Goal: Task Accomplishment & Management: Use online tool/utility

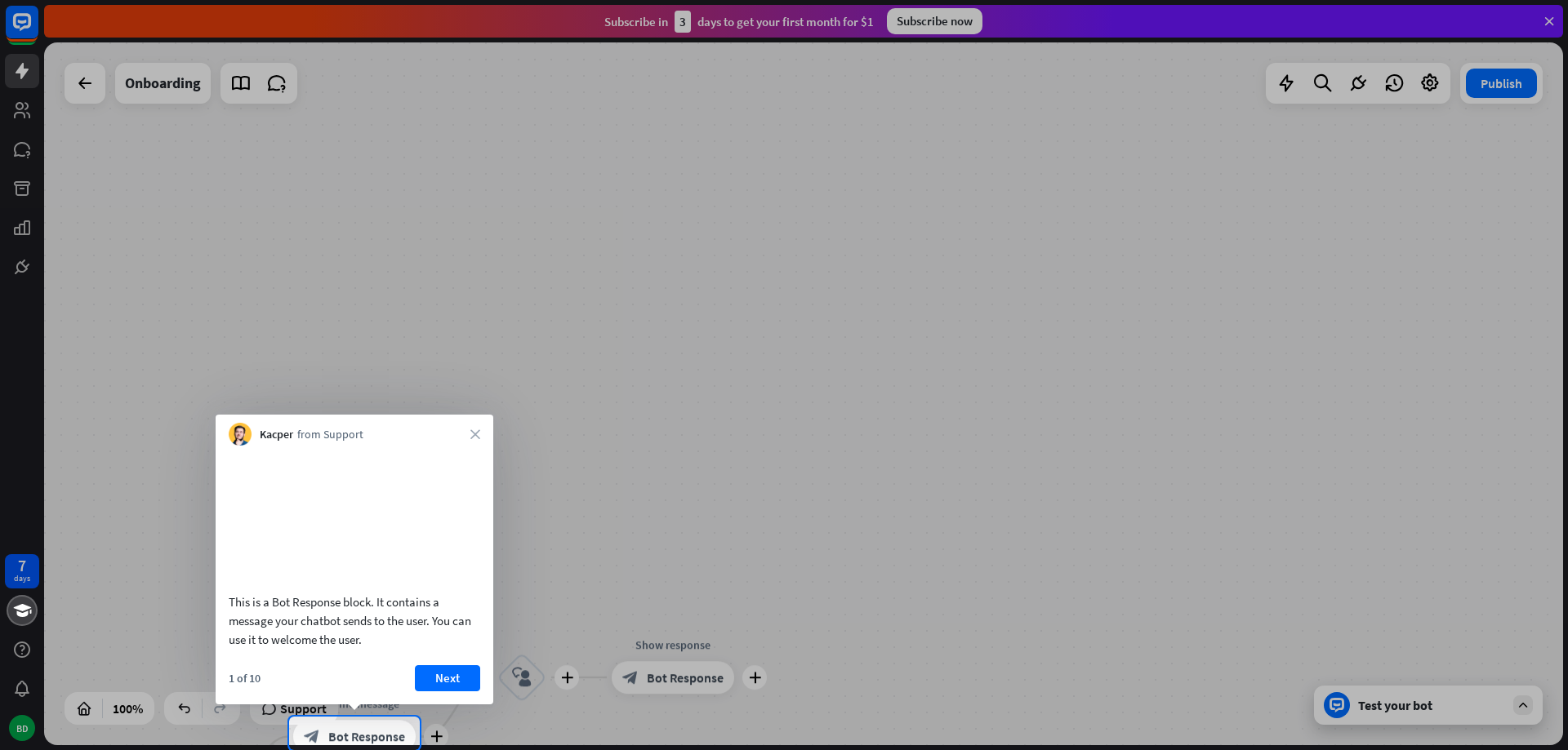
drag, startPoint x: 755, startPoint y: 540, endPoint x: 760, endPoint y: 434, distance: 106.1
click at [760, 434] on div at bounding box center [784, 358] width 1568 height 717
drag, startPoint x: 631, startPoint y: 568, endPoint x: 731, endPoint y: 467, distance: 142.1
click at [731, 467] on div at bounding box center [784, 358] width 1568 height 717
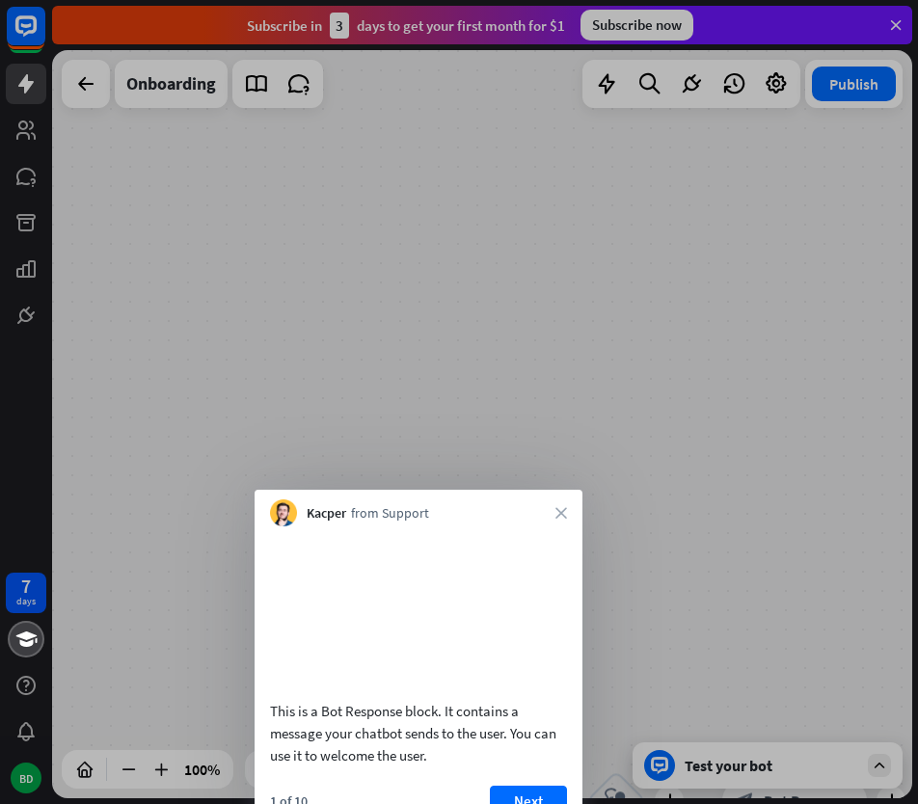
drag, startPoint x: 592, startPoint y: 547, endPoint x: 657, endPoint y: 368, distance: 189.8
click at [656, 367] on div at bounding box center [459, 384] width 918 height 768
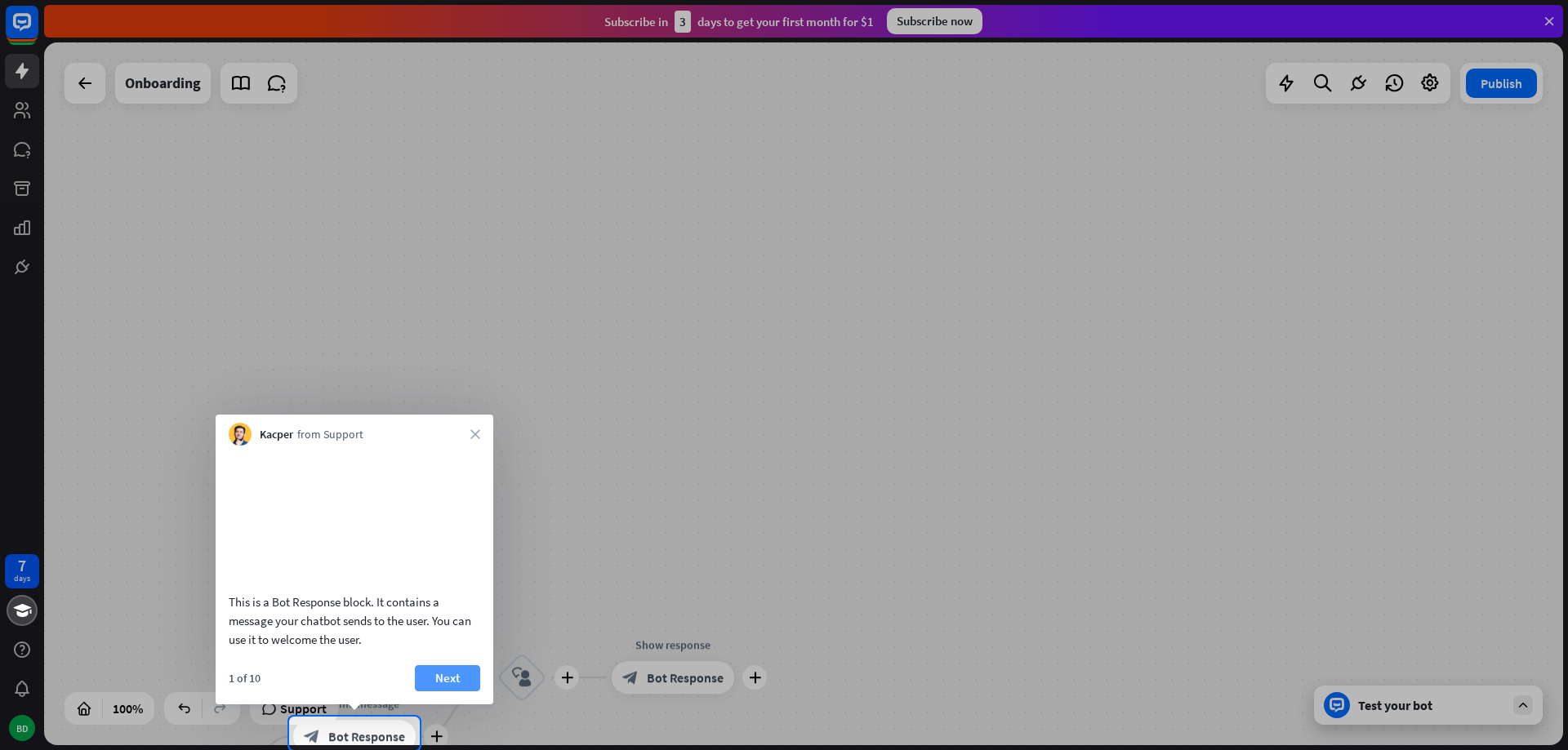
click at [455, 677] on button "Next" at bounding box center [447, 678] width 65 height 26
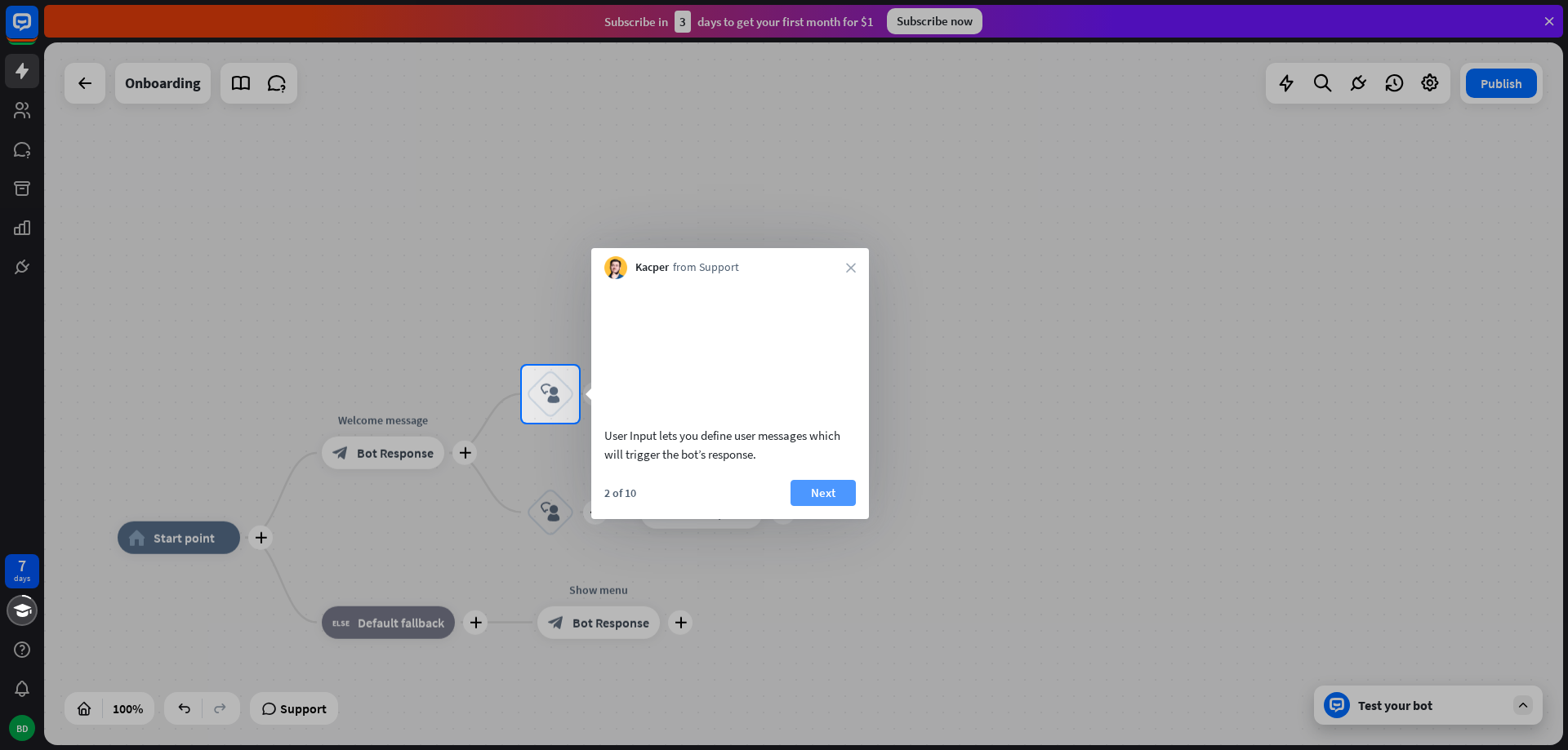
click at [819, 506] on button "Next" at bounding box center [823, 493] width 65 height 26
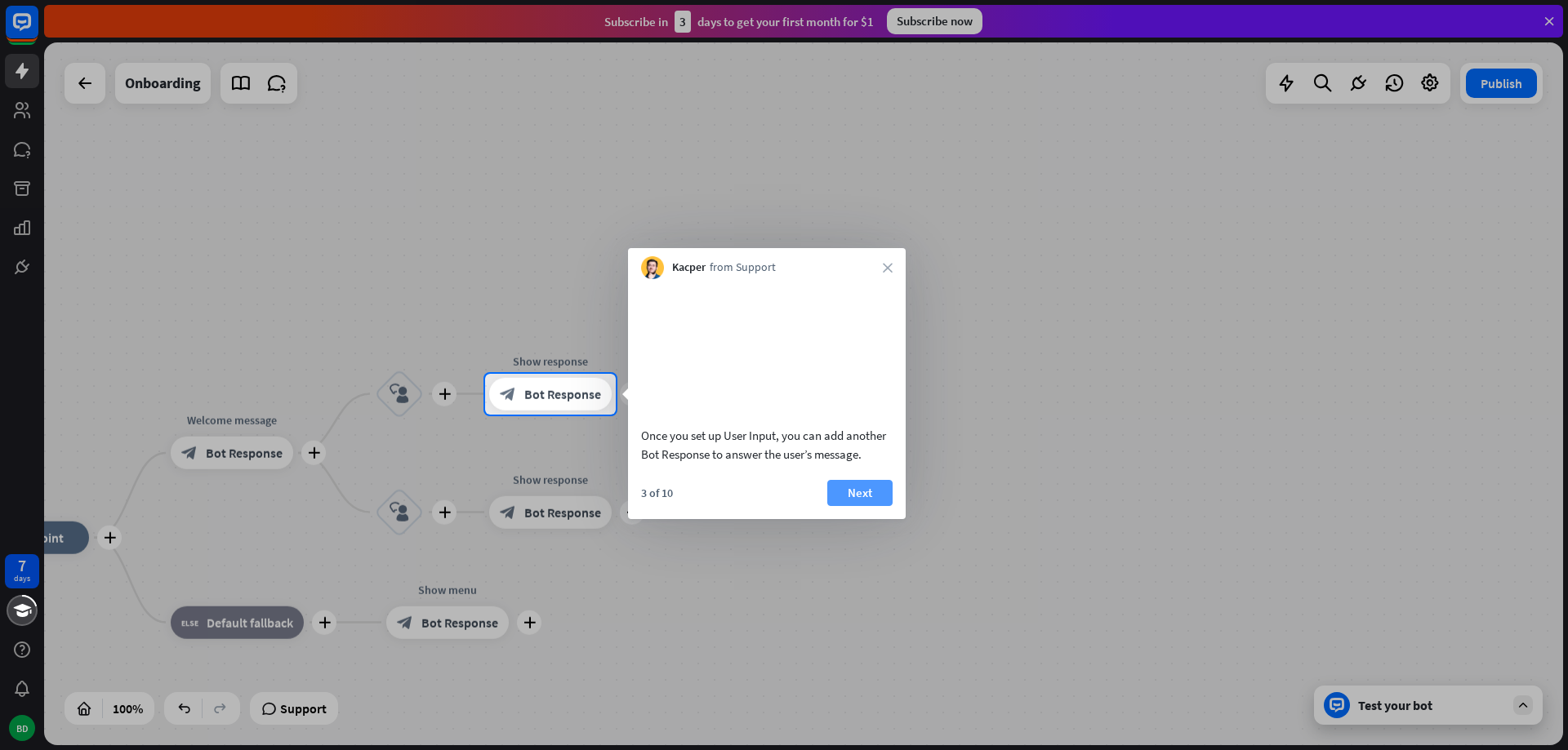
click at [881, 506] on button "Next" at bounding box center [859, 493] width 65 height 26
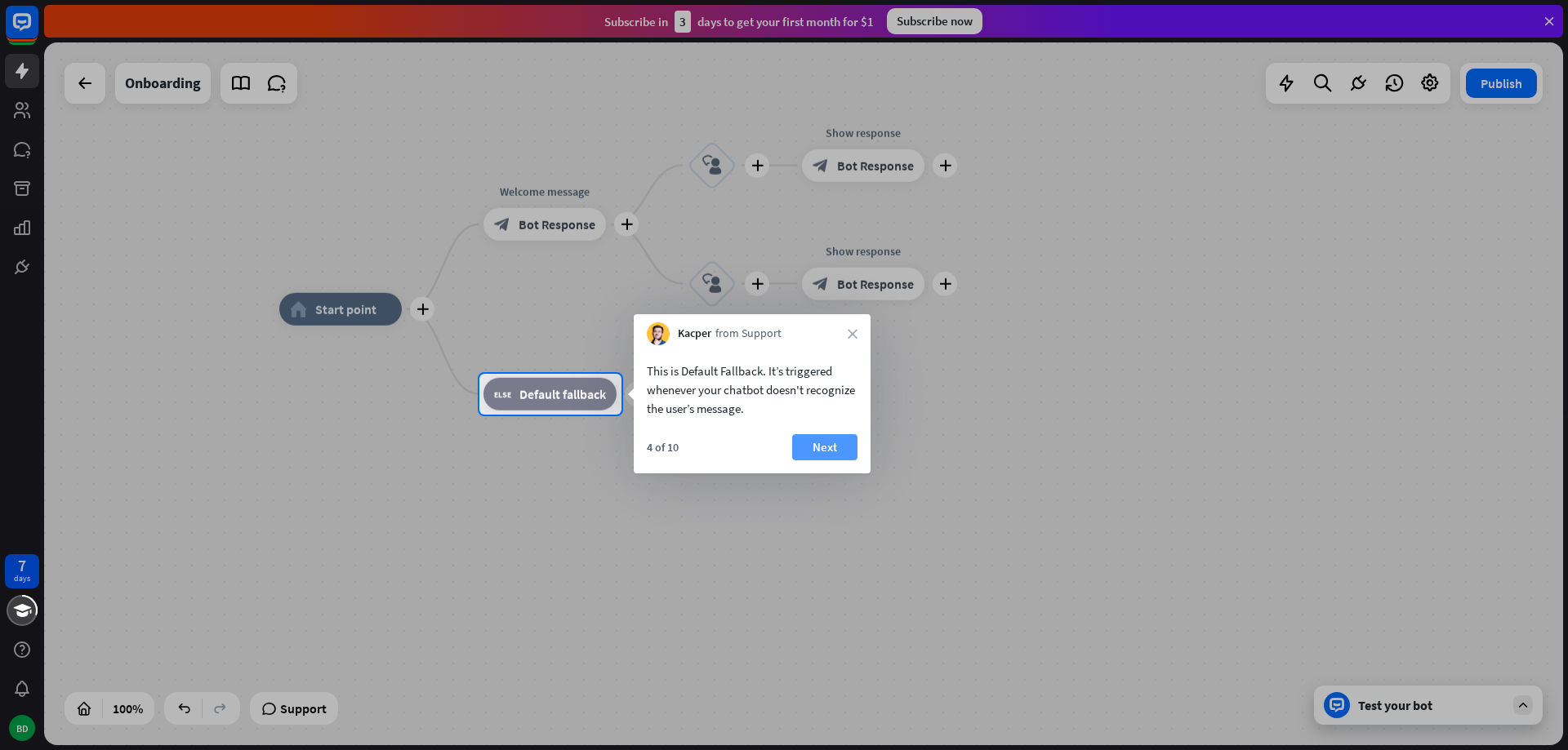
click at [831, 451] on button "Next" at bounding box center [824, 447] width 65 height 26
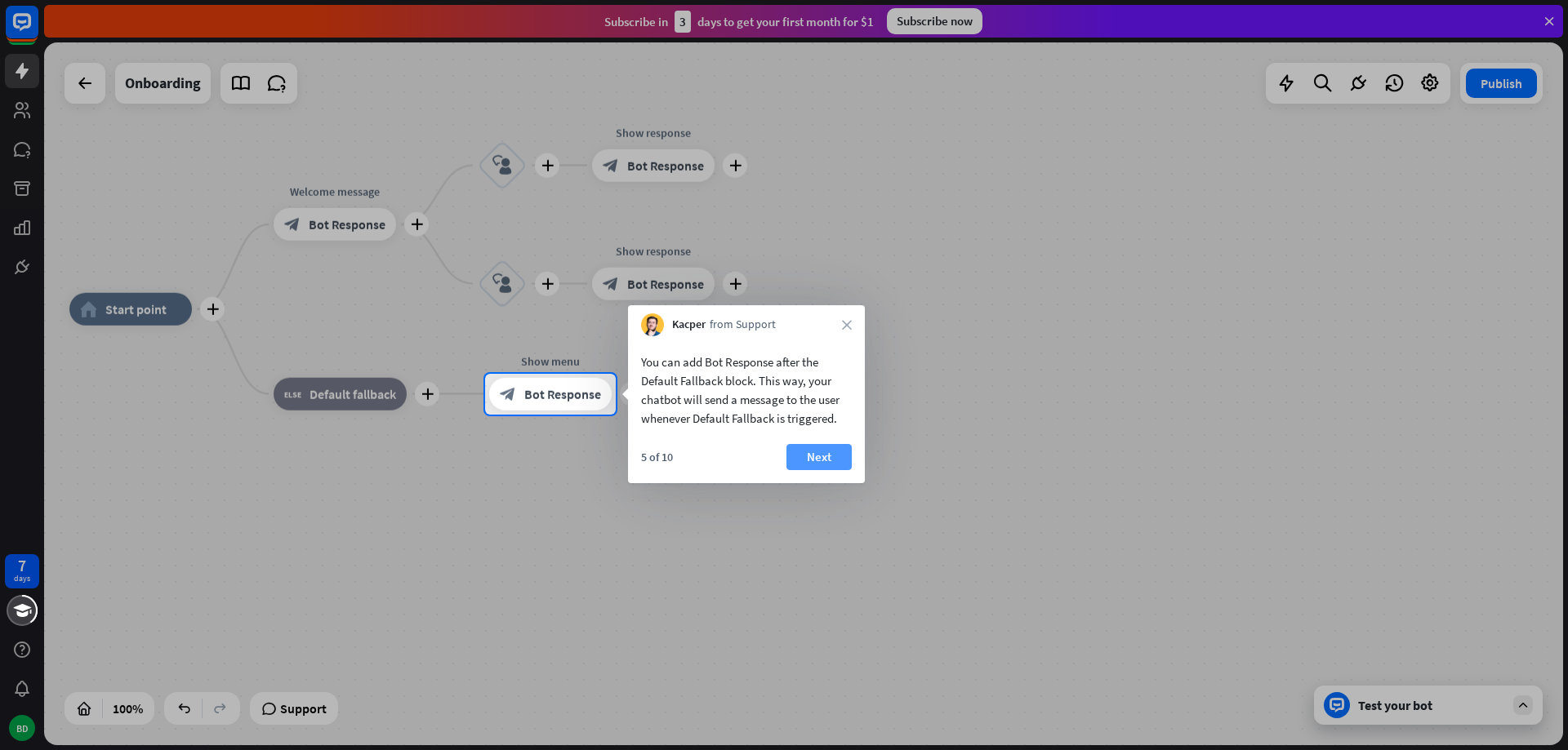
click at [831, 457] on button "Next" at bounding box center [819, 457] width 65 height 26
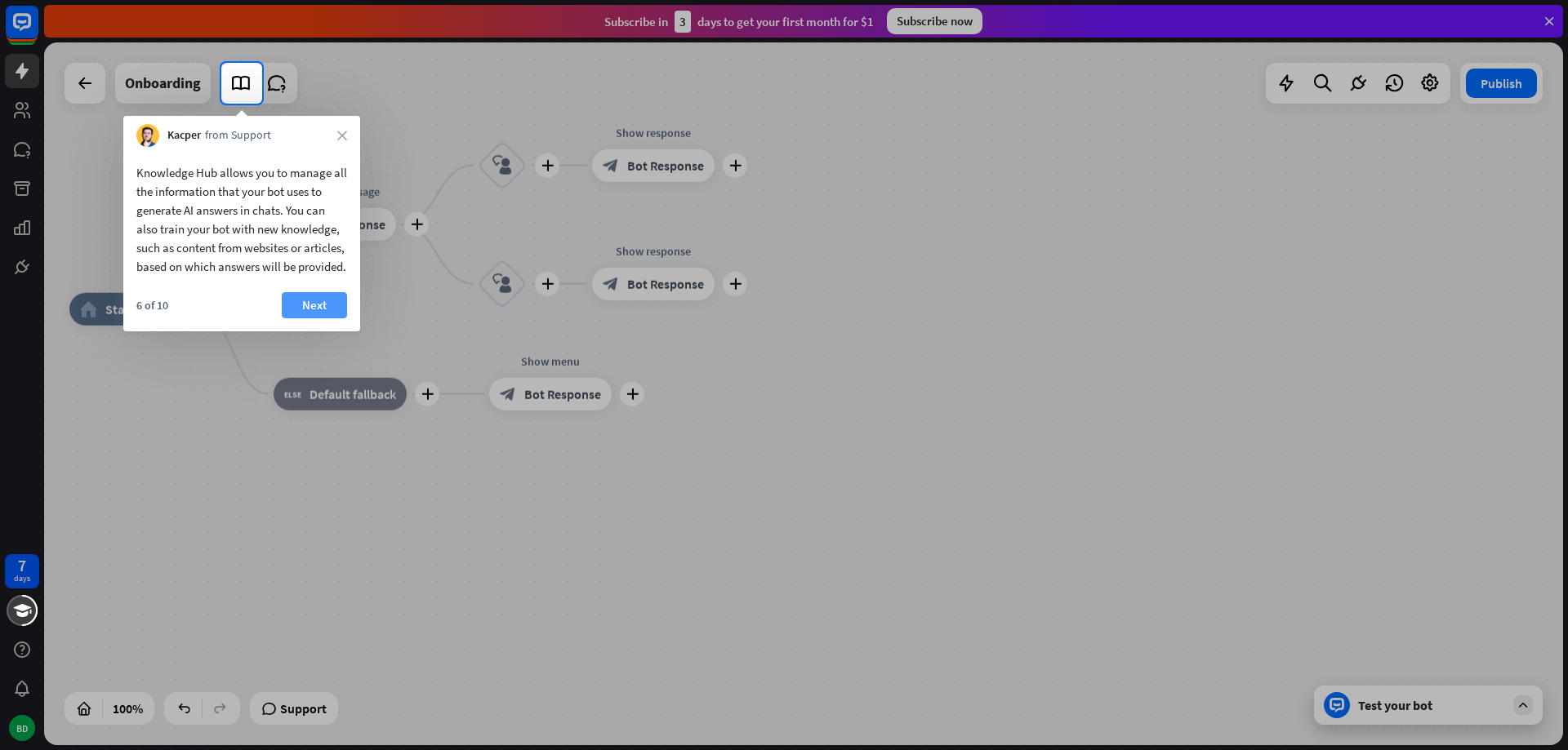
click at [326, 318] on button "Next" at bounding box center [314, 305] width 65 height 26
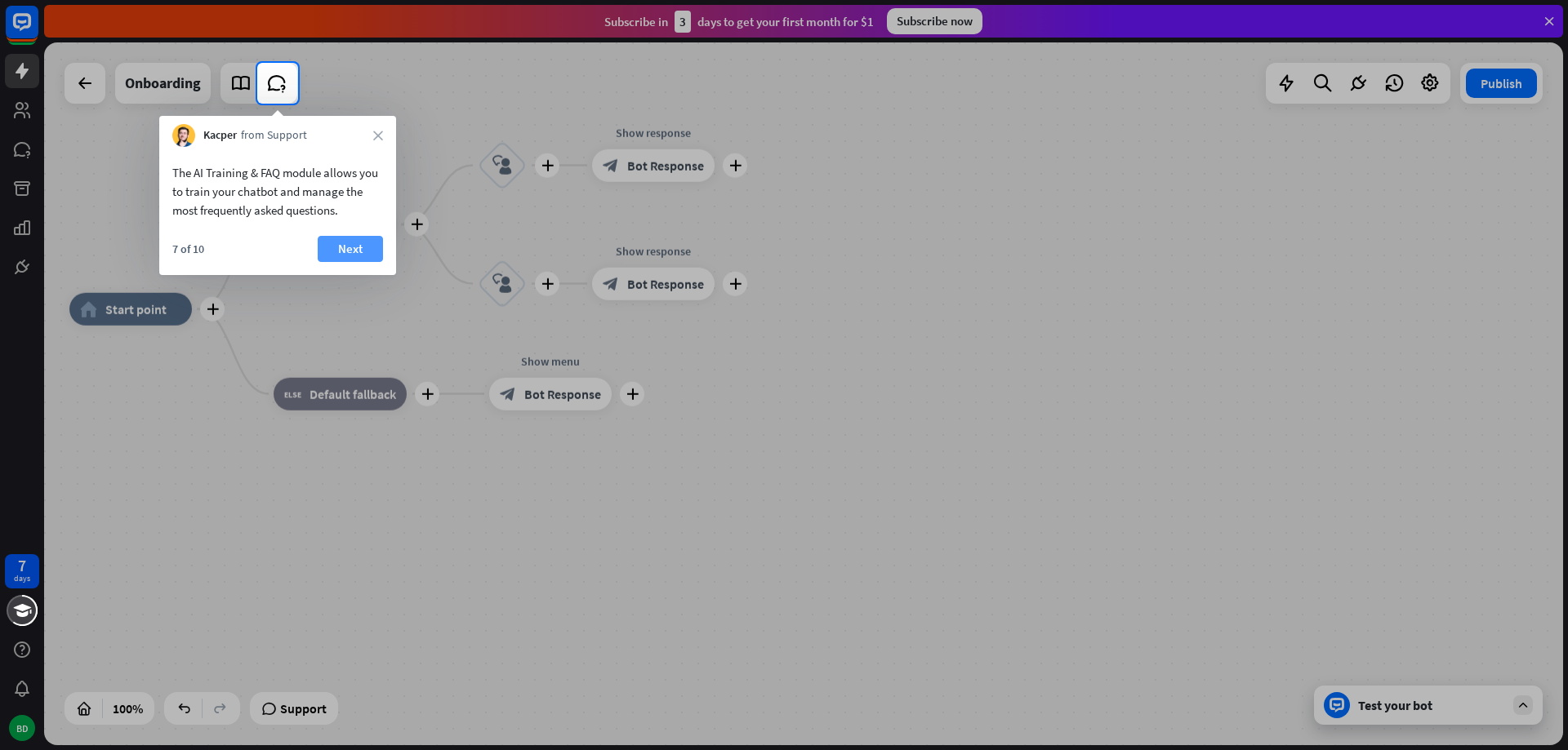
click at [352, 249] on button "Next" at bounding box center [350, 249] width 65 height 26
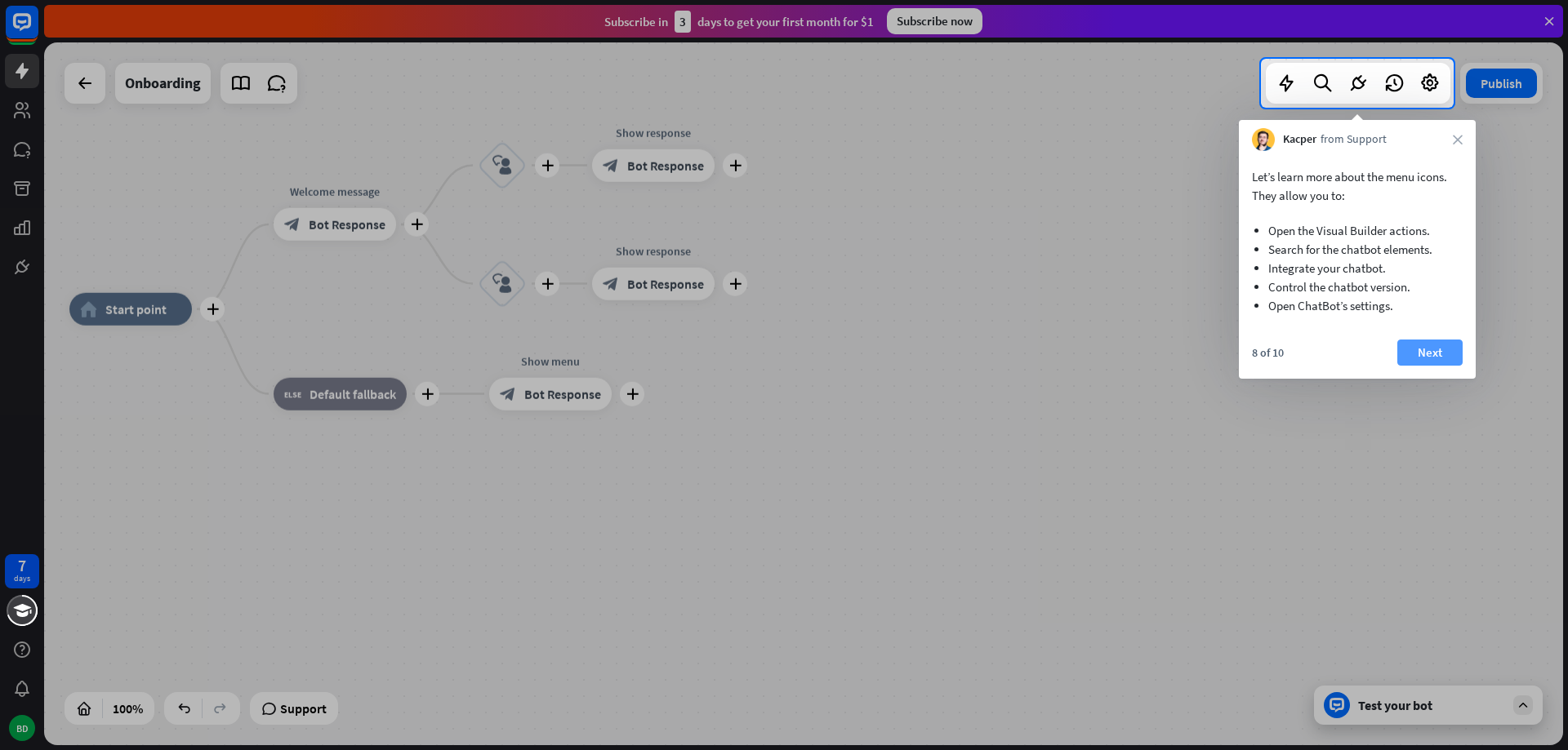
click at [979, 350] on button "Next" at bounding box center [1429, 352] width 65 height 26
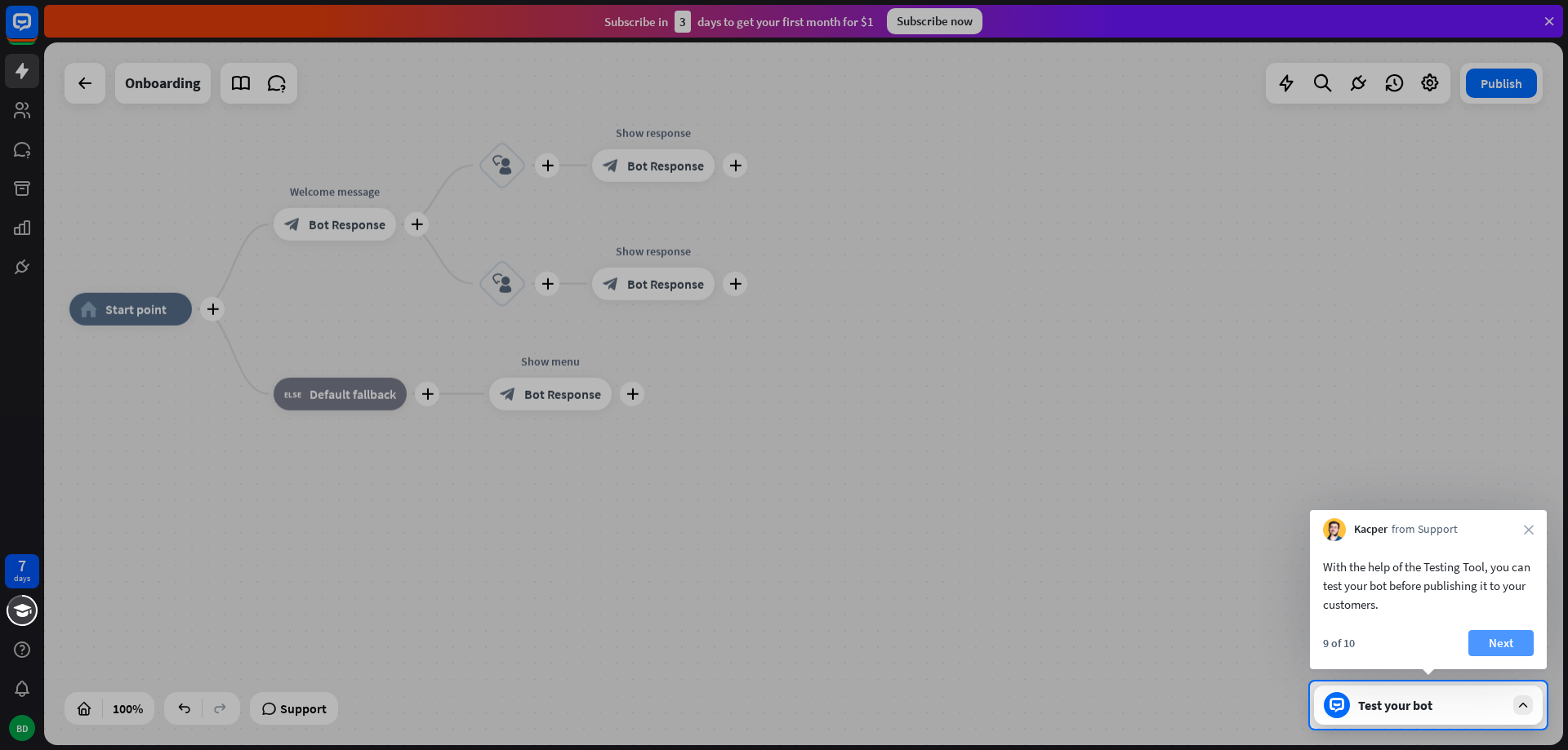
click at [979, 646] on button "Next" at bounding box center [1500, 643] width 65 height 26
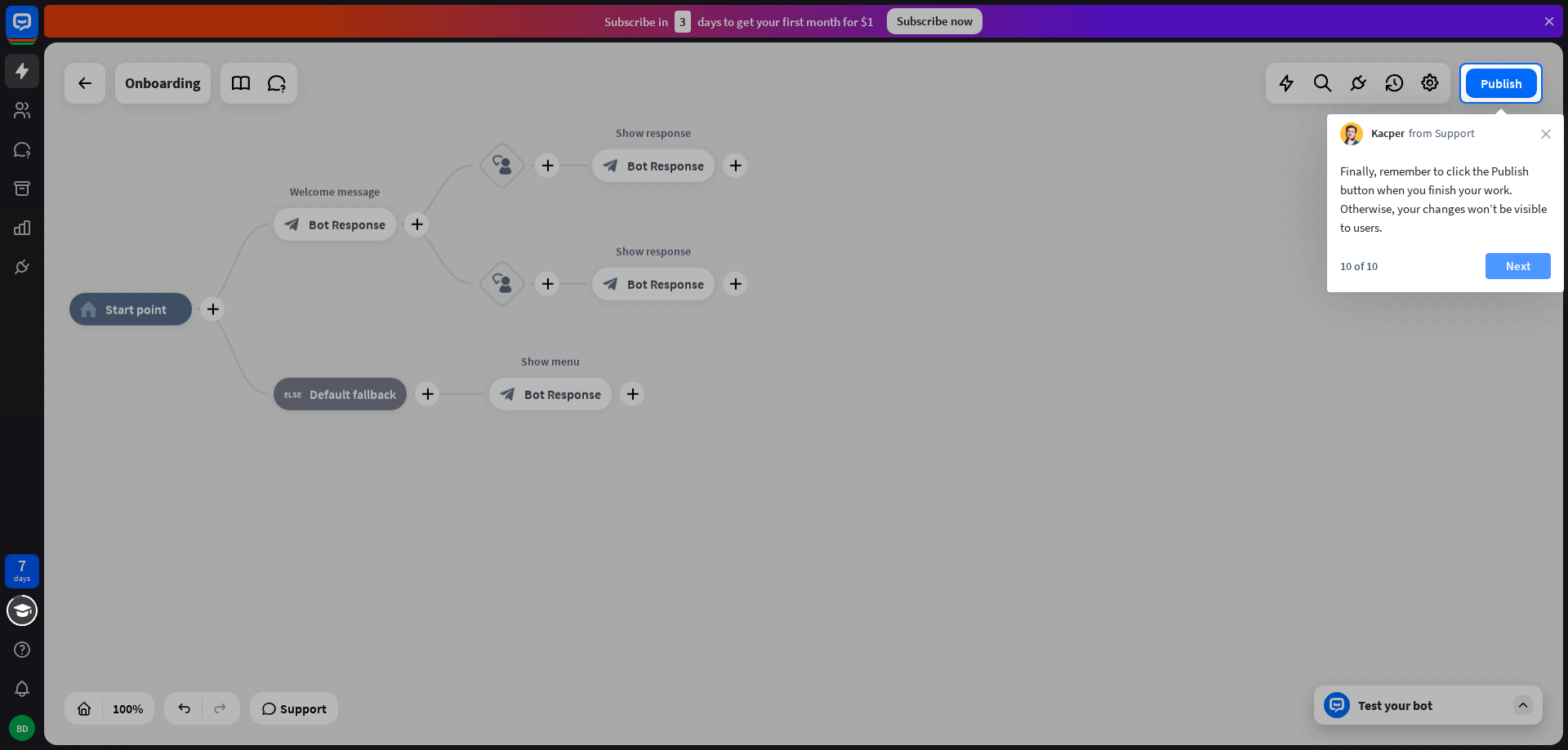
click at [979, 269] on button "Next" at bounding box center [1517, 266] width 65 height 26
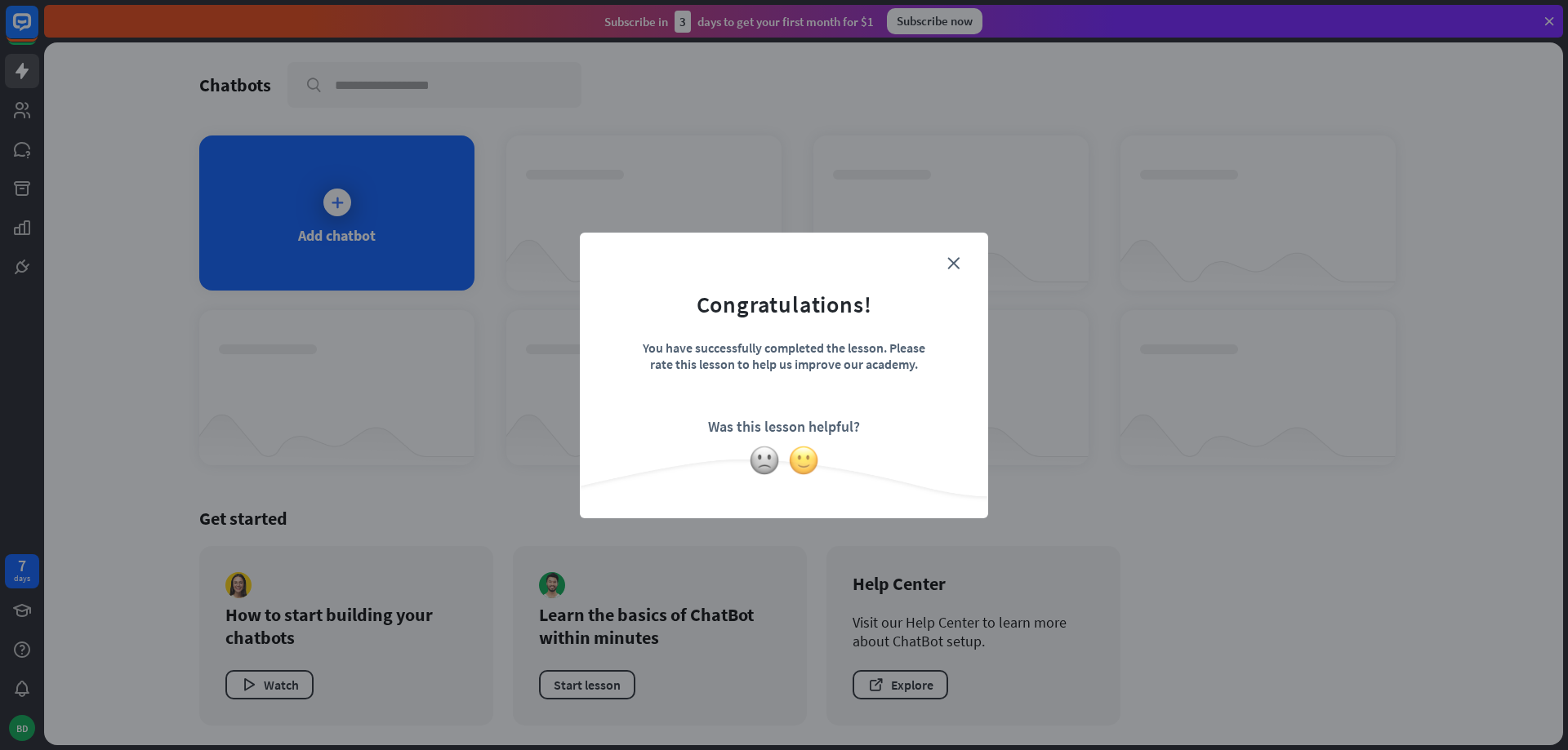
click at [807, 463] on img at bounding box center [803, 460] width 31 height 31
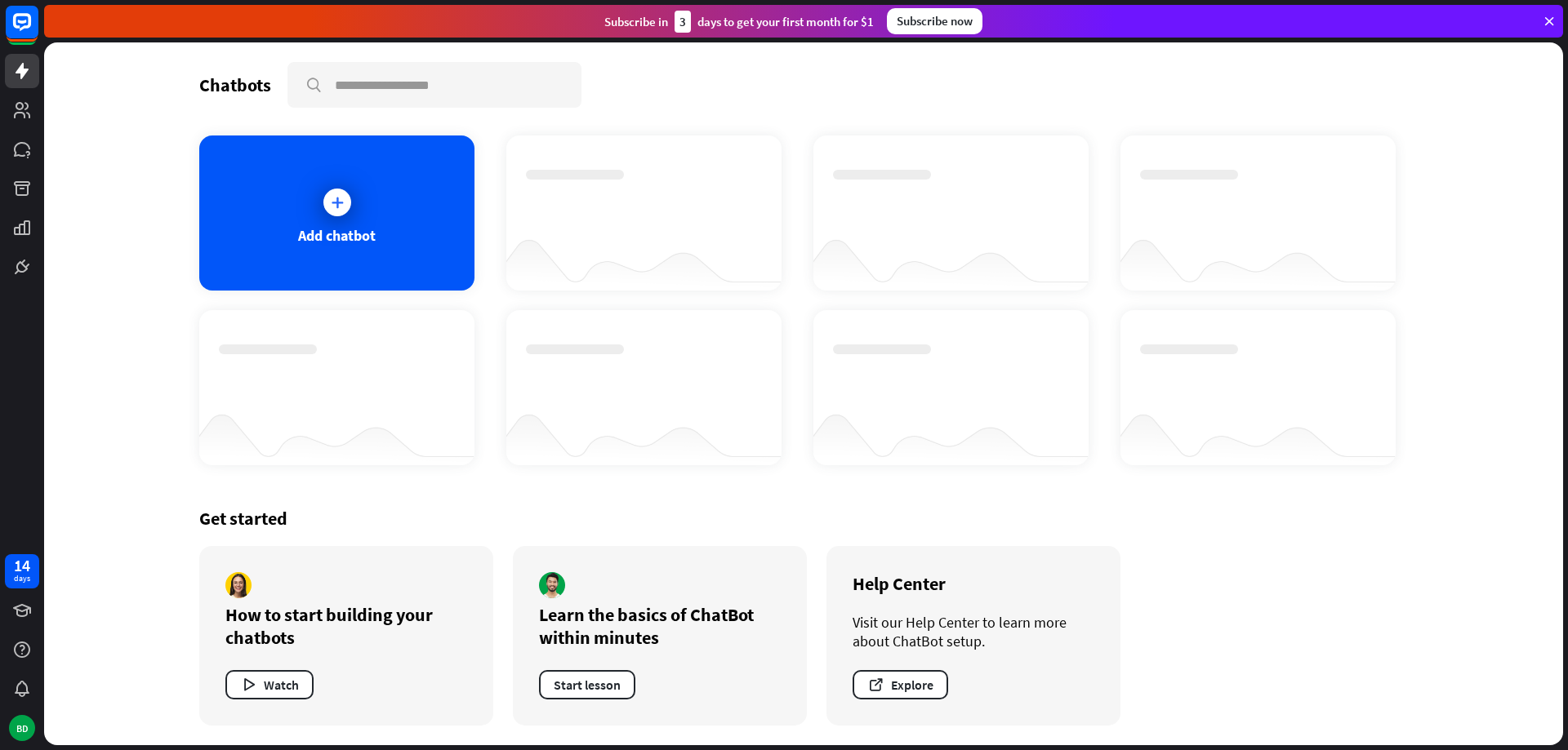
drag, startPoint x: 879, startPoint y: 23, endPoint x: 716, endPoint y: 28, distance: 163.1
click at [716, 28] on div "Subscribe [DATE] to get your first month for $1 Subscribe now" at bounding box center [803, 21] width 1519 height 33
click at [616, 28] on div "Subscribe [DATE] to get your first month for $1" at bounding box center [739, 22] width 269 height 22
click at [580, 18] on div "Subscribe in 3 days to get your first month for $1 Subscribe now" at bounding box center [803, 21] width 1519 height 33
click at [582, 19] on div "Subscribe in 3 days to get your first month for $1 Subscribe now" at bounding box center [803, 21] width 1519 height 33
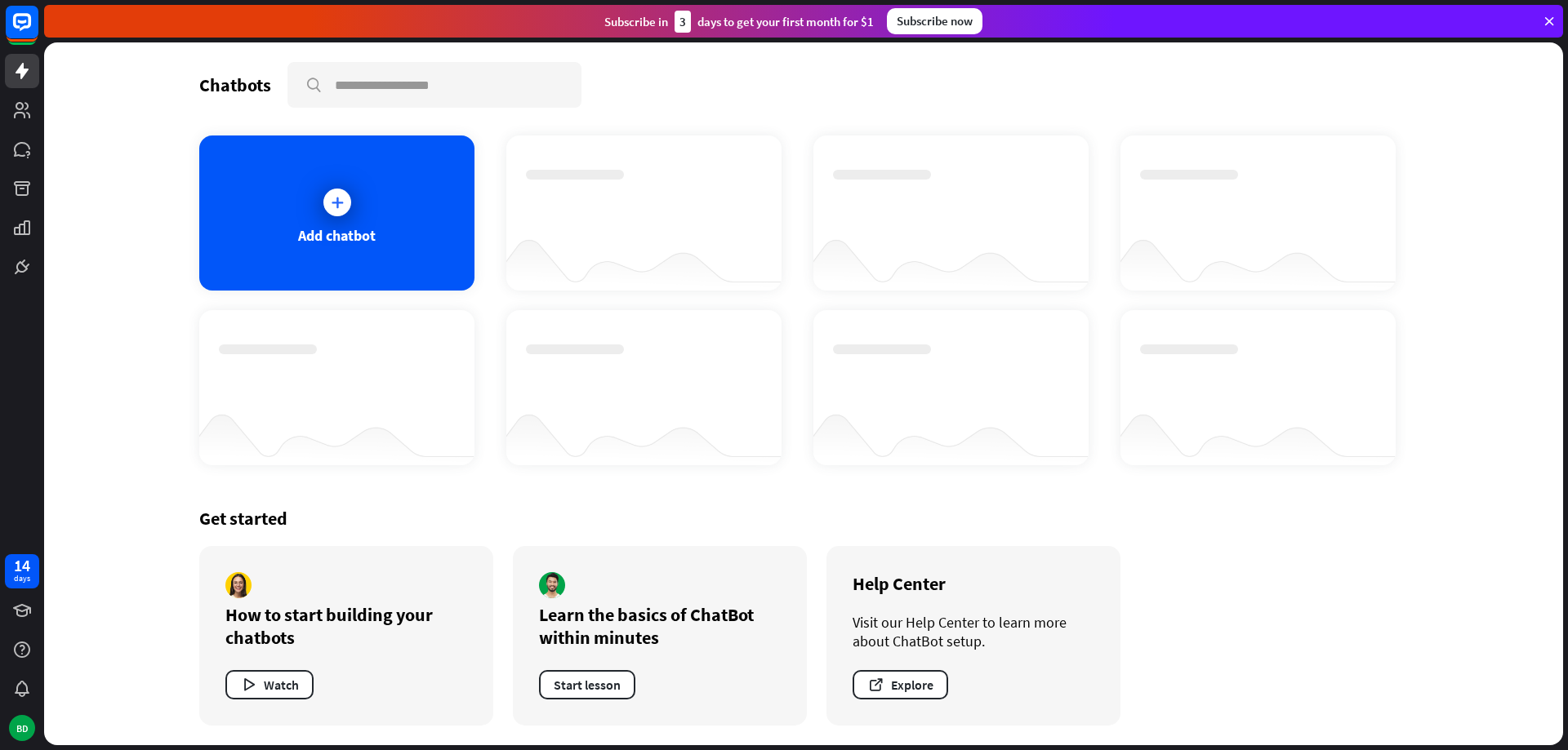
click at [605, 19] on div "Subscribe in 3 days to get your first month for $1" at bounding box center [739, 22] width 269 height 22
click at [25, 723] on div "BD" at bounding box center [22, 728] width 26 height 26
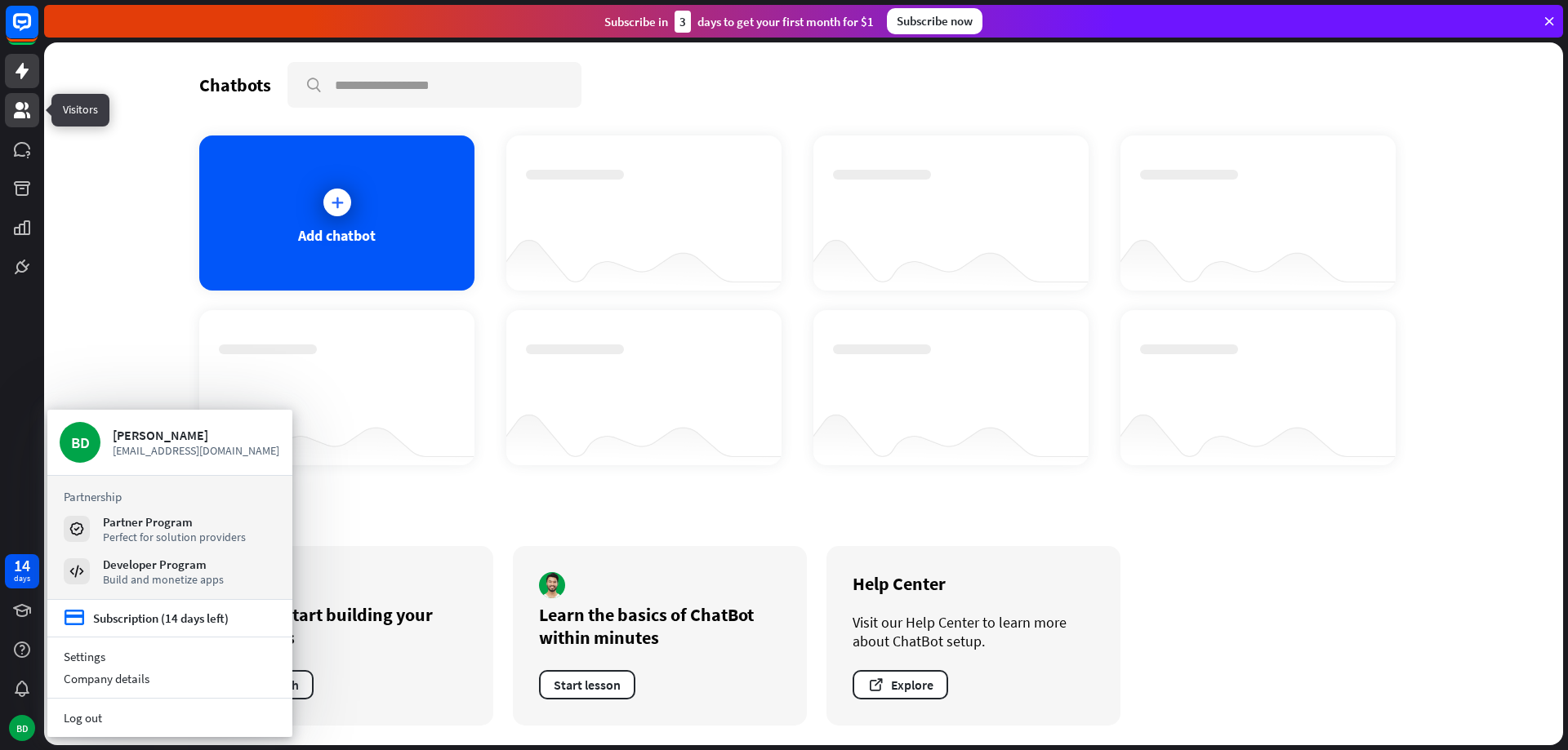
click at [27, 108] on icon at bounding box center [21, 110] width 16 height 16
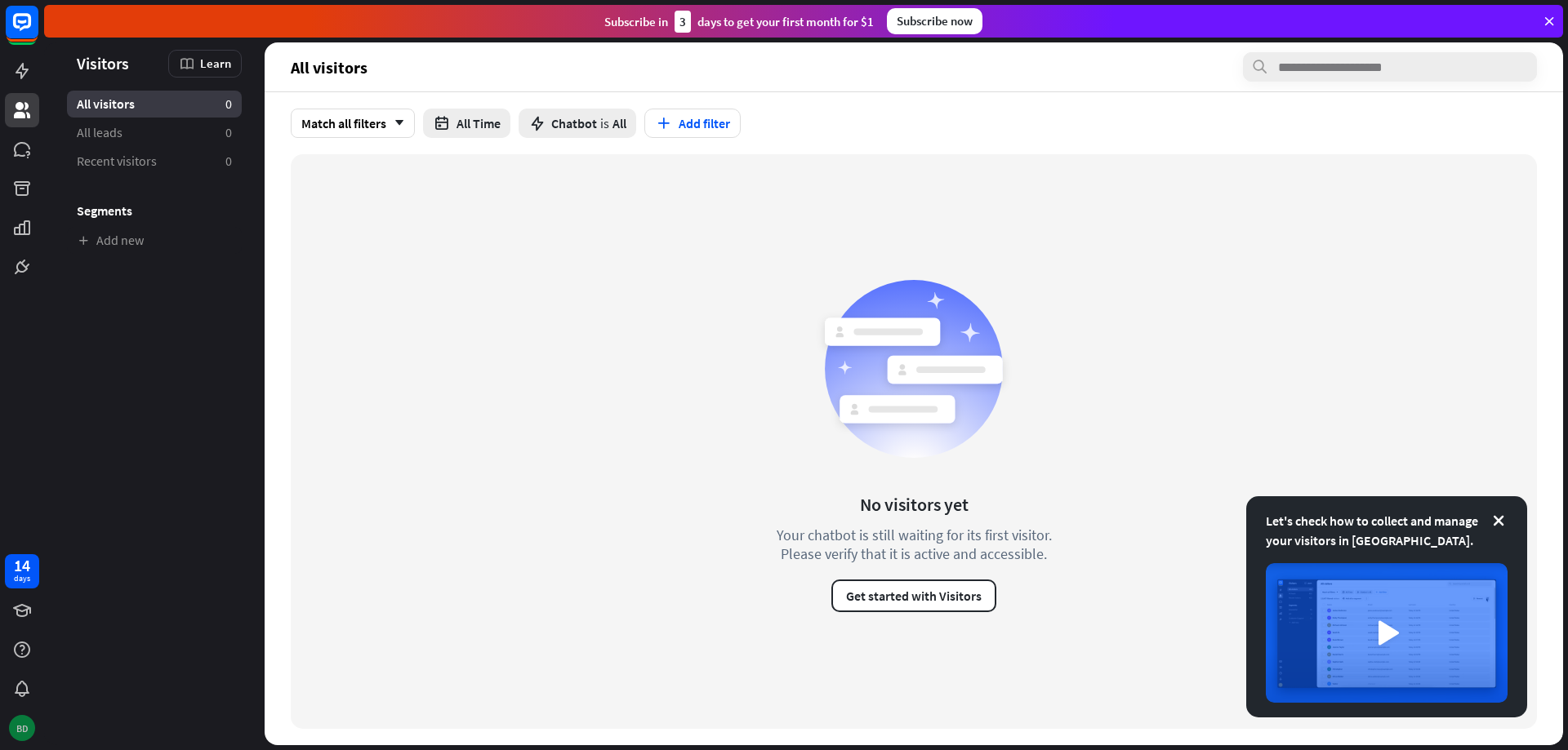
click at [22, 731] on div "BD" at bounding box center [22, 728] width 26 height 26
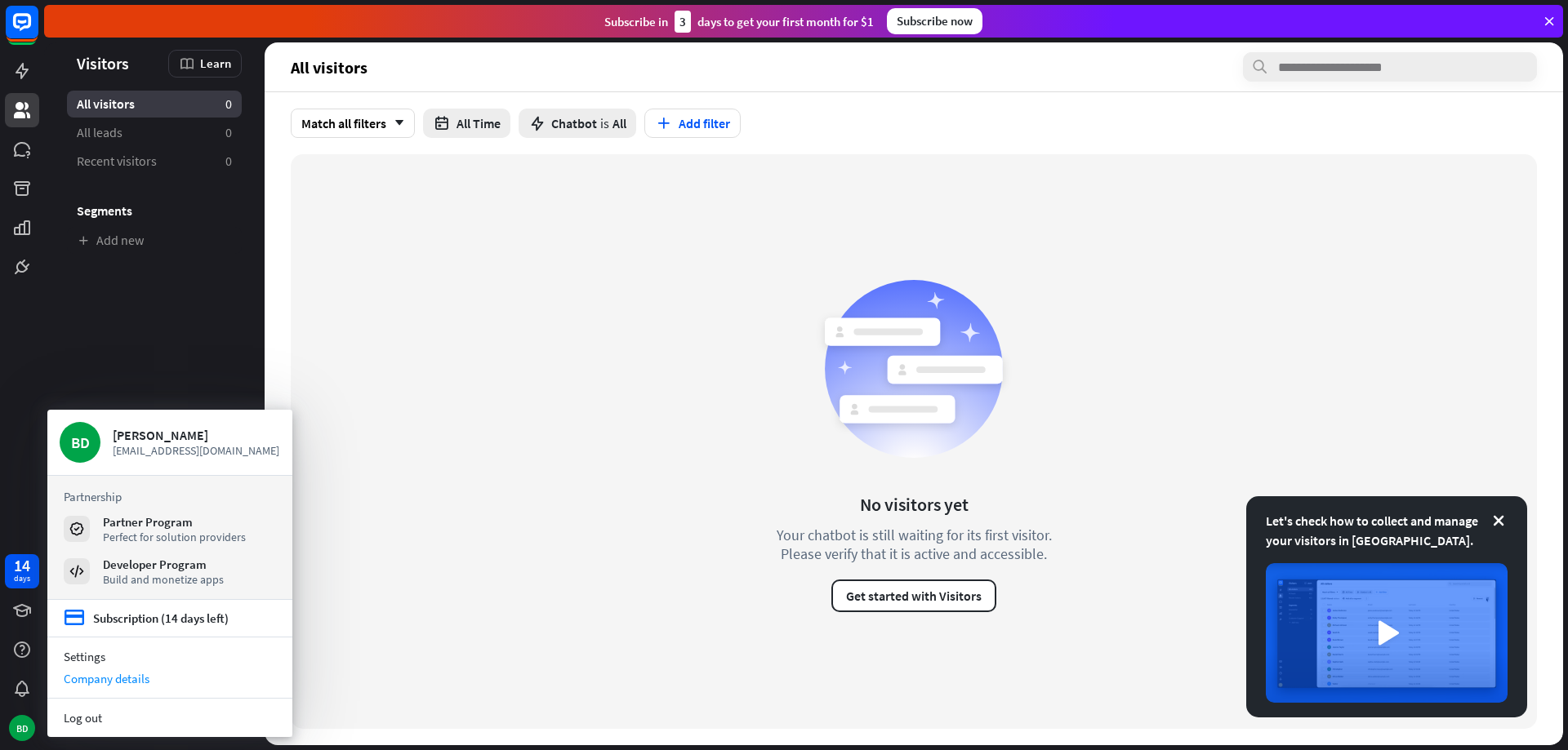
click at [124, 684] on div "Company details" at bounding box center [169, 679] width 245 height 22
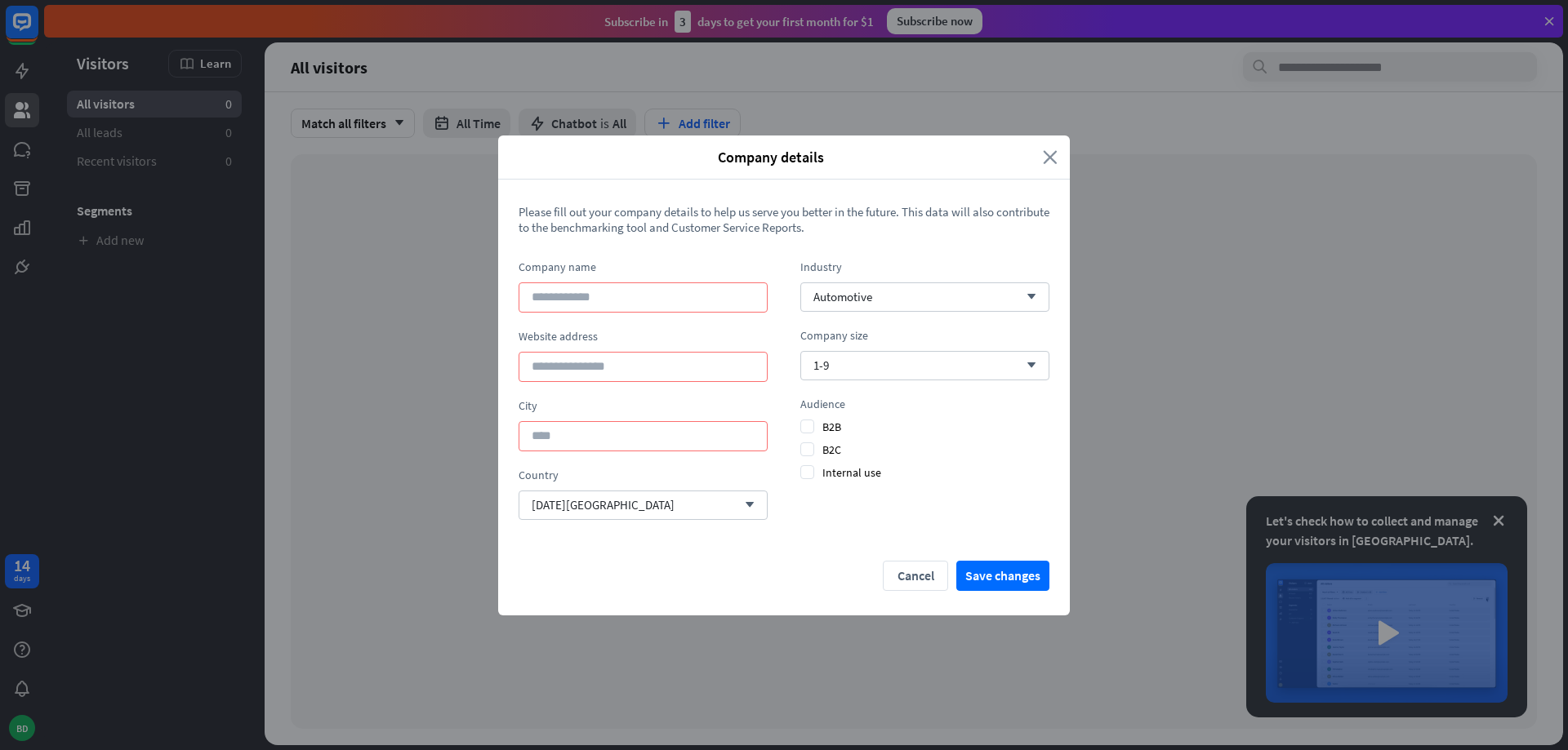
click at [979, 160] on icon "close" at bounding box center [1050, 157] width 14 height 19
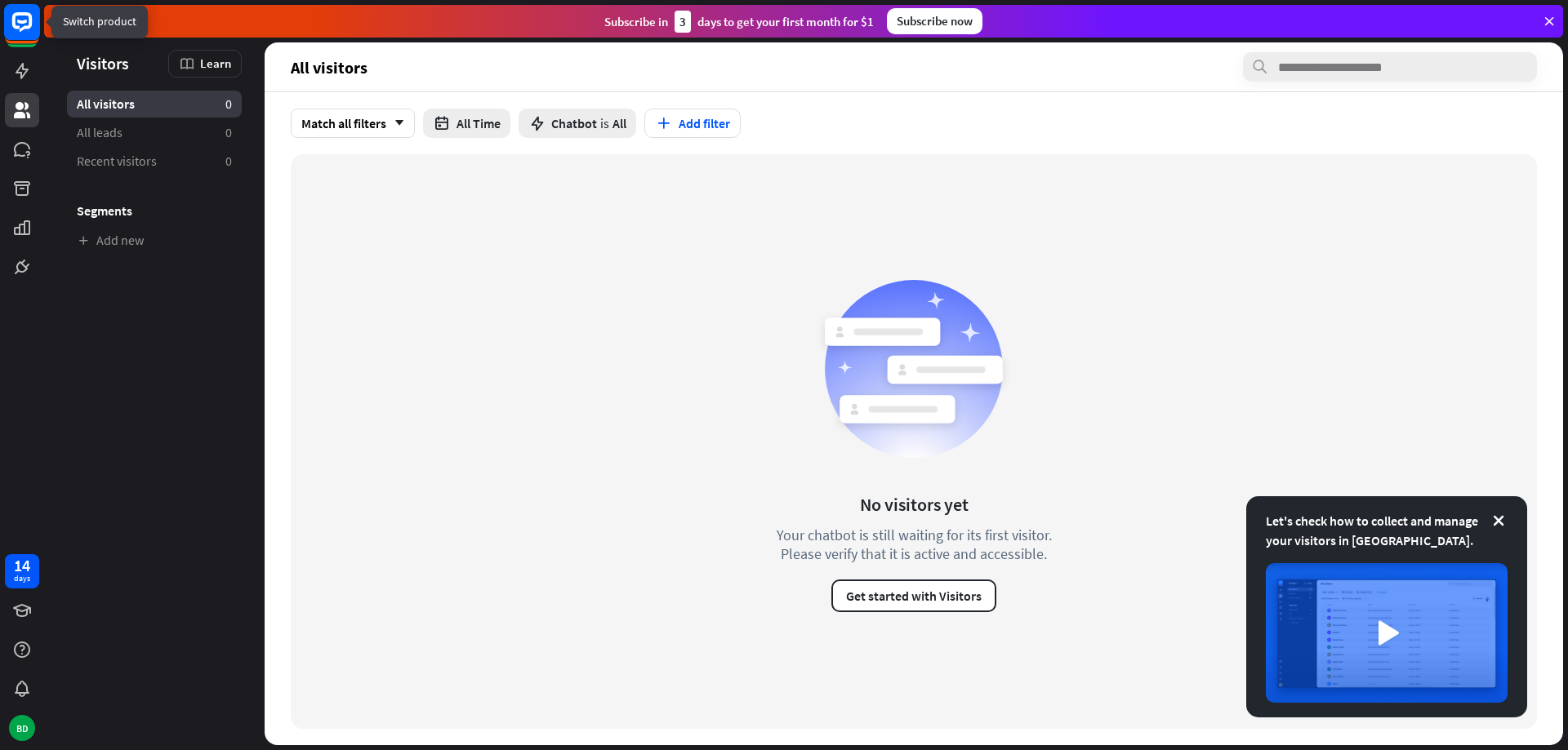
click at [18, 25] on rect at bounding box center [22, 22] width 36 height 36
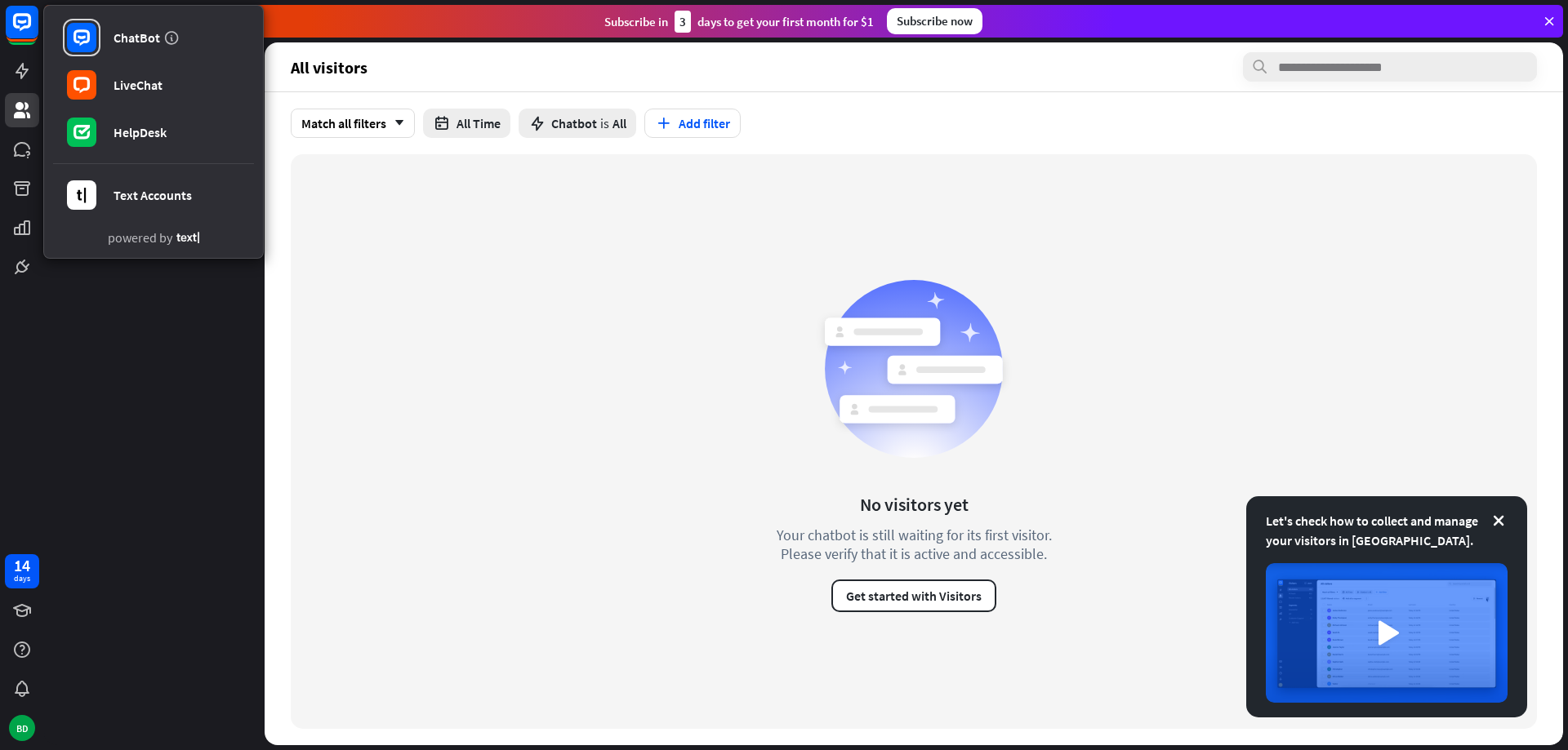
click at [201, 362] on aside "Let's check how to collect and manage your visitors in ChatBot. Visitors Learn …" at bounding box center [154, 394] width 220 height 703
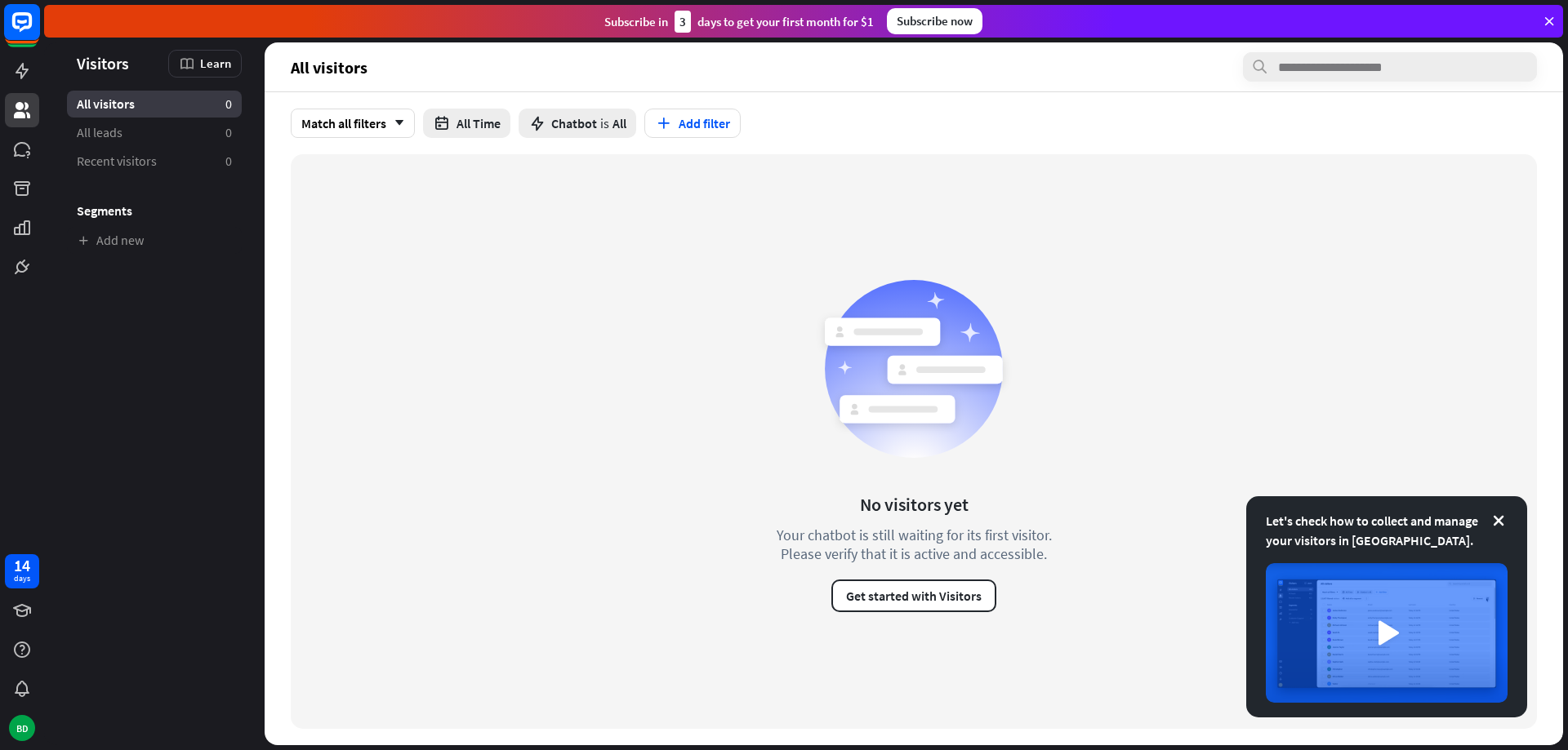
click at [32, 20] on icon at bounding box center [21, 21] width 19 height 19
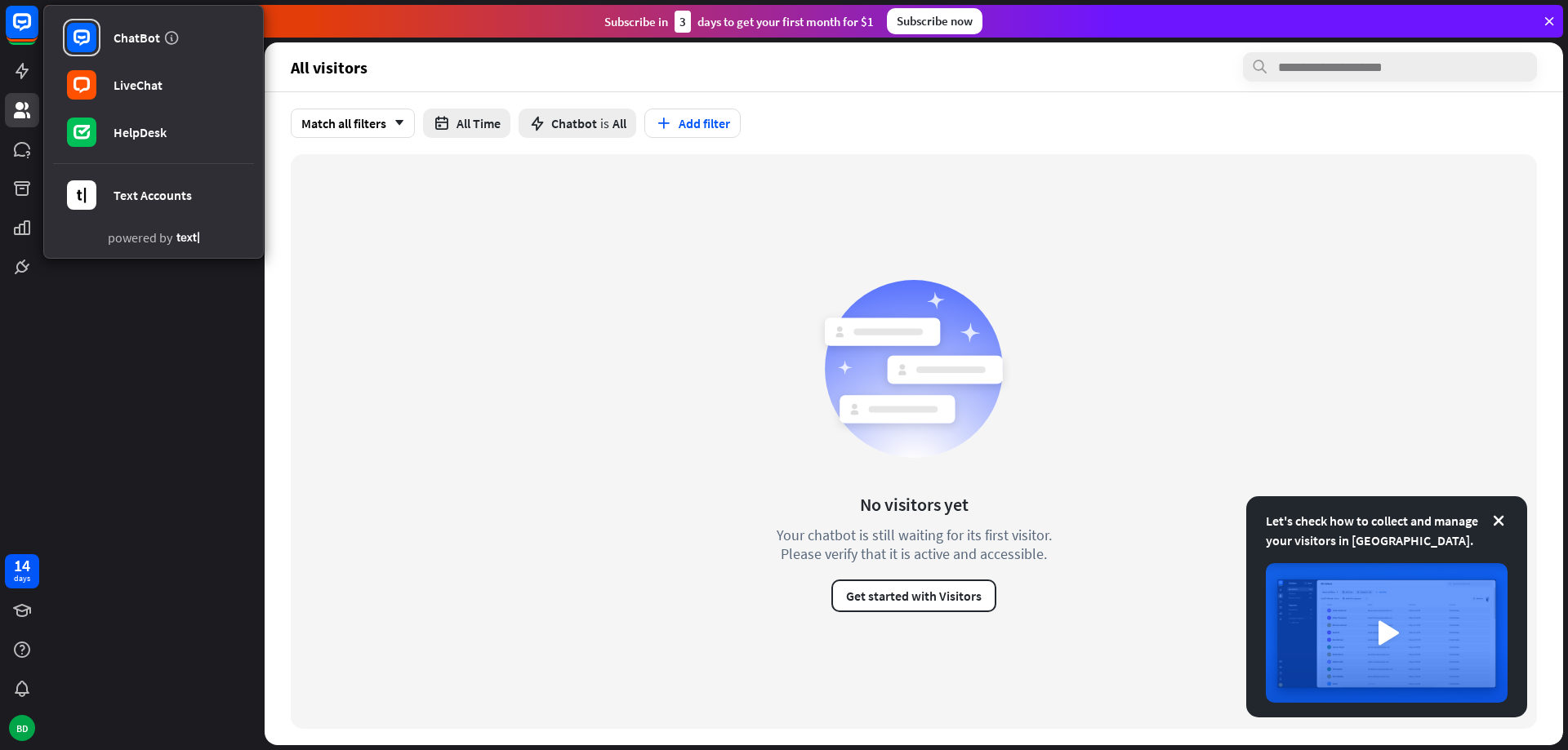
click at [209, 356] on aside "Let's check how to collect and manage your visitors in ChatBot. Visitors Learn …" at bounding box center [154, 394] width 220 height 703
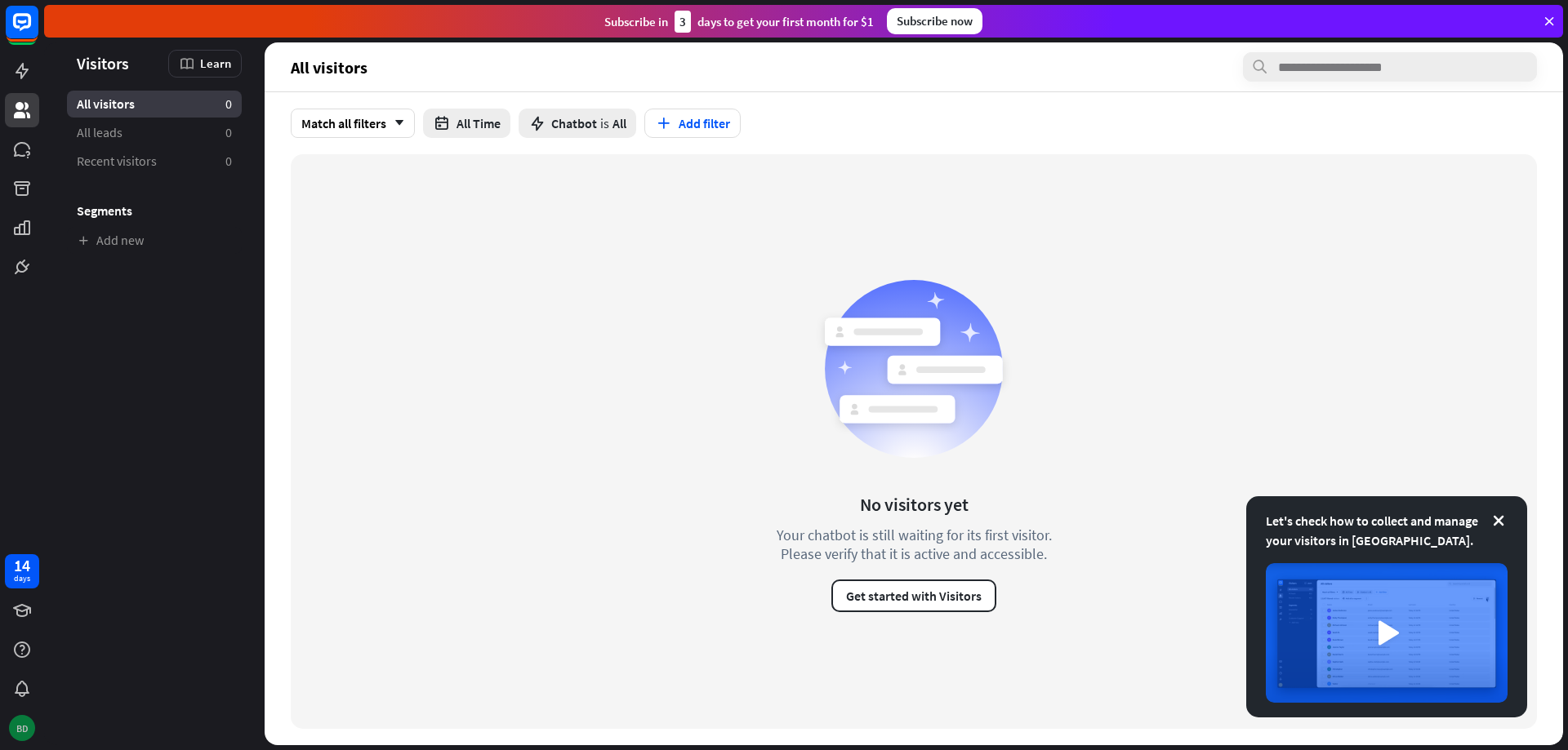
click at [25, 735] on div "BD" at bounding box center [22, 728] width 26 height 26
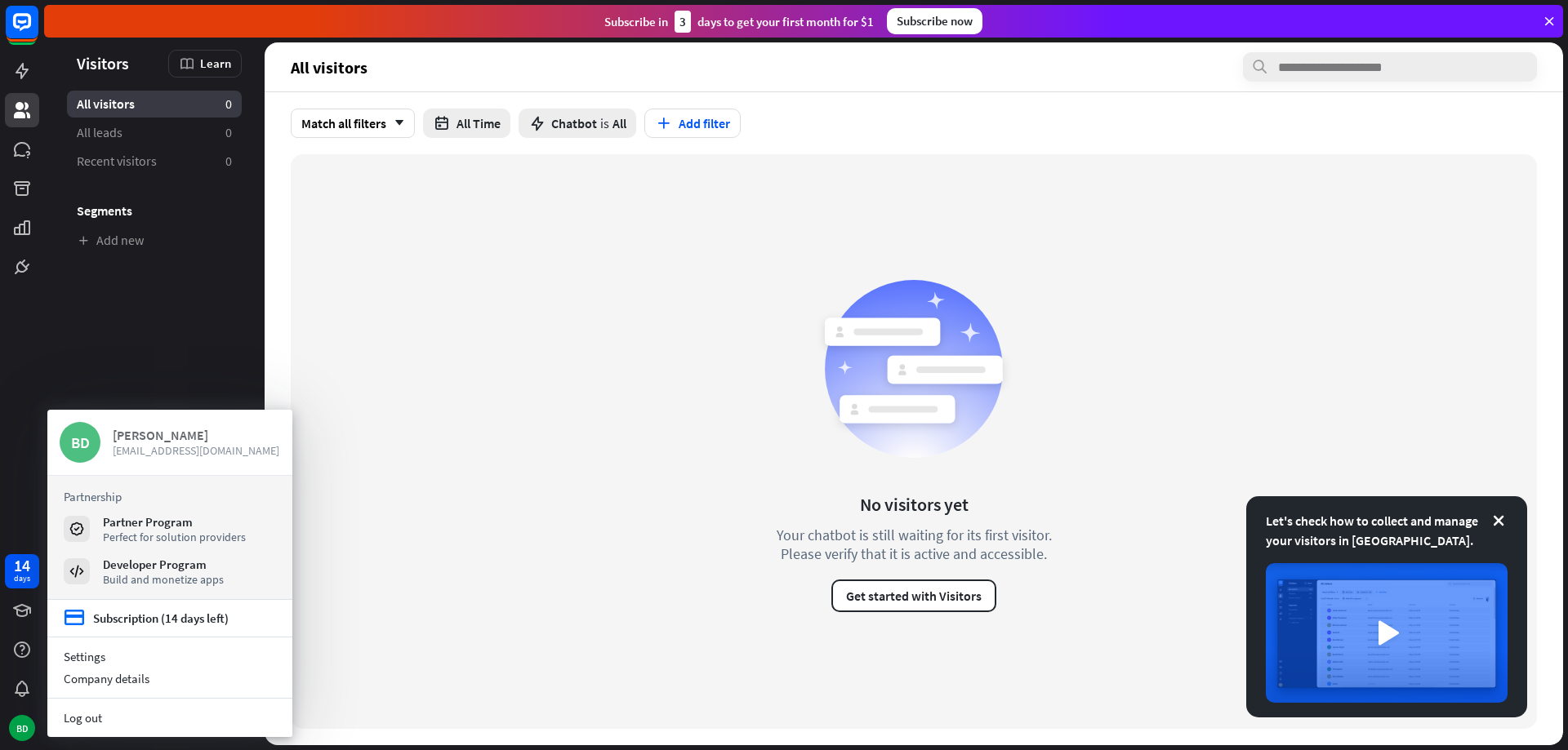
click at [85, 436] on div "BD" at bounding box center [80, 443] width 41 height 41
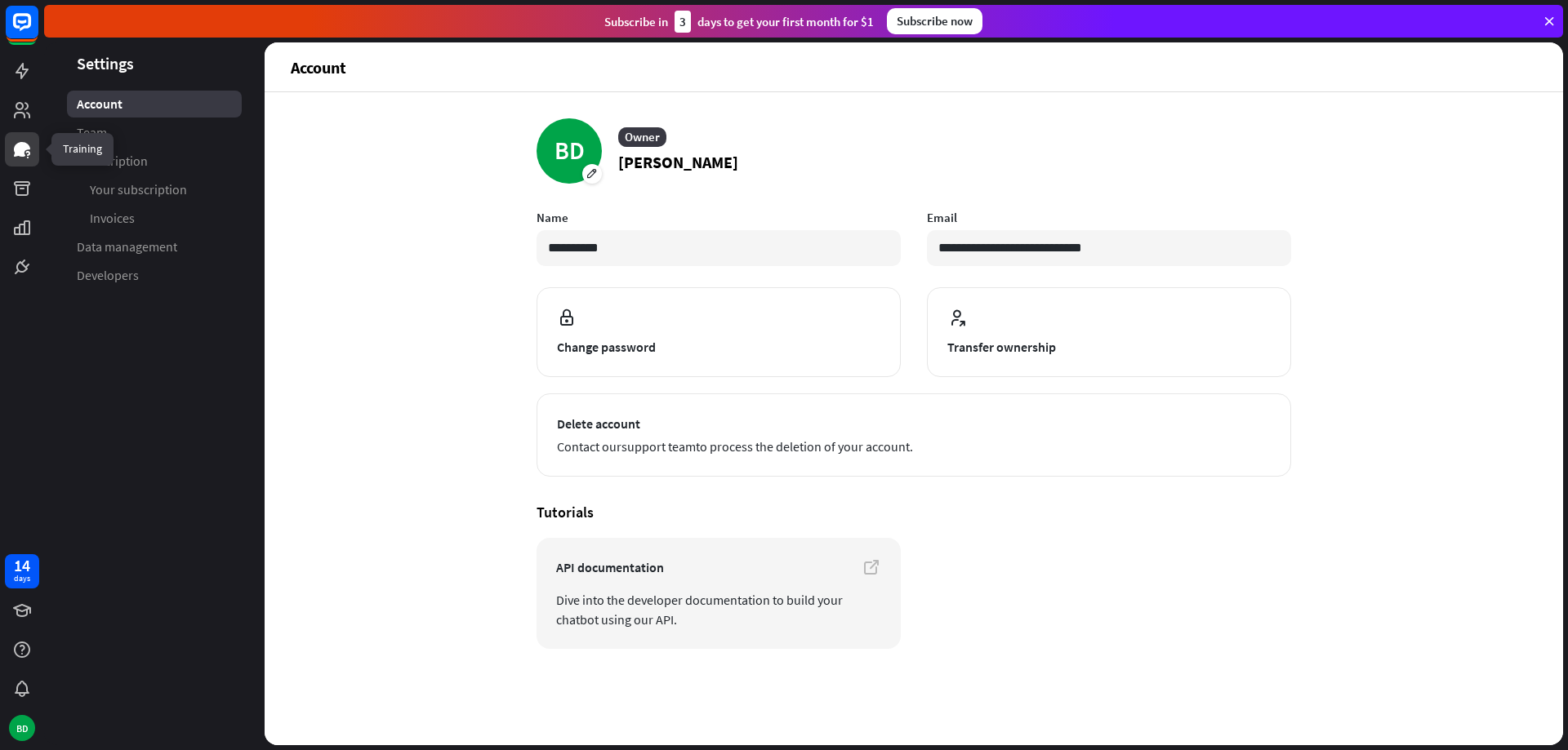
click at [23, 150] on icon at bounding box center [21, 149] width 16 height 14
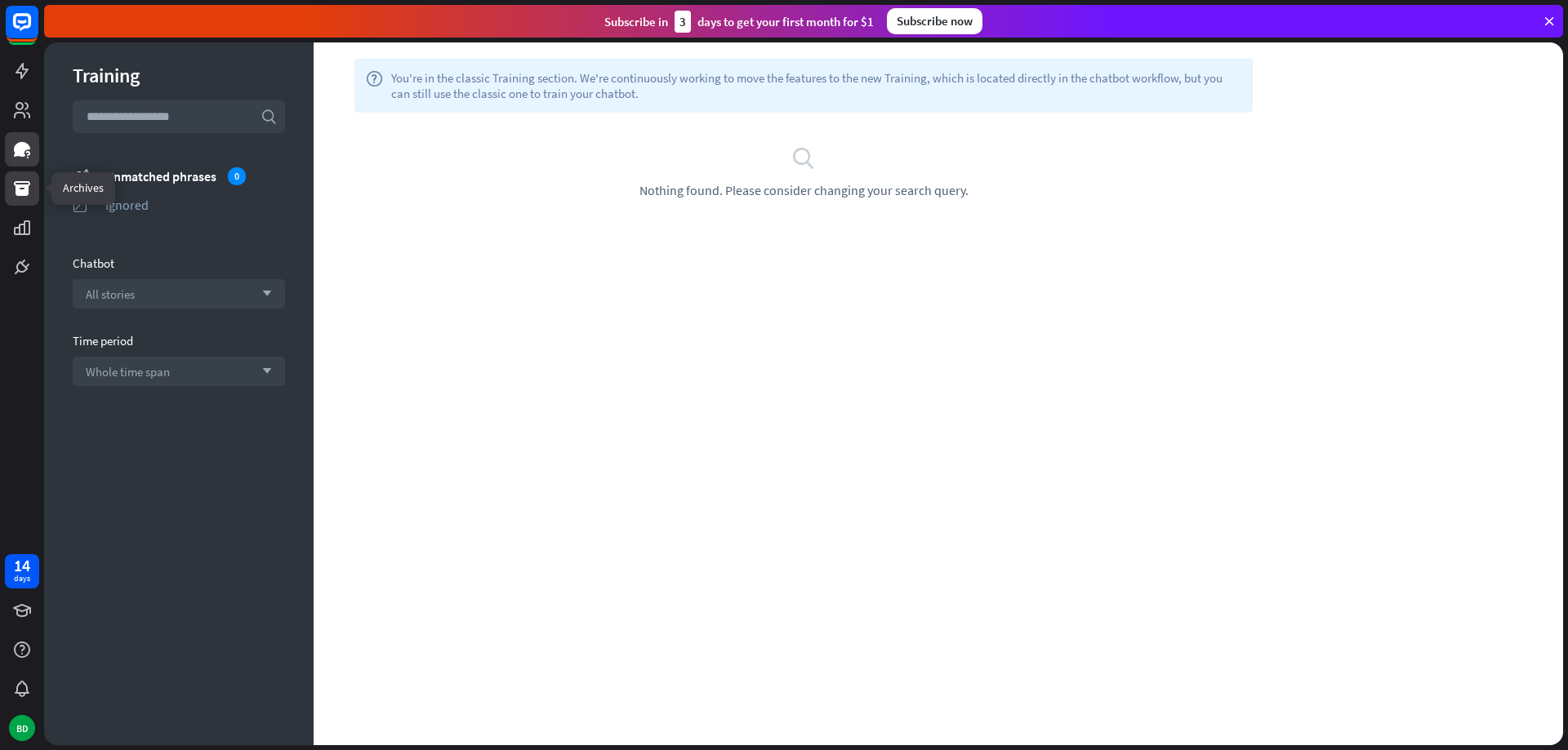
click at [32, 194] on link at bounding box center [22, 189] width 35 height 35
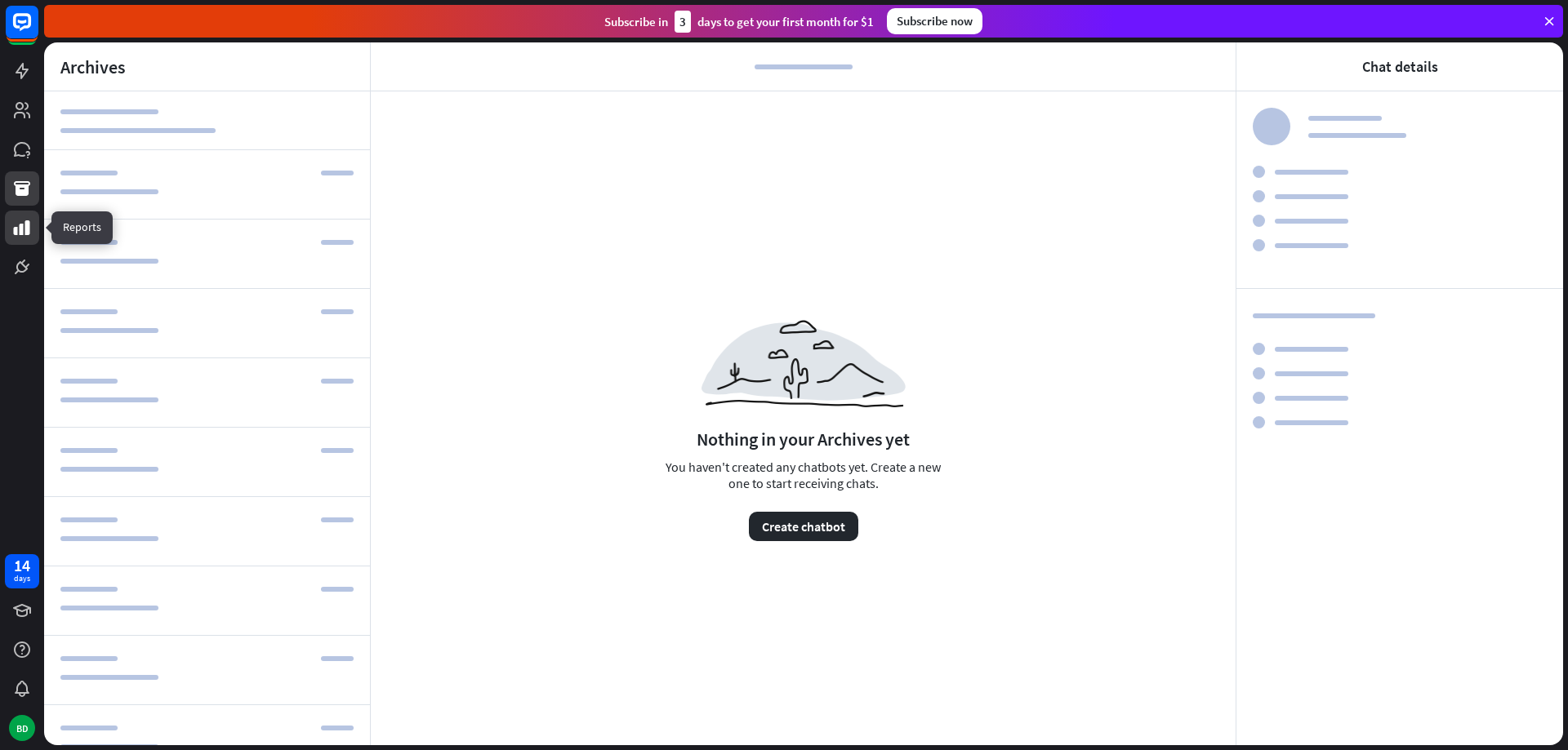
click at [19, 229] on icon at bounding box center [21, 227] width 16 height 14
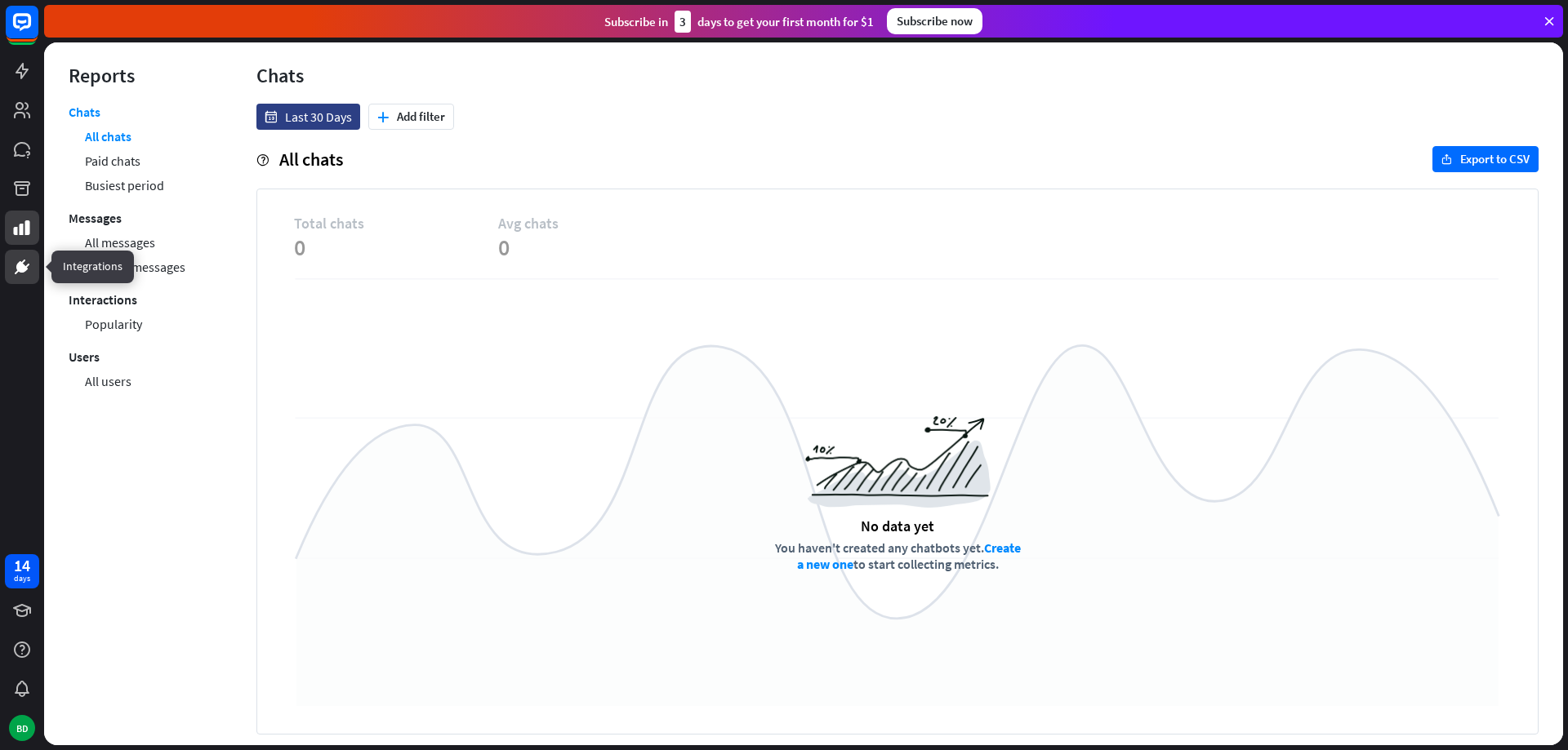
click at [20, 270] on icon at bounding box center [22, 267] width 10 height 10
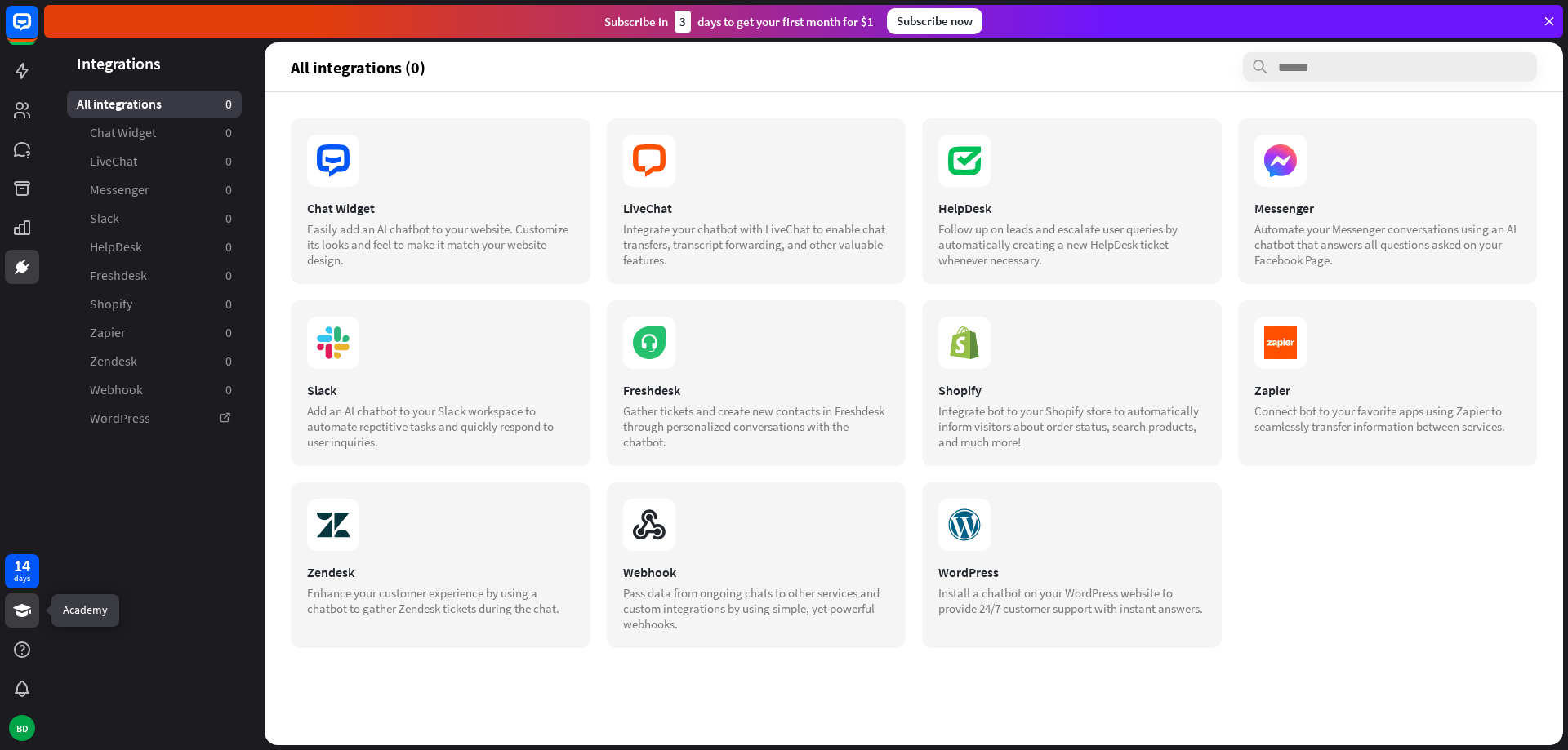
click at [19, 609] on icon at bounding box center [21, 610] width 18 height 13
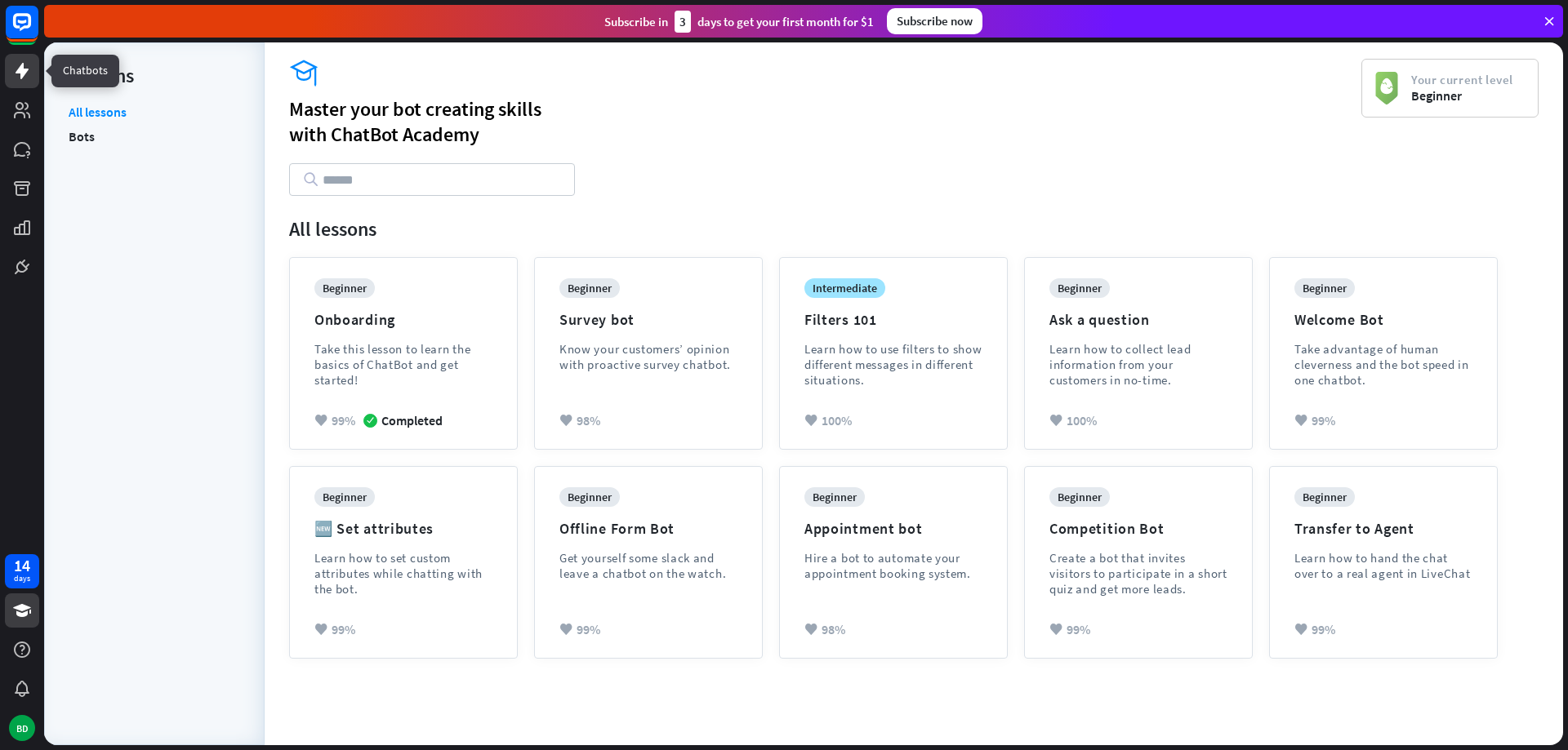
click at [25, 69] on icon at bounding box center [21, 70] width 19 height 19
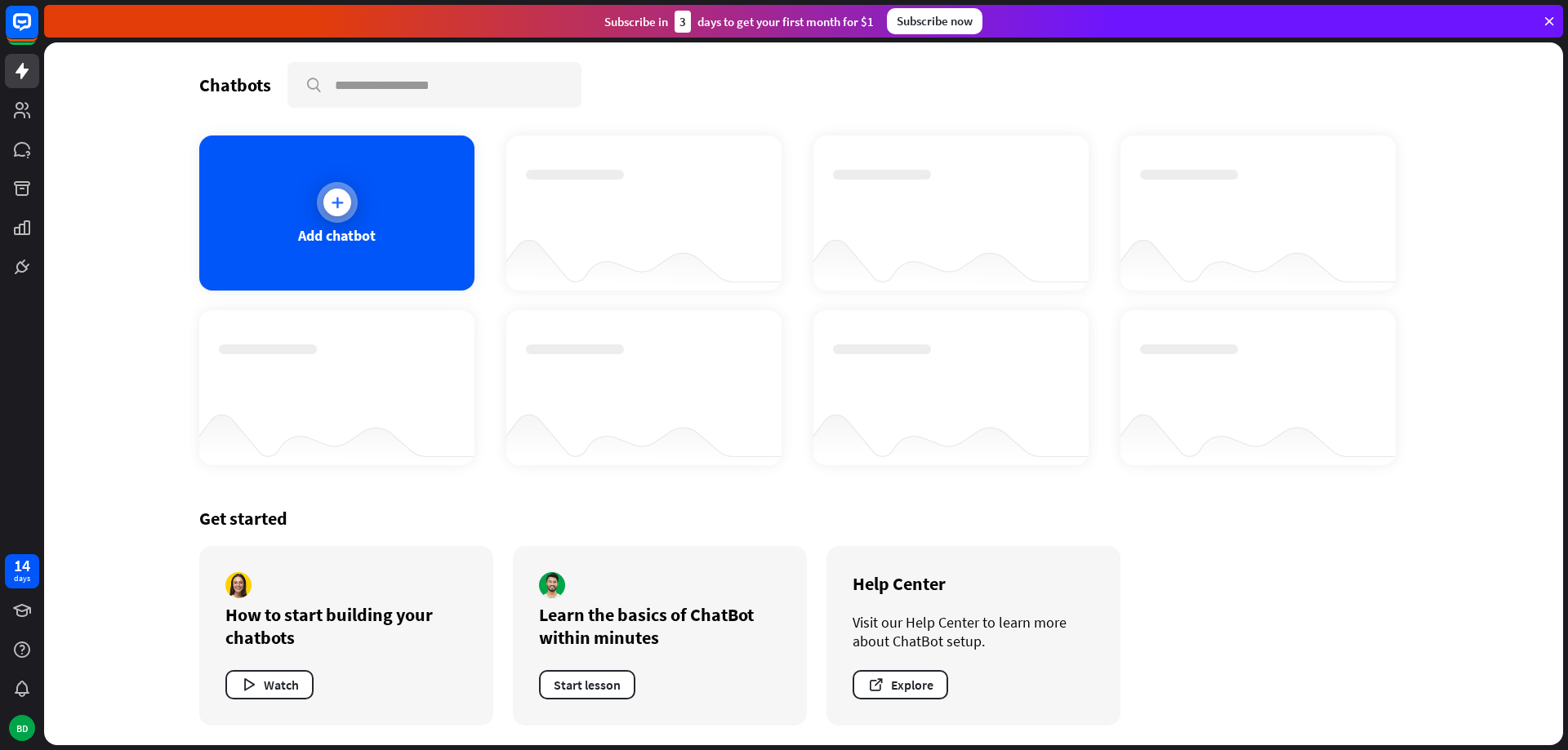
click at [351, 204] on div at bounding box center [337, 202] width 28 height 28
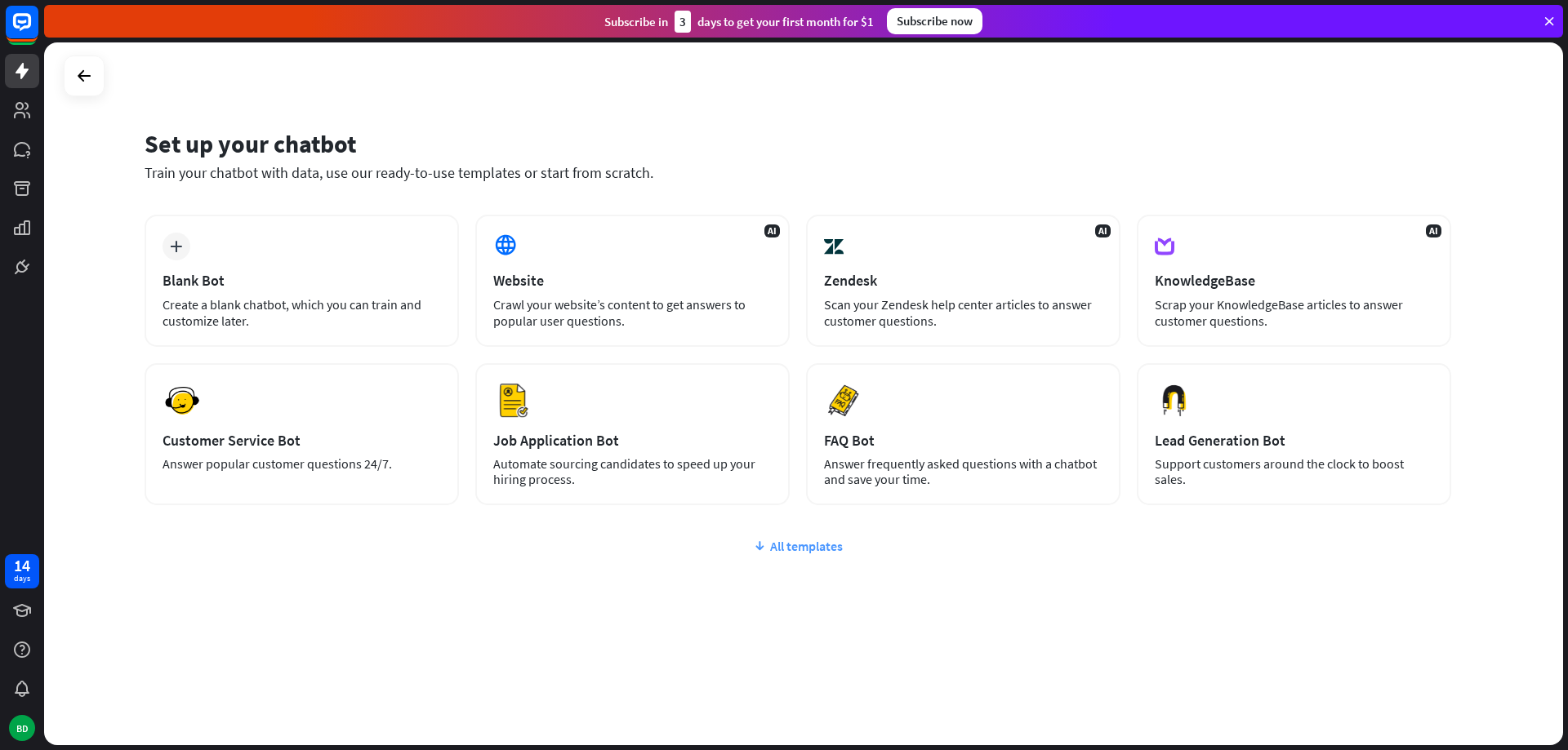
click at [781, 547] on div "All templates" at bounding box center [798, 546] width 1306 height 16
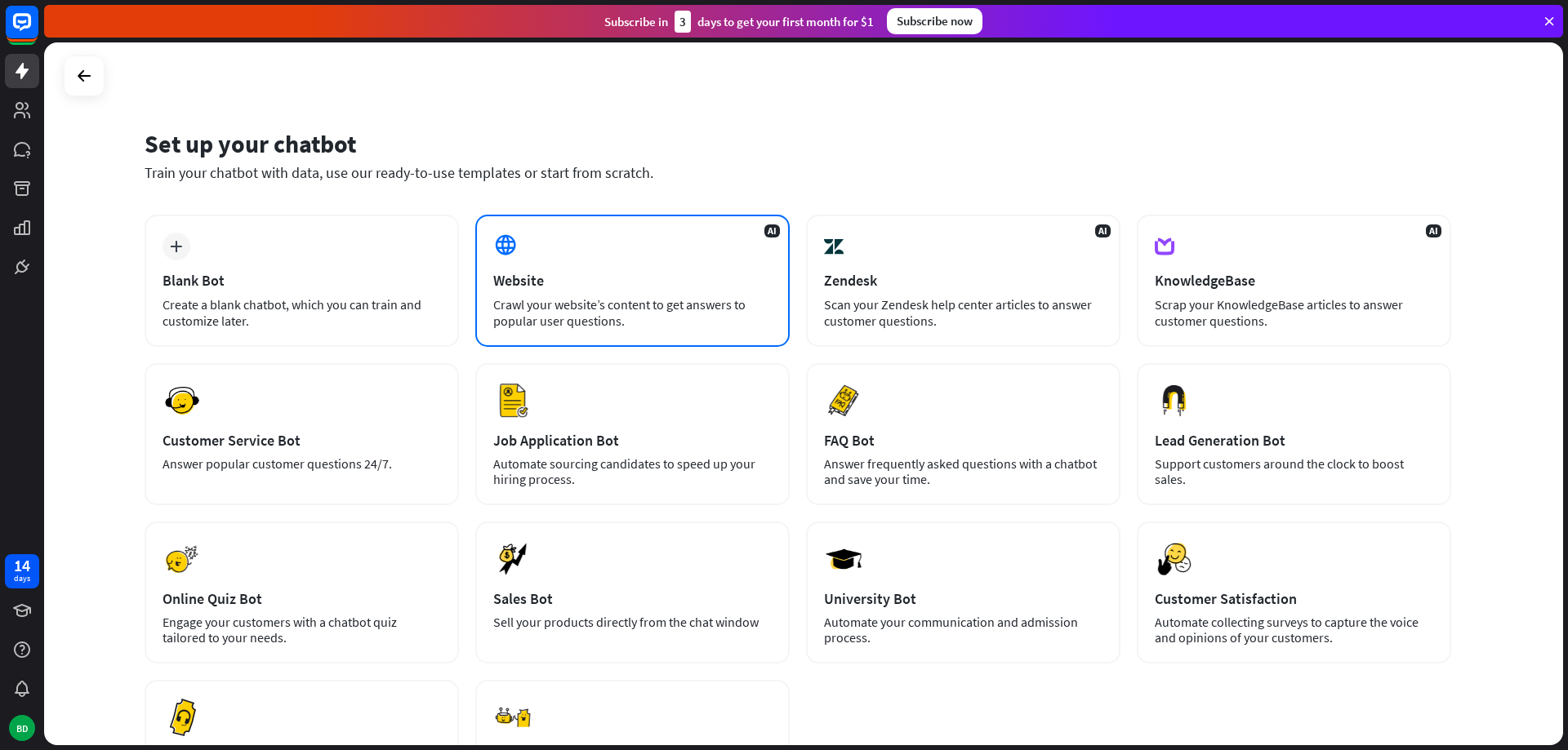
click at [700, 310] on div "Crawl your website’s content to get answers to popular user questions." at bounding box center [632, 312] width 279 height 33
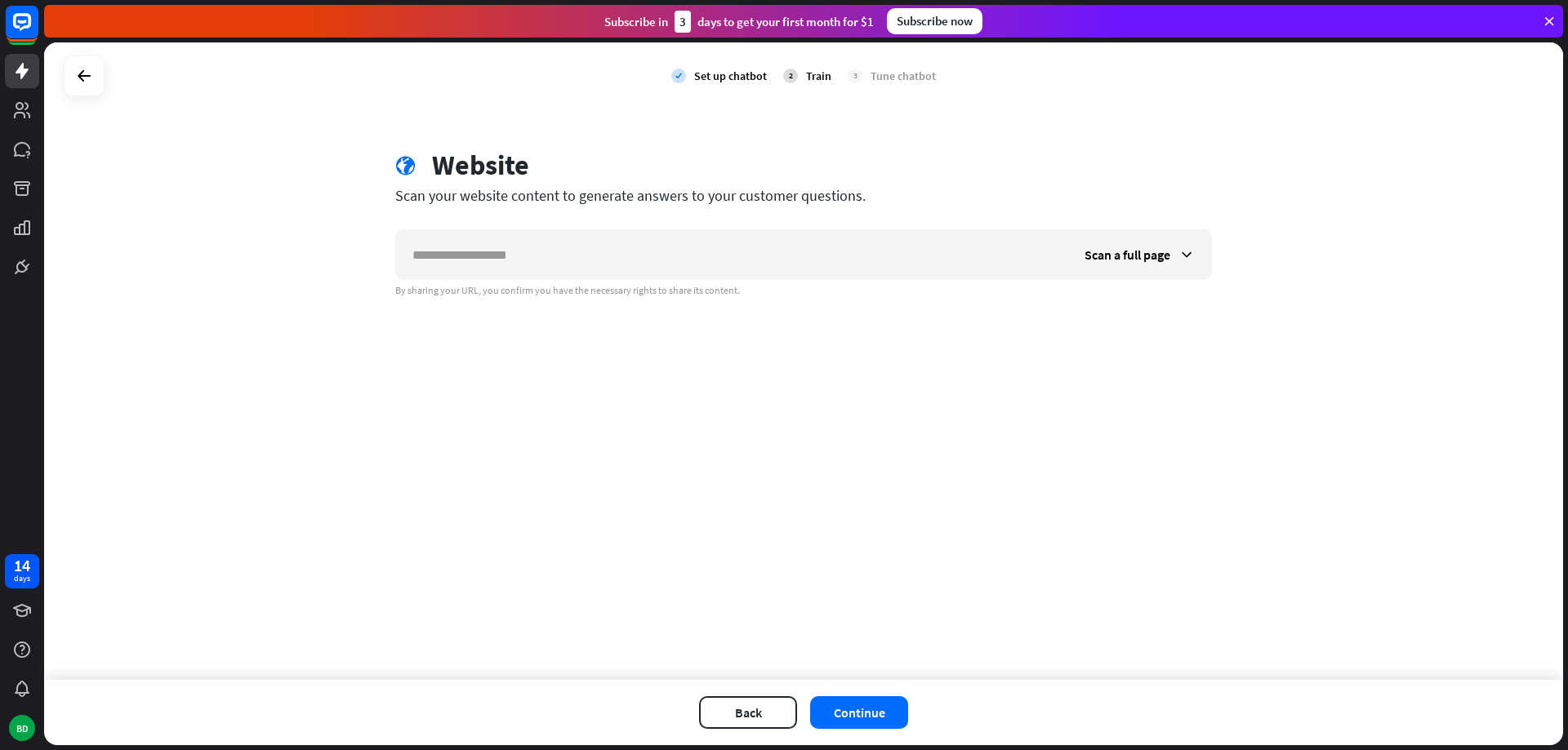
drag, startPoint x: 865, startPoint y: 193, endPoint x: 326, endPoint y: 196, distance: 539.0
click at [326, 196] on div "check Set up chatbot 2 Train 3 Tune chatbot globe Website Scan your website con…" at bounding box center [803, 361] width 1519 height 637
click at [263, 196] on div "check Set up chatbot 2 Train 3 Tune chatbot globe Website Scan your website con…" at bounding box center [803, 361] width 1519 height 637
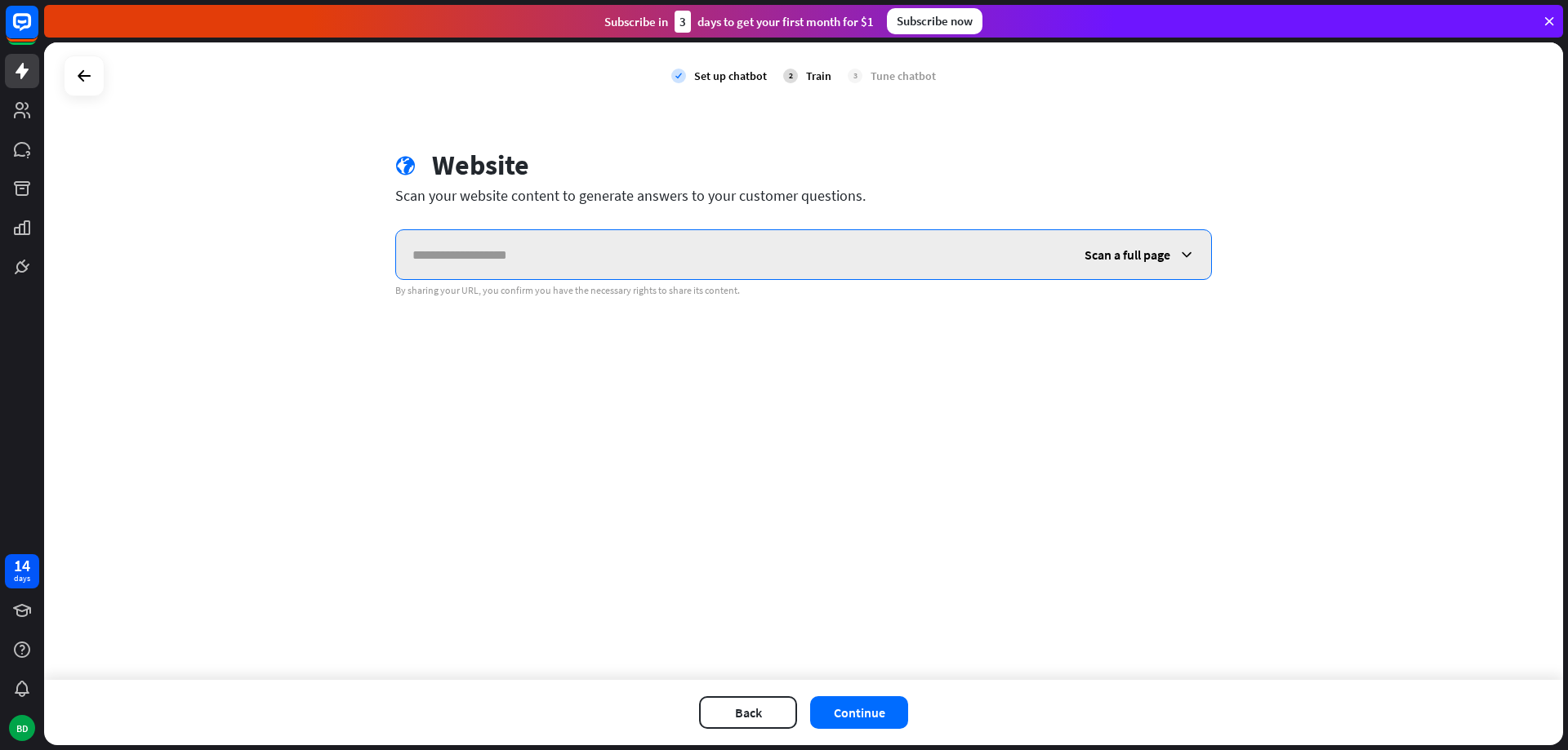
click at [562, 249] on input "text" at bounding box center [732, 255] width 672 height 49
paste input "**********"
type input "**********"
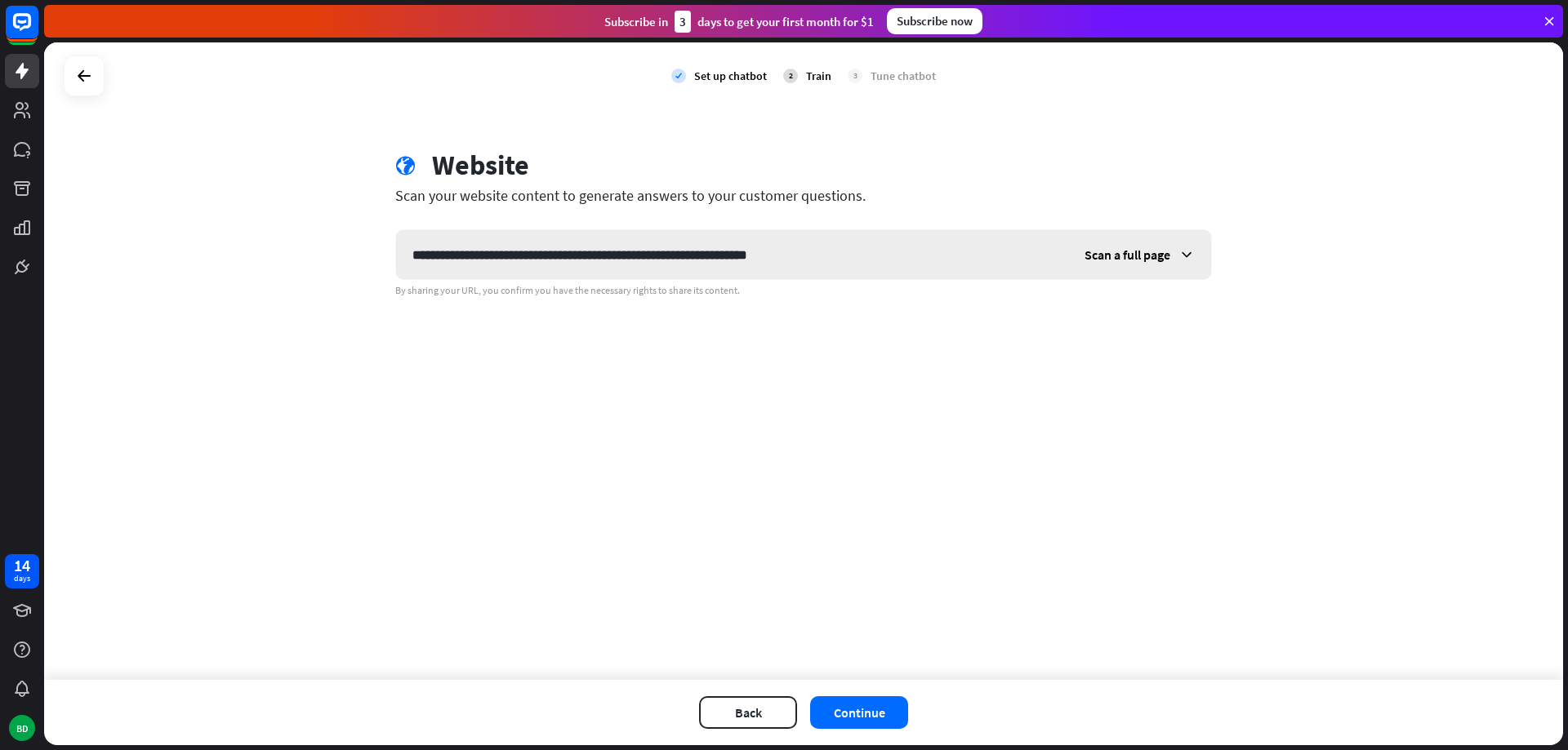
click at [979, 250] on span "Scan a full page" at bounding box center [1127, 254] width 86 height 16
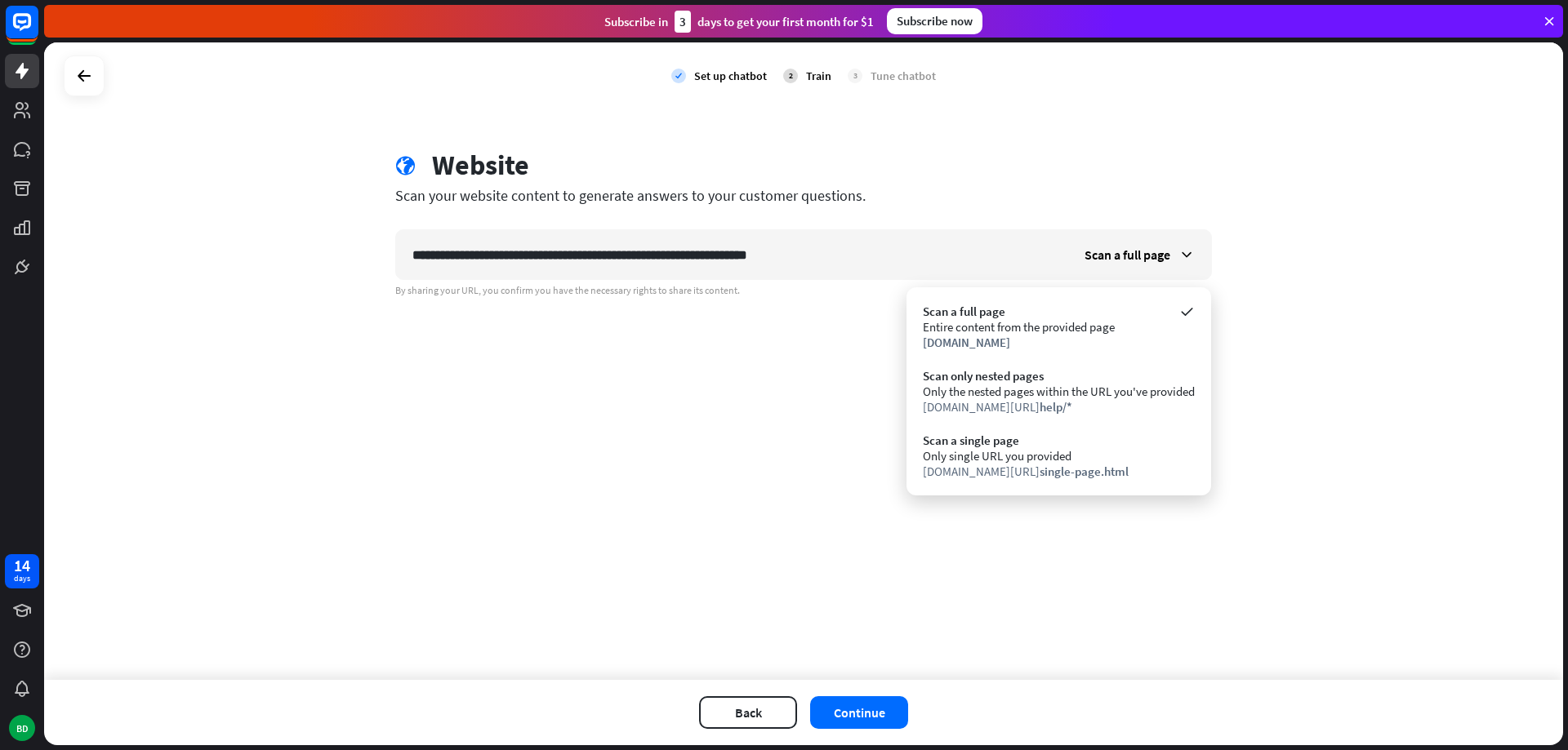
click at [979, 610] on div "**********" at bounding box center [803, 361] width 1519 height 637
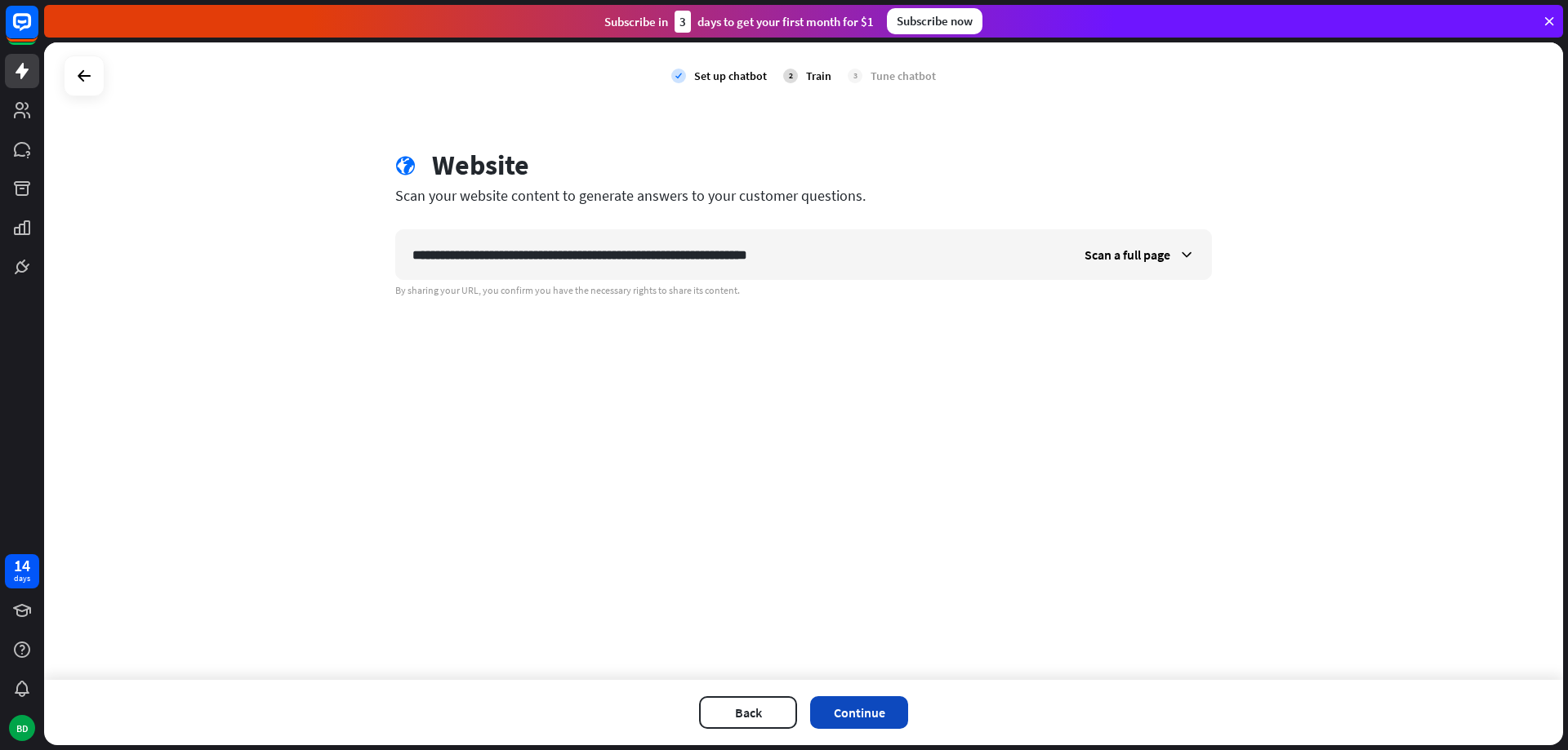
click at [889, 714] on button "Continue" at bounding box center [859, 713] width 98 height 33
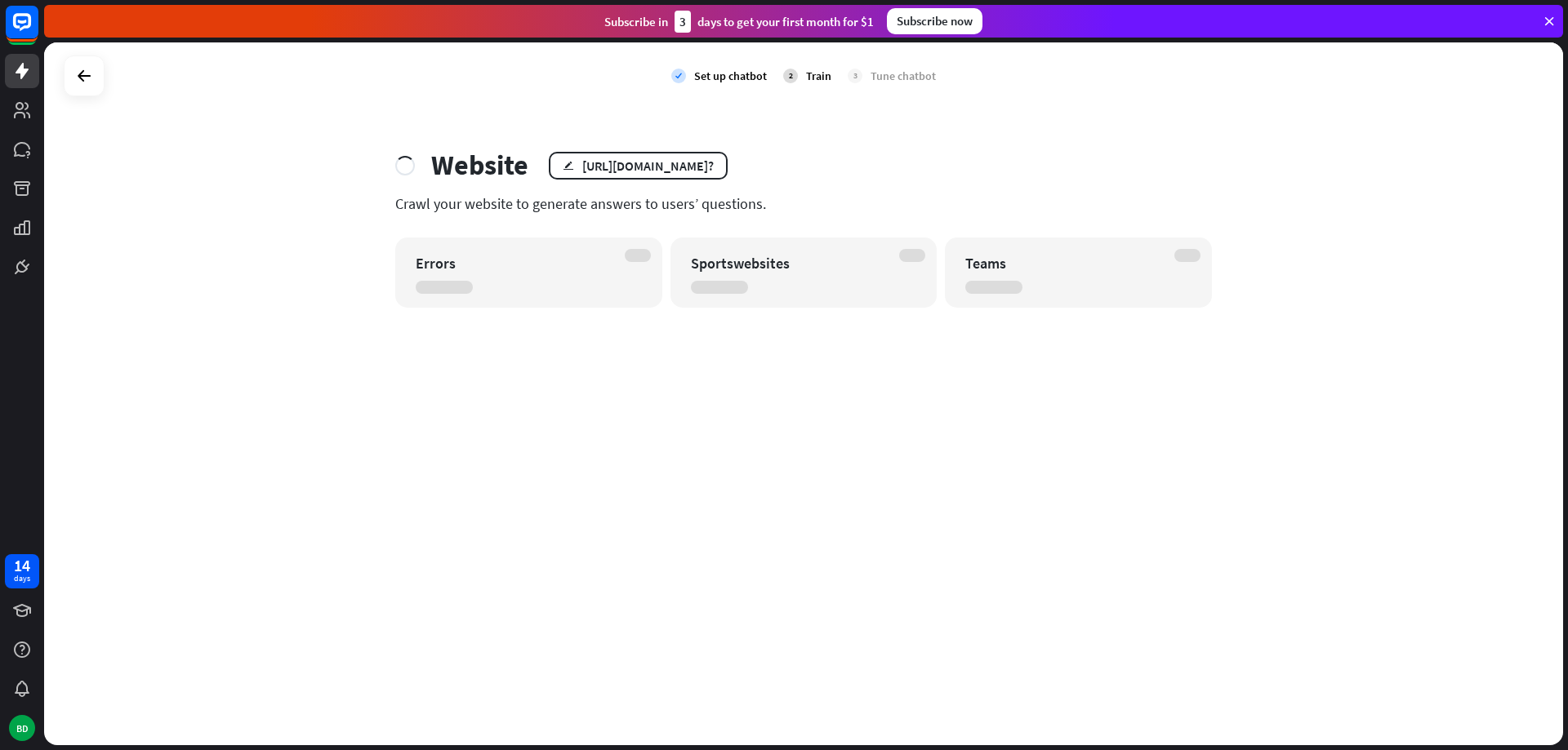
drag, startPoint x: 690, startPoint y: 168, endPoint x: 1002, endPoint y: 189, distance: 312.7
click at [979, 189] on div "Website edit https://www.hometeamsonline.com/sportswebsites/? Crawl your websit…" at bounding box center [803, 229] width 856 height 159
click at [727, 166] on div "edit https://www.hometeamsonline.com/sportswebsites/?" at bounding box center [638, 165] width 179 height 28
drag, startPoint x: 894, startPoint y: 166, endPoint x: 936, endPoint y: 176, distance: 43.2
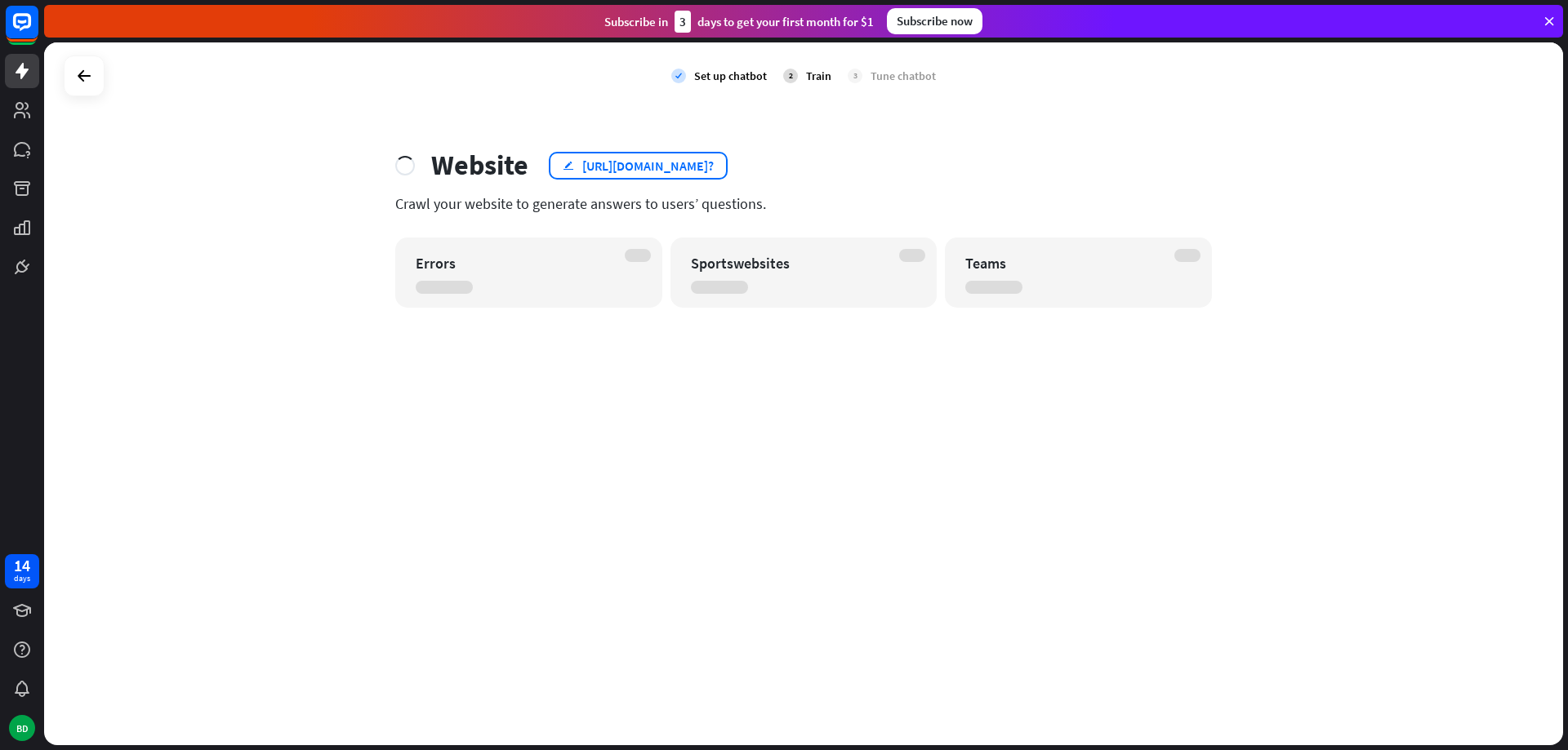
click at [727, 172] on div "edit https://www.hometeamsonline.com/sportswebsites/?" at bounding box center [638, 165] width 179 height 28
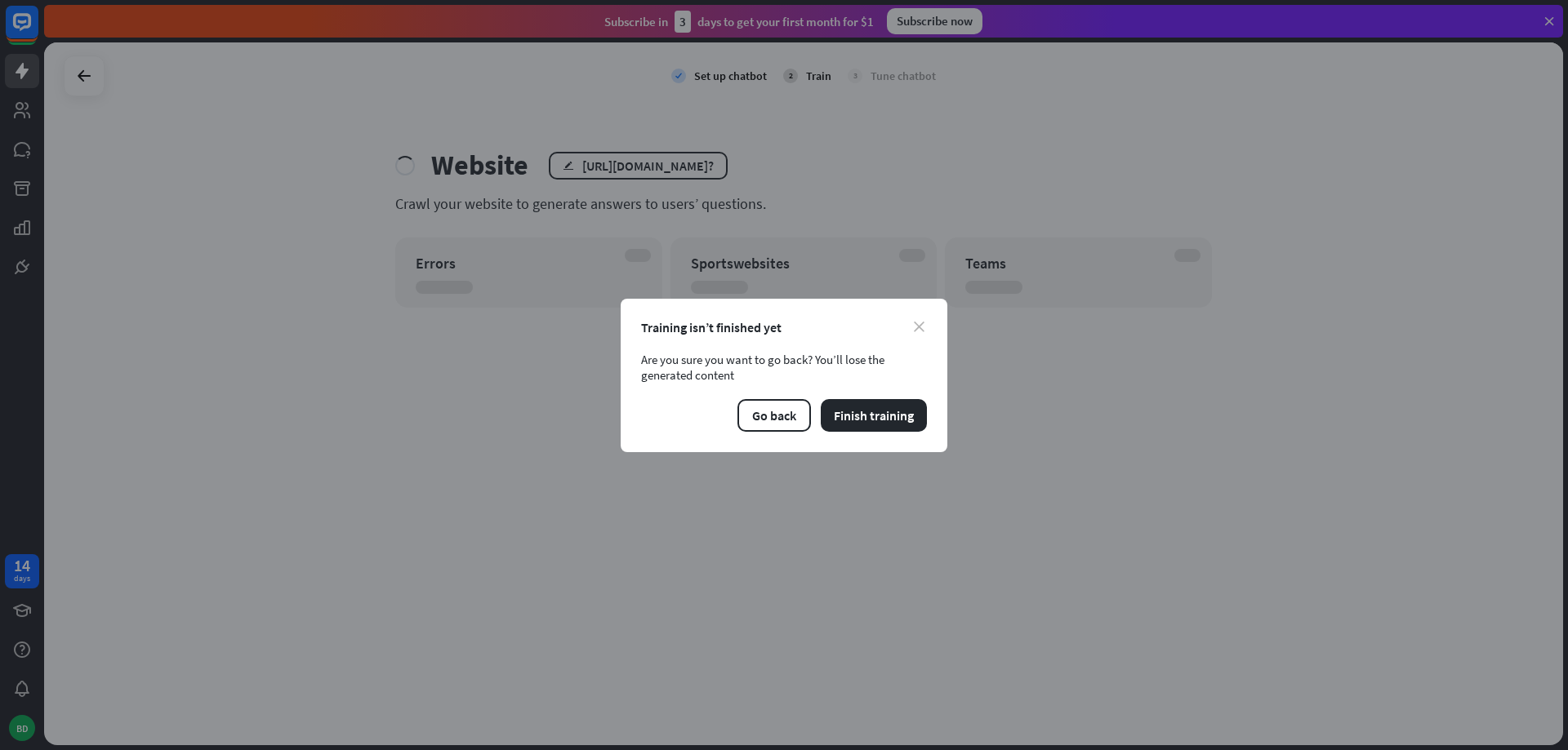
click at [919, 326] on icon "close" at bounding box center [919, 327] width 11 height 11
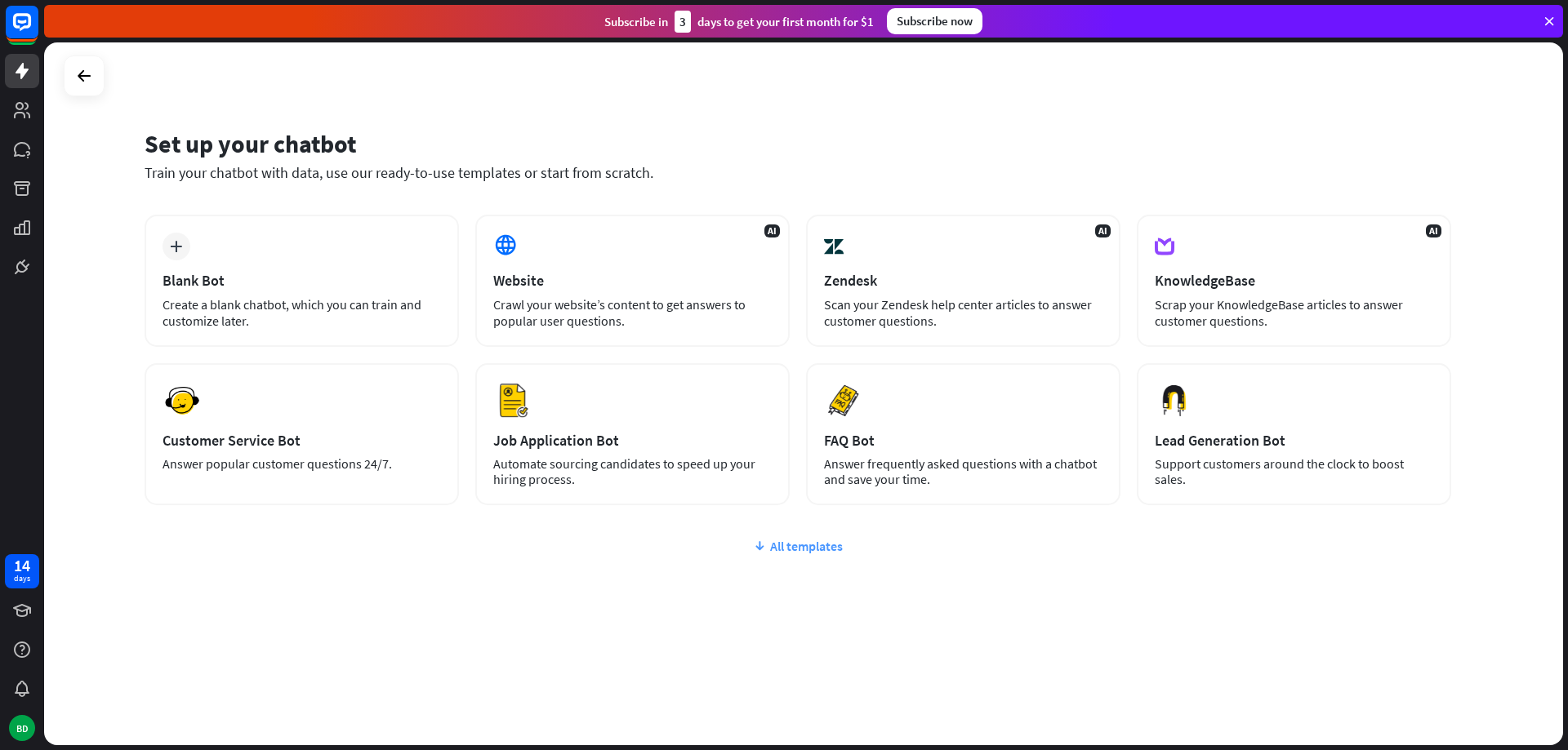
click at [814, 547] on div "All templates" at bounding box center [798, 546] width 1306 height 16
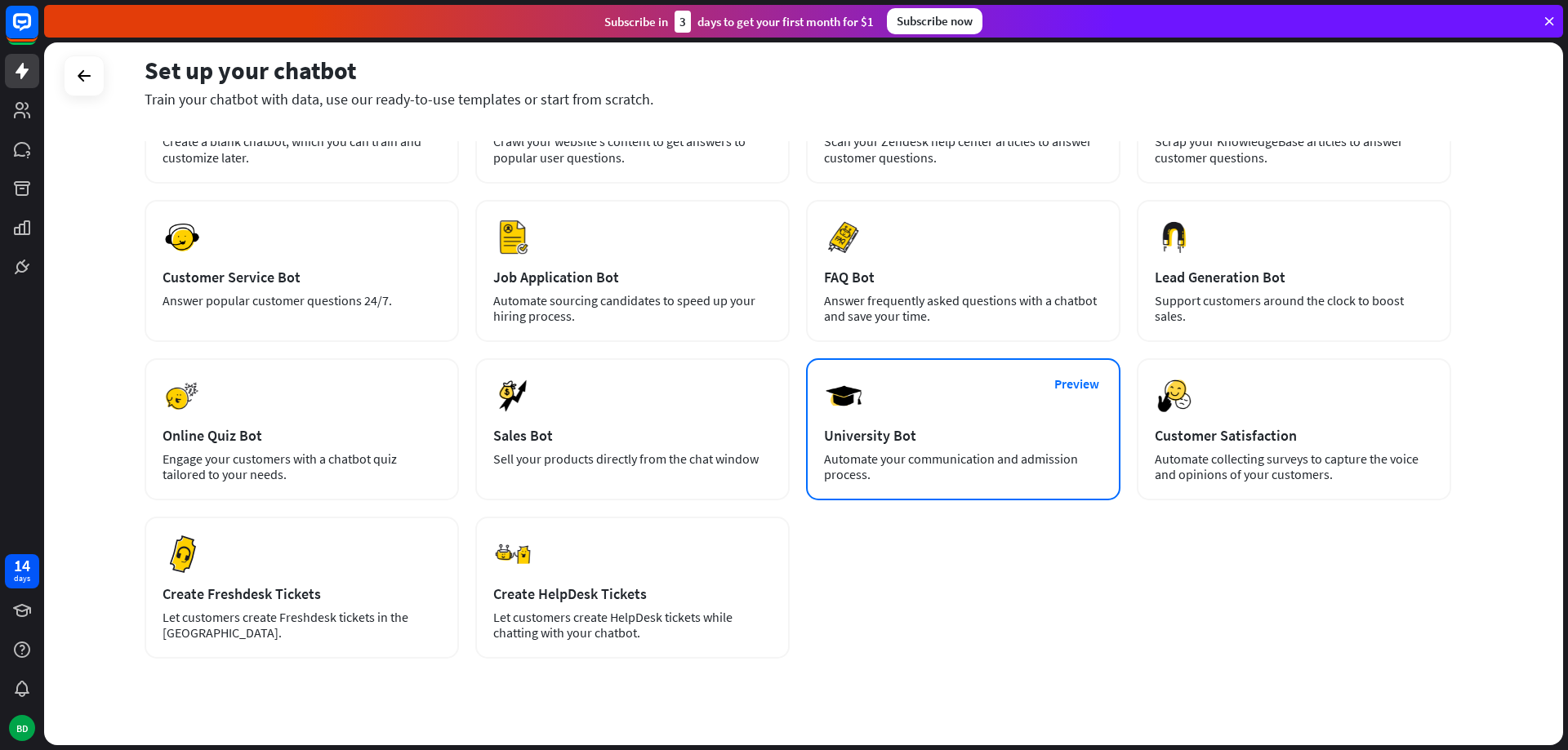
scroll to position [191, 0]
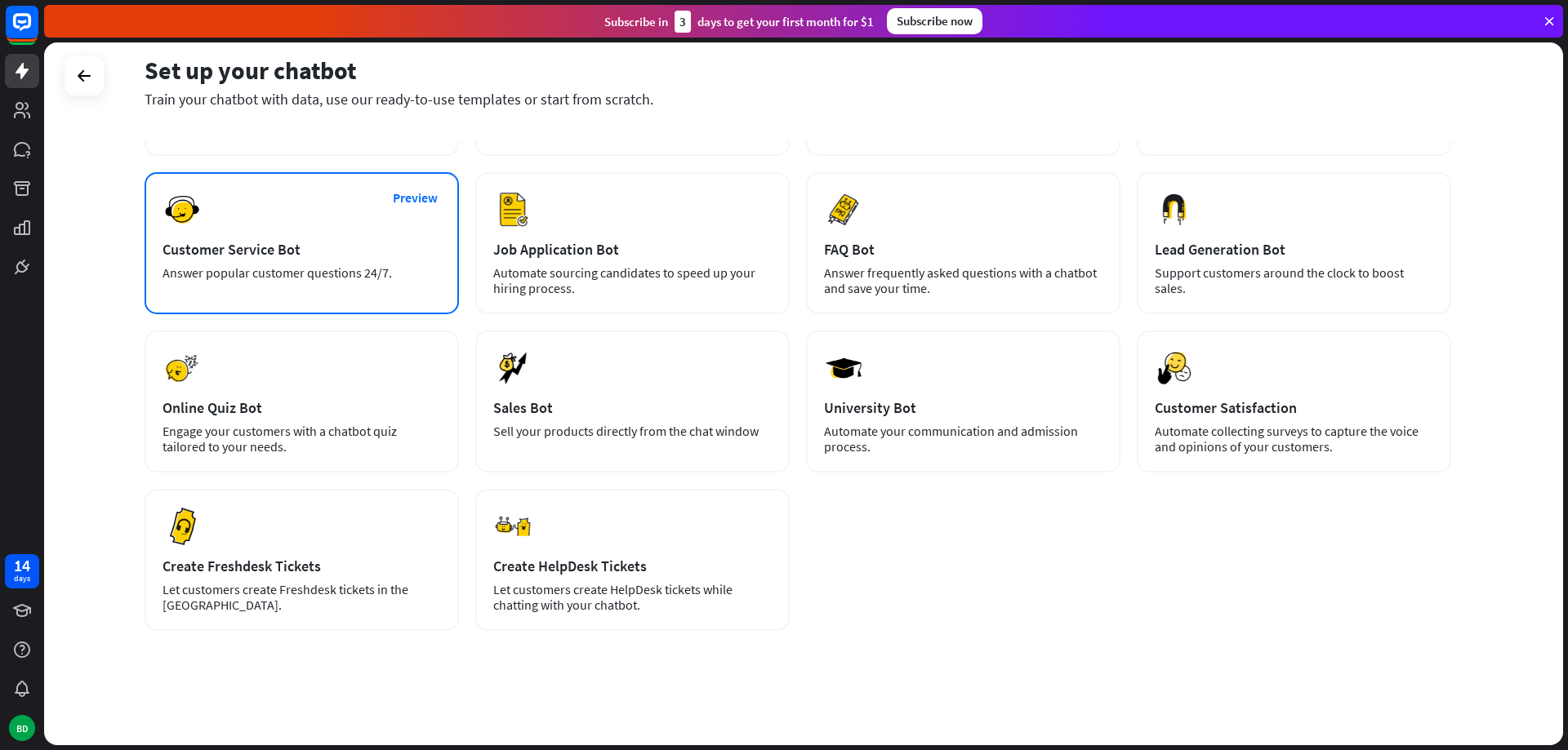
click at [398, 260] on div "Preview Customer Service Bot Answer popular customer questions 24/7." at bounding box center [301, 243] width 314 height 142
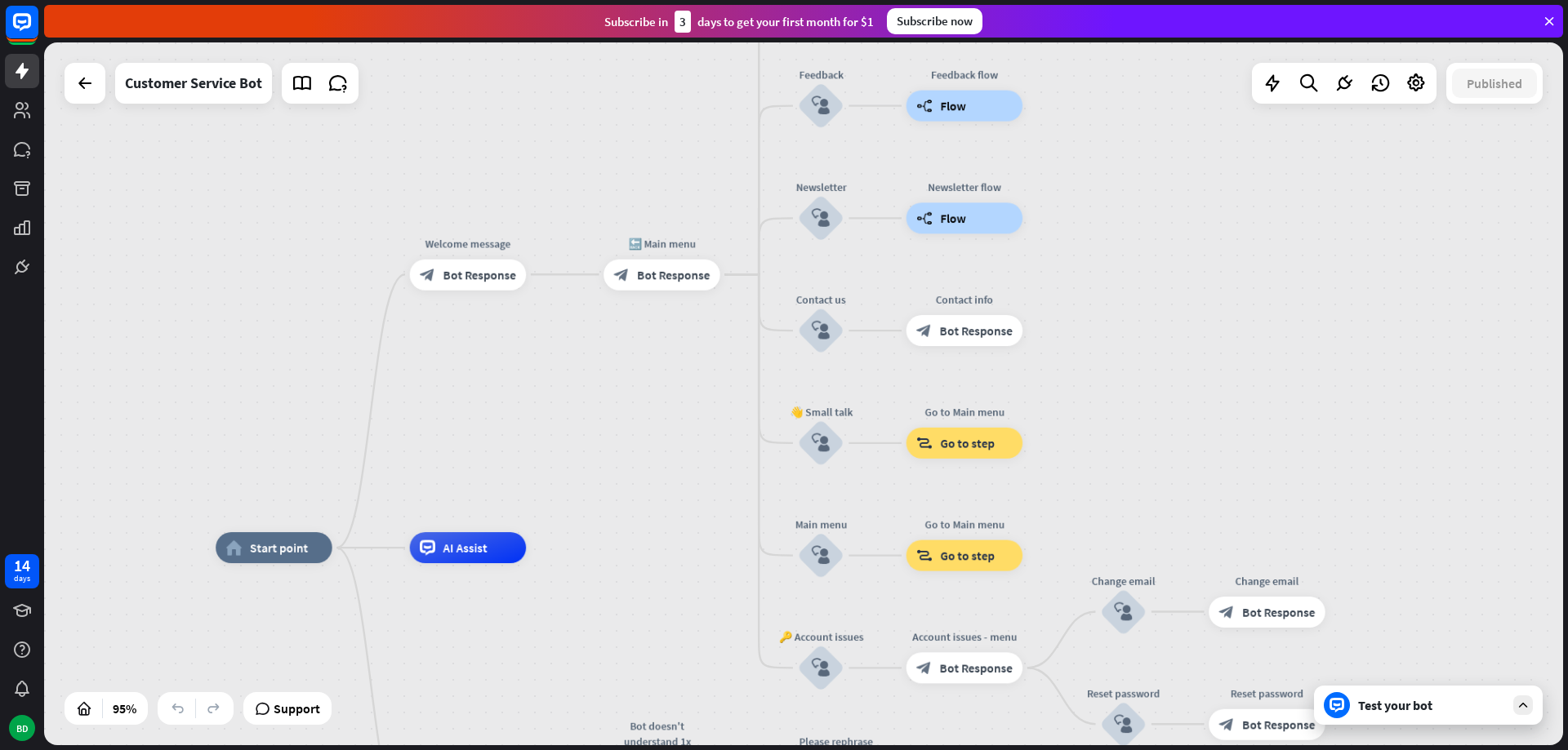
drag, startPoint x: 903, startPoint y: 333, endPoint x: 746, endPoint y: 486, distance: 219.2
click at [746, 486] on div "home_2 Start point Welcome message block_bot_response Bot Response 🔙 Main menu …" at bounding box center [803, 394] width 1519 height 703
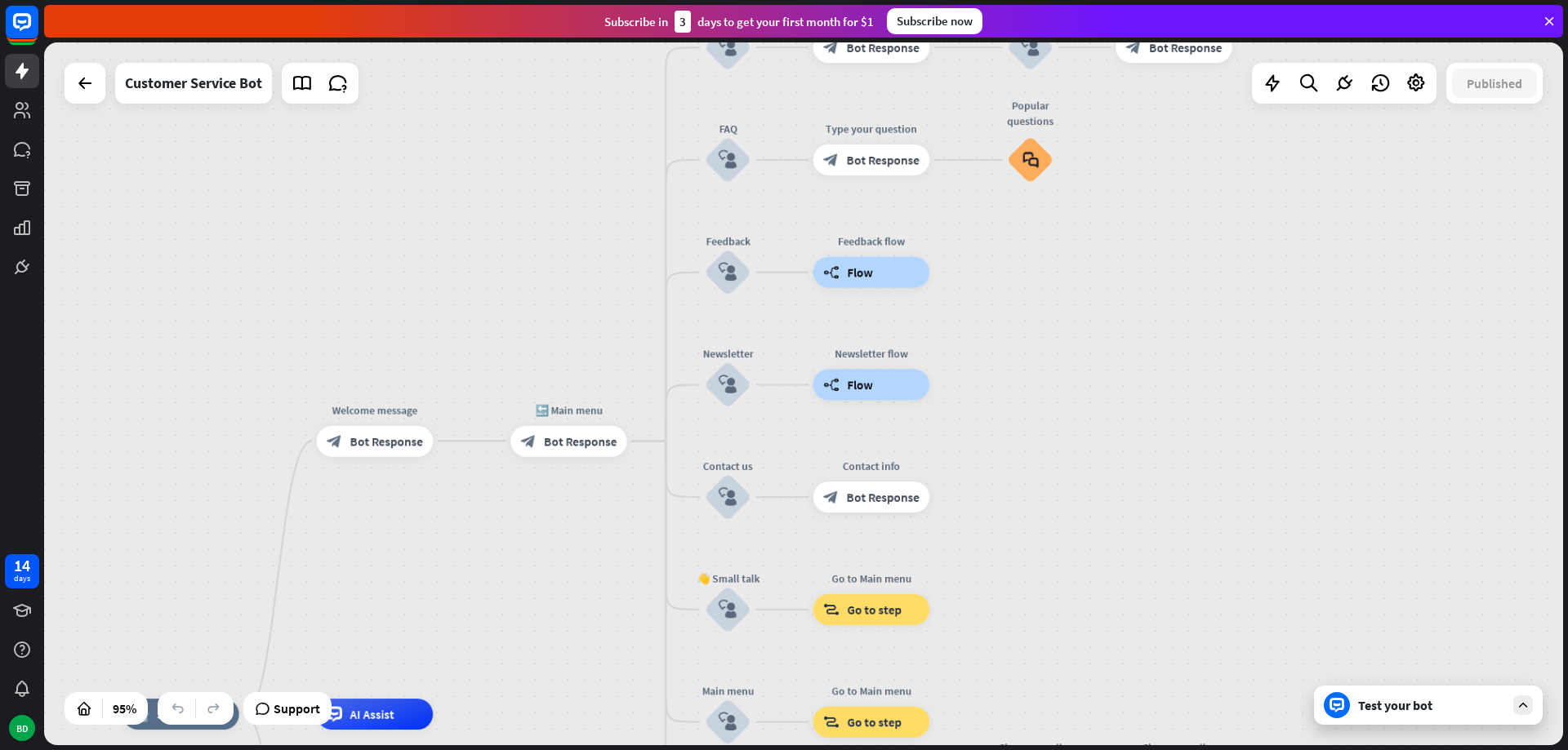
drag, startPoint x: 750, startPoint y: 367, endPoint x: 633, endPoint y: 583, distance: 245.7
click at [633, 583] on div "home_2 Start point Welcome message block_bot_response Bot Response 🔙 Main menu …" at bounding box center [803, 394] width 1519 height 703
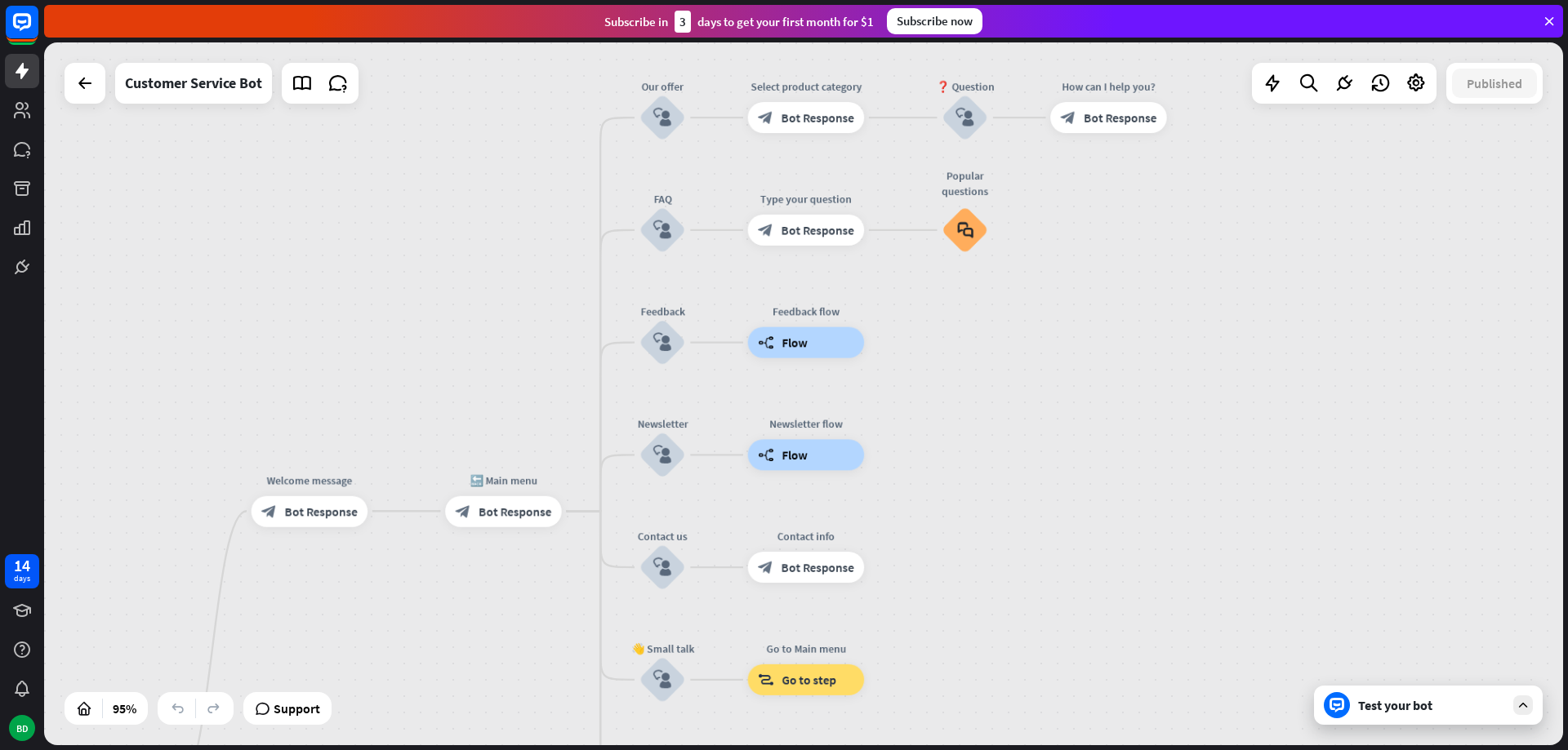
drag, startPoint x: 1182, startPoint y: 333, endPoint x: 1152, endPoint y: 325, distance: 31.0
click at [1152, 325] on div "home_2 Start point Welcome message block_bot_response Bot Response 🔙 Main menu …" at bounding box center [803, 394] width 1519 height 703
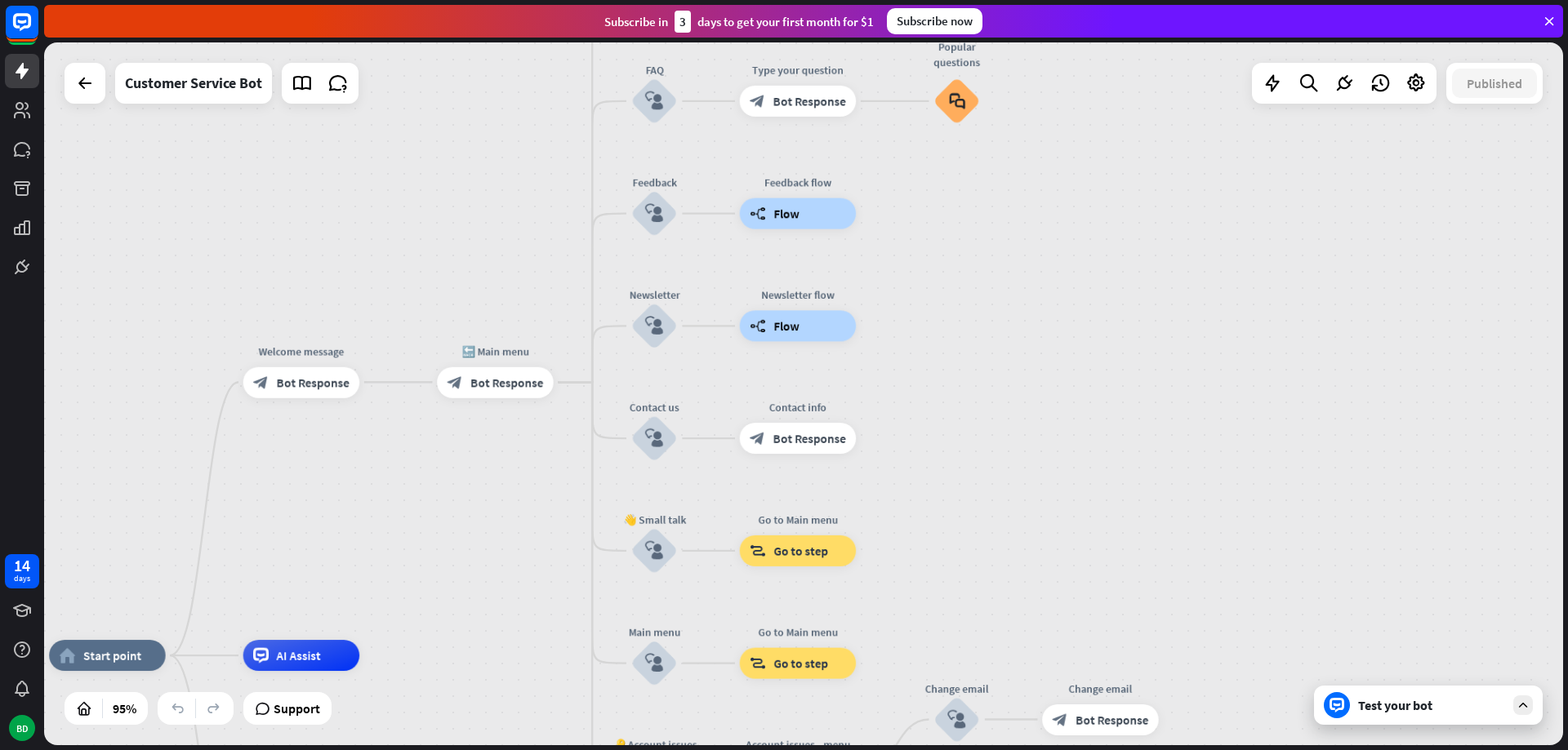
drag, startPoint x: 1113, startPoint y: 504, endPoint x: 1104, endPoint y: 350, distance: 154.3
click at [1104, 350] on div "home_2 Start point Welcome message block_bot_response Bot Response 🔙 Main menu …" at bounding box center [803, 394] width 1519 height 703
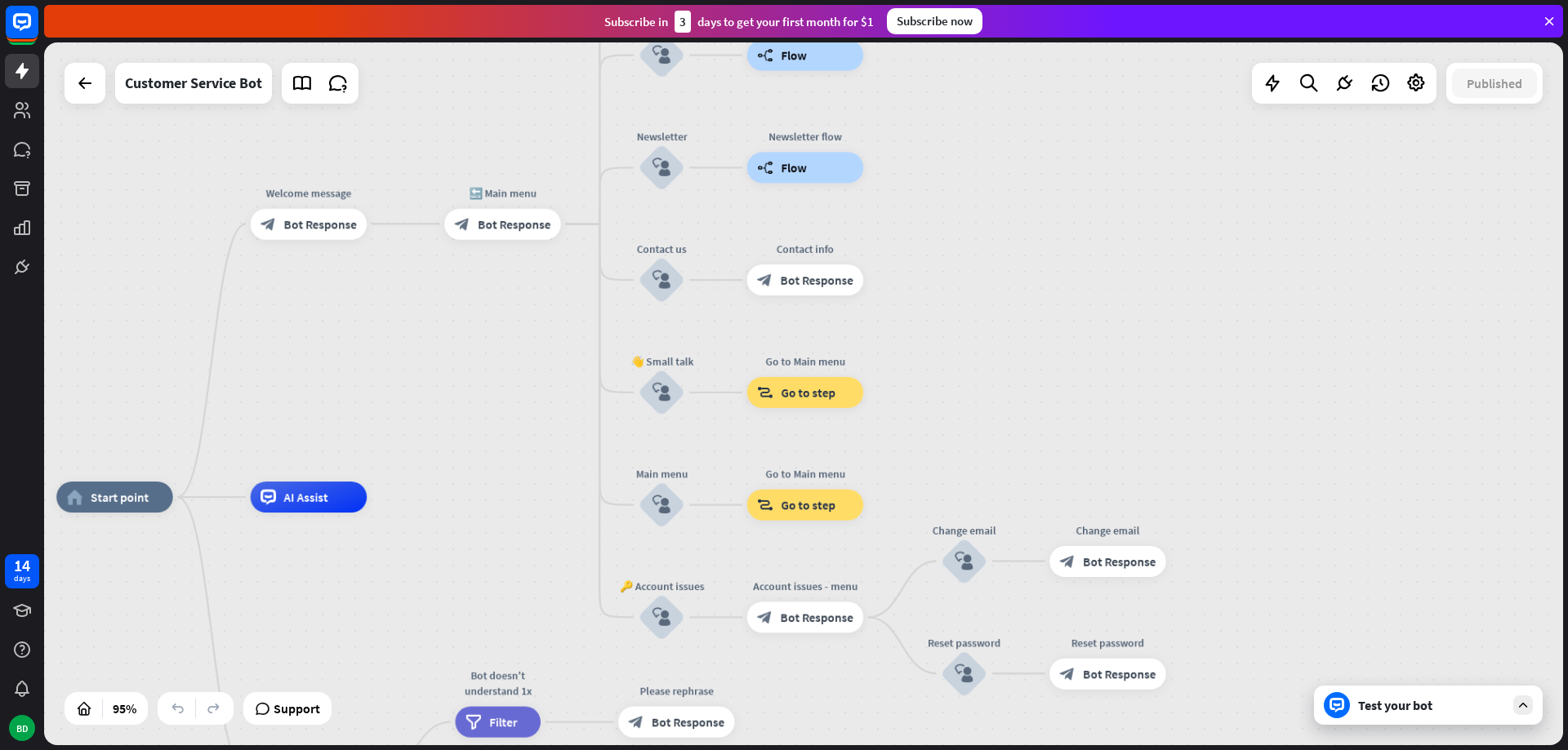
drag, startPoint x: 1052, startPoint y: 458, endPoint x: 1056, endPoint y: 328, distance: 130.1
click at [1057, 331] on div "home_2 Start point Welcome message block_bot_response Bot Response 🔙 Main menu …" at bounding box center [803, 394] width 1519 height 703
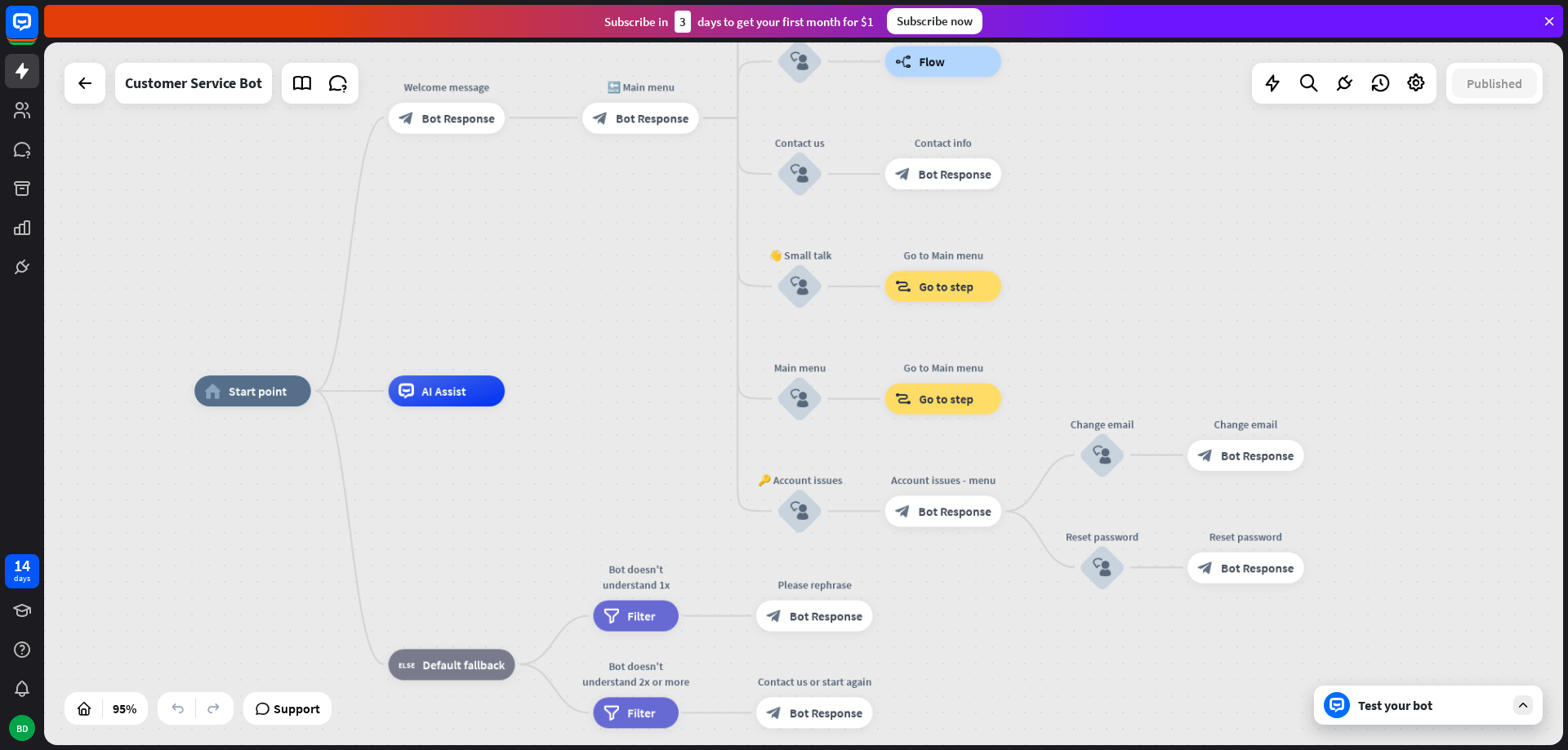
drag, startPoint x: 1013, startPoint y: 369, endPoint x: 1085, endPoint y: 284, distance: 111.4
click at [1157, 270] on div "home_2 Start point Welcome message block_bot_response Bot Response 🔙 Main menu …" at bounding box center [803, 394] width 1519 height 703
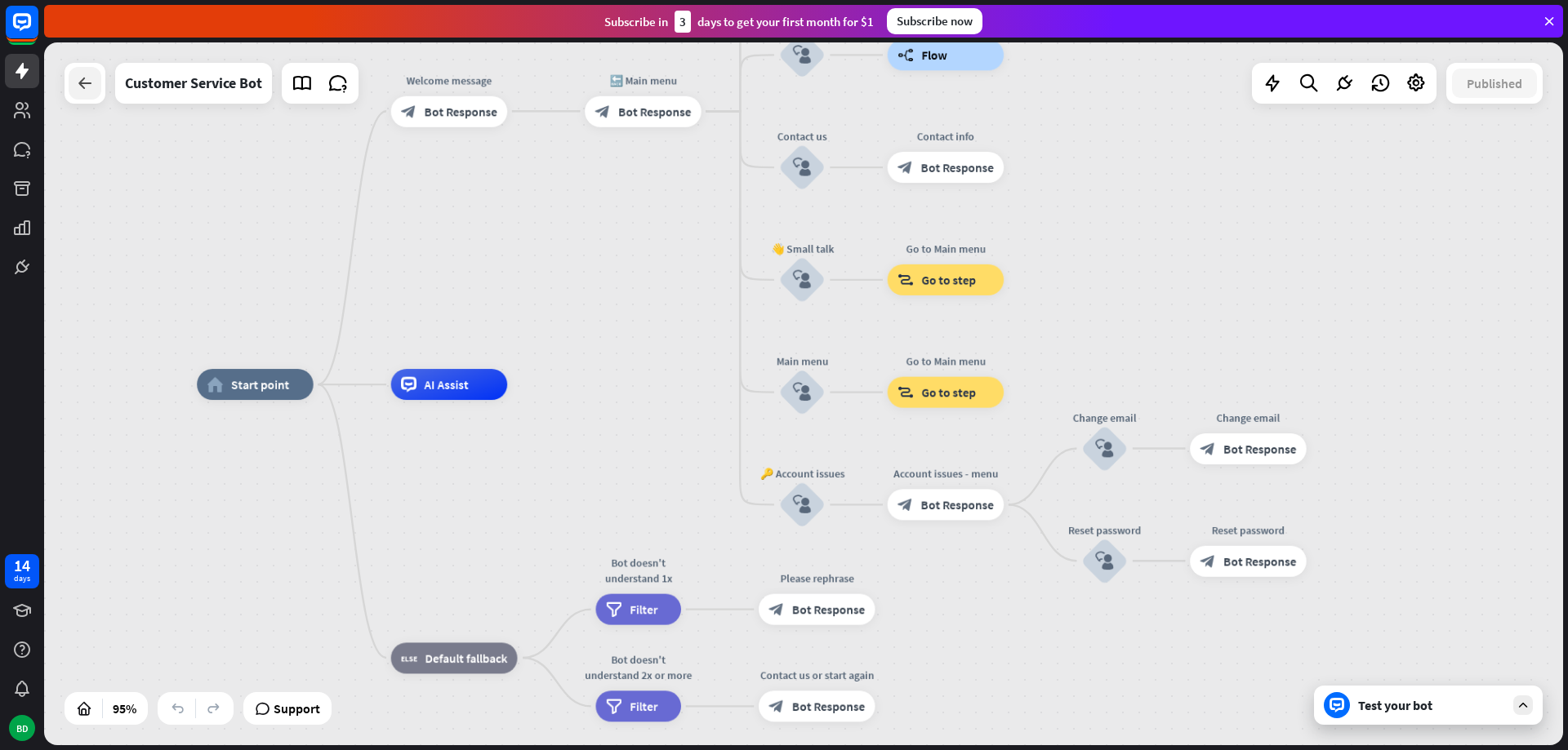
click at [92, 91] on icon at bounding box center [85, 83] width 19 height 19
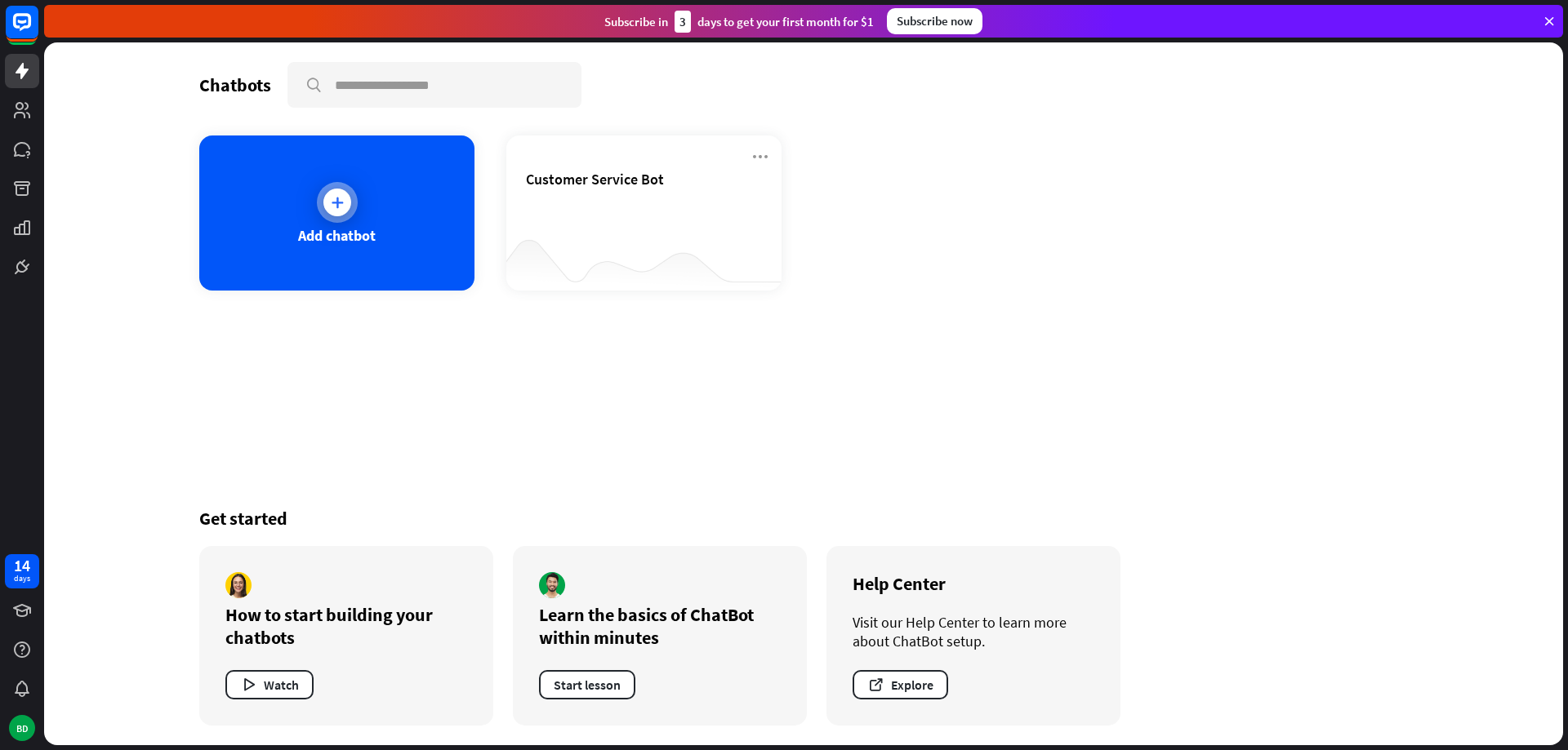
click at [366, 223] on div "Add chatbot" at bounding box center [336, 212] width 275 height 155
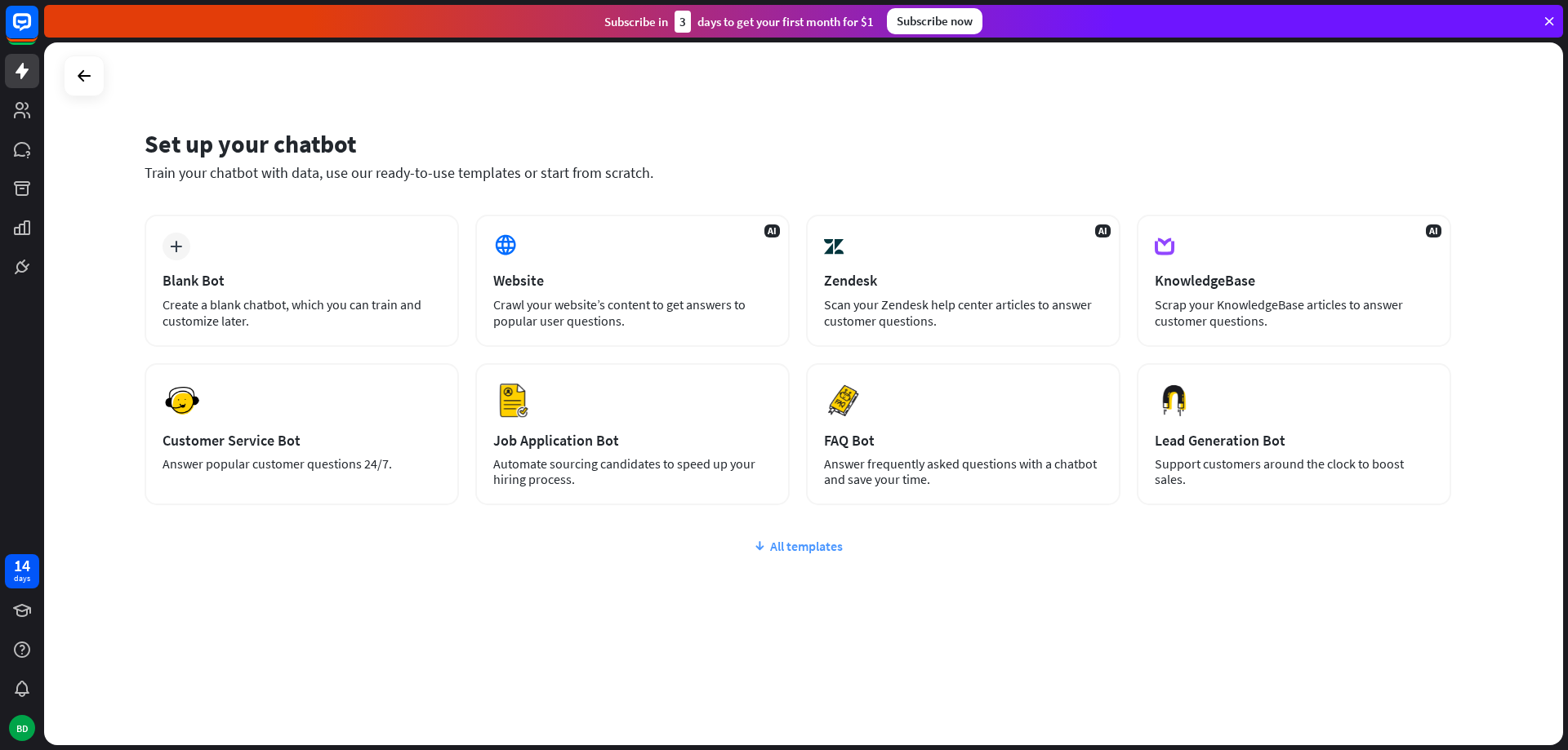
click at [781, 546] on div "All templates" at bounding box center [798, 546] width 1306 height 16
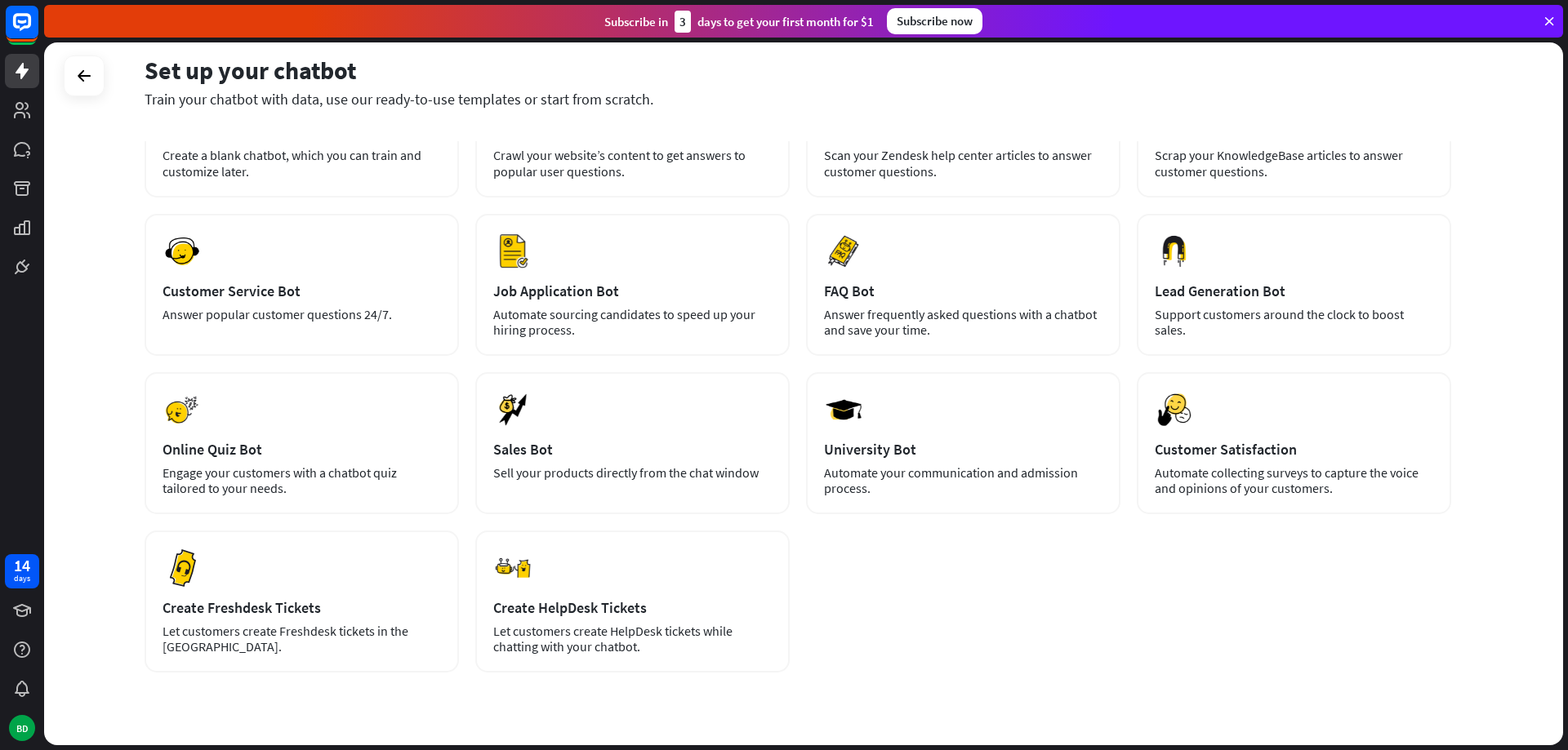
scroll to position [109, 0]
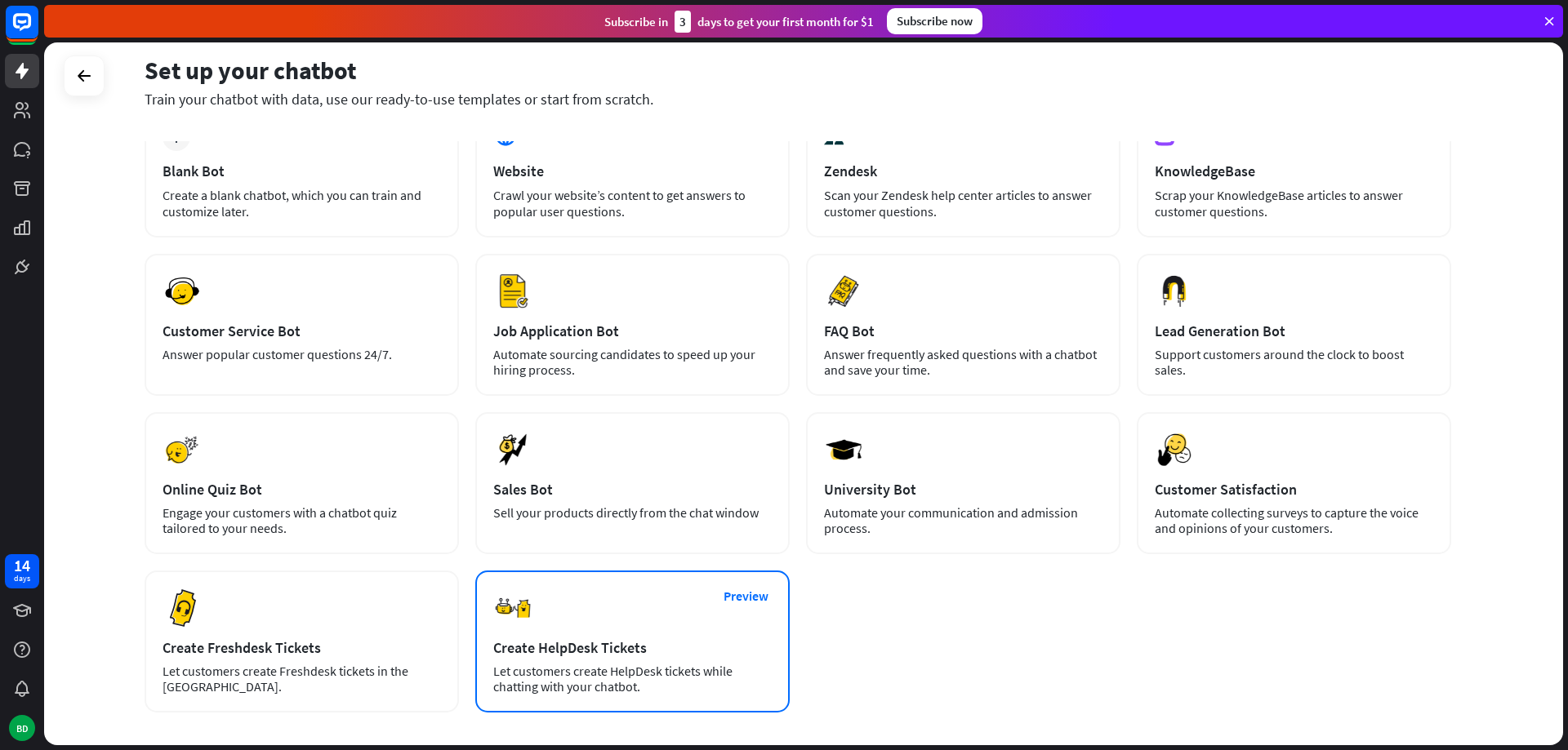
click at [630, 647] on div "Create HelpDesk Tickets" at bounding box center [632, 648] width 279 height 19
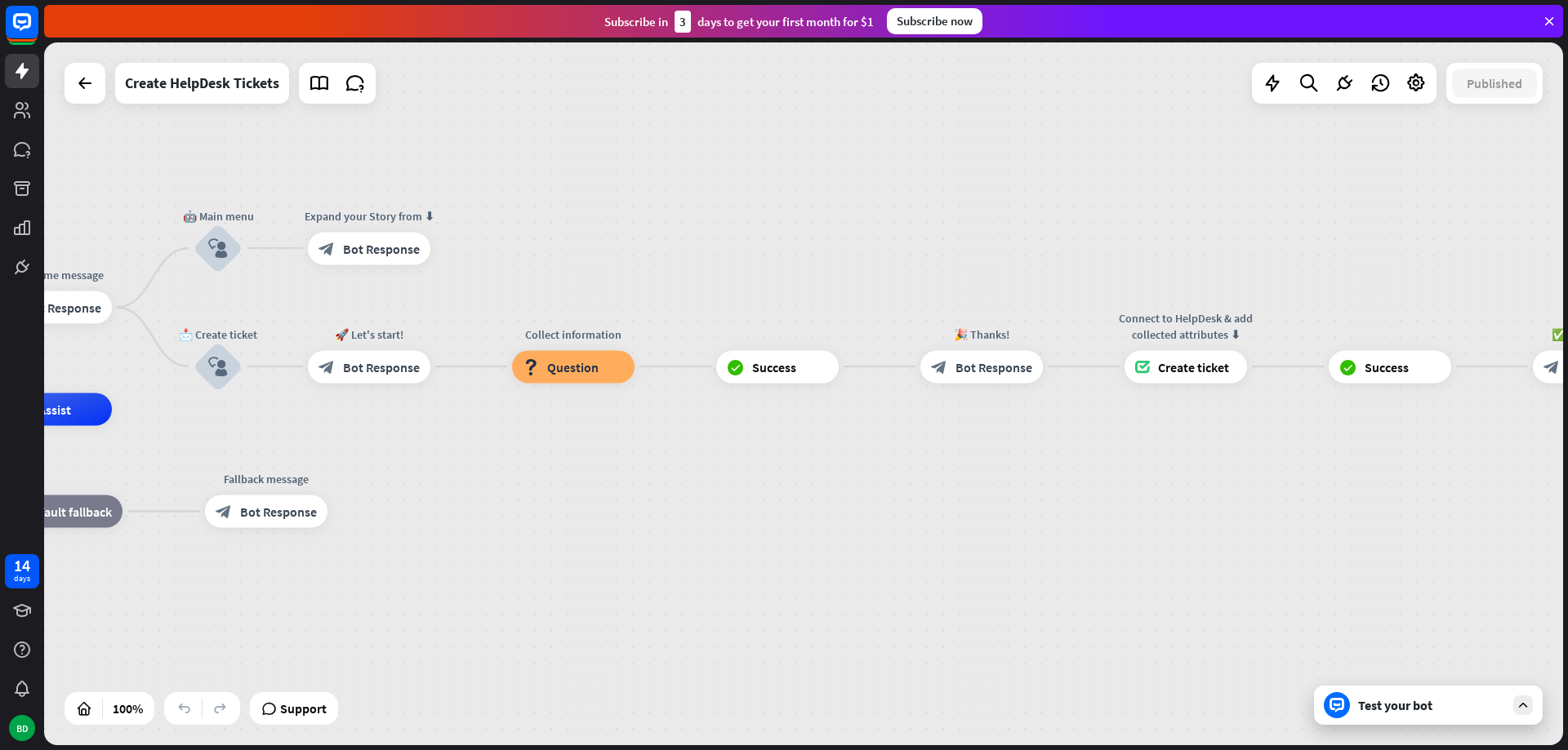
drag, startPoint x: 1284, startPoint y: 478, endPoint x: 721, endPoint y: 494, distance: 563.2
click at [719, 494] on div "home_2 Start point 👋 Welcome message block_bot_response Bot Response 🤖 Main men…" at bounding box center [544, 761] width 1519 height 703
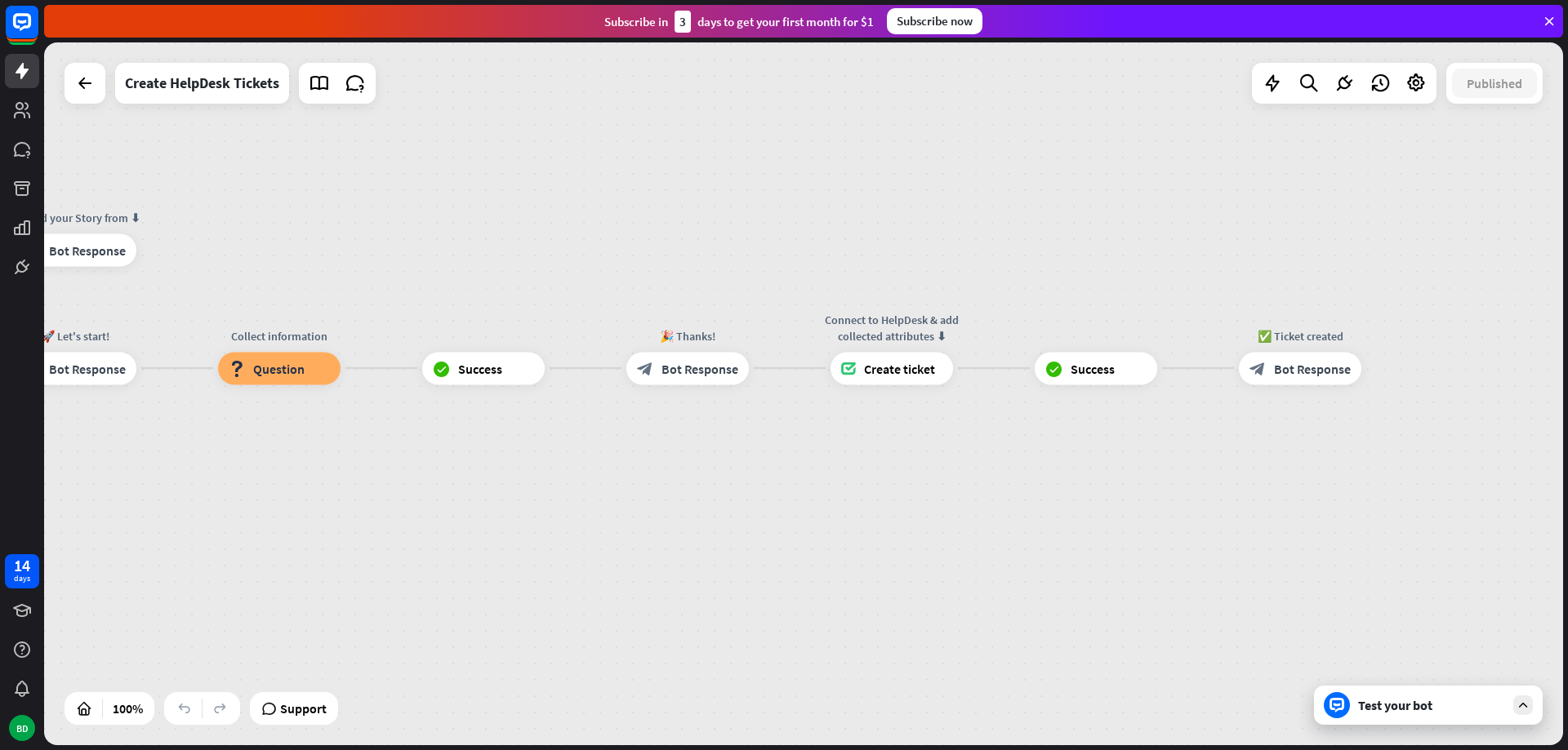
drag, startPoint x: 1189, startPoint y: 487, endPoint x: 900, endPoint y: 488, distance: 289.0
click at [900, 488] on div "home_2 Start point 👋 Welcome message block_bot_response Bot Response 🤖 Main men…" at bounding box center [251, 763] width 1519 height 703
click at [898, 367] on span "Create ticket" at bounding box center [899, 367] width 71 height 16
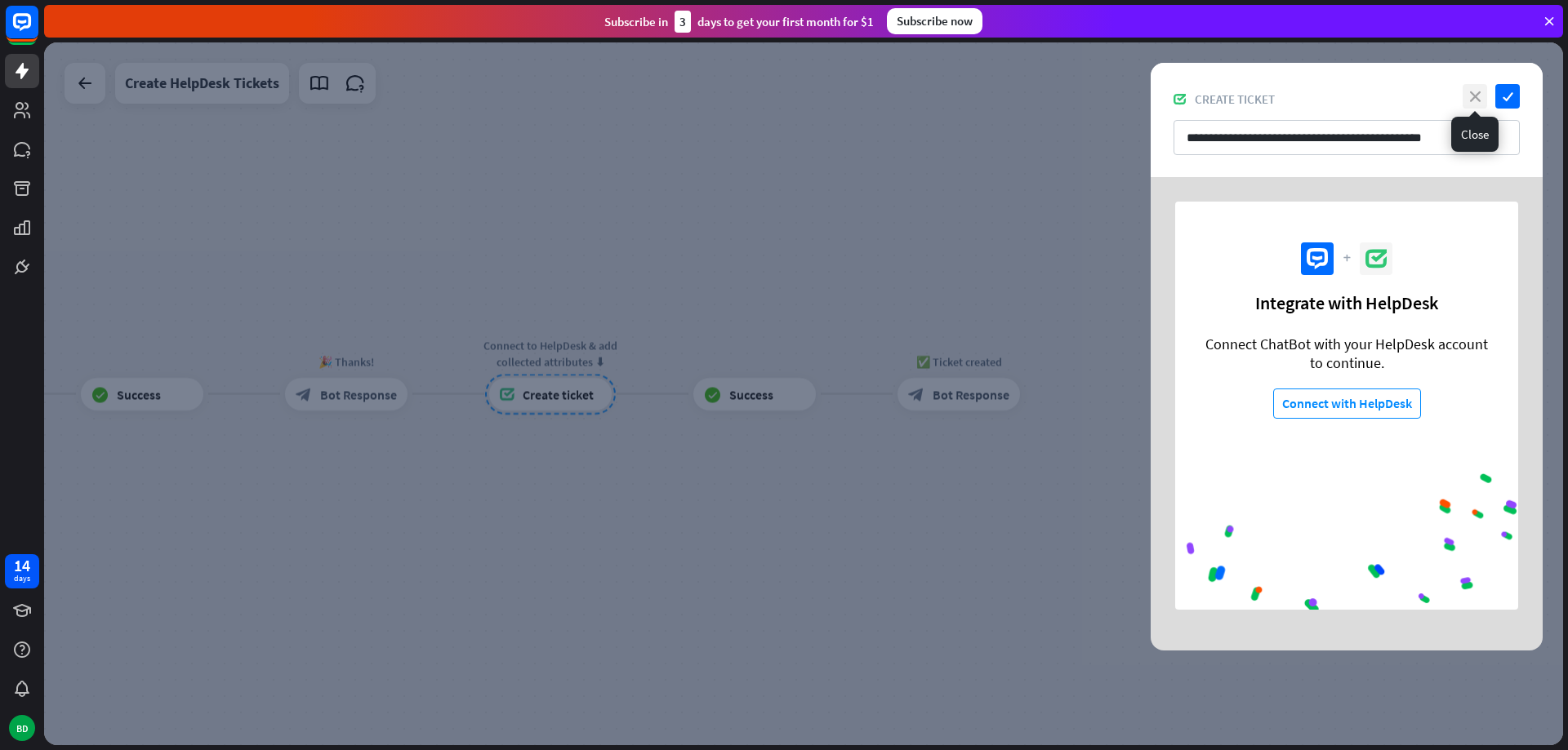
click at [1478, 97] on icon "close" at bounding box center [1474, 96] width 25 height 25
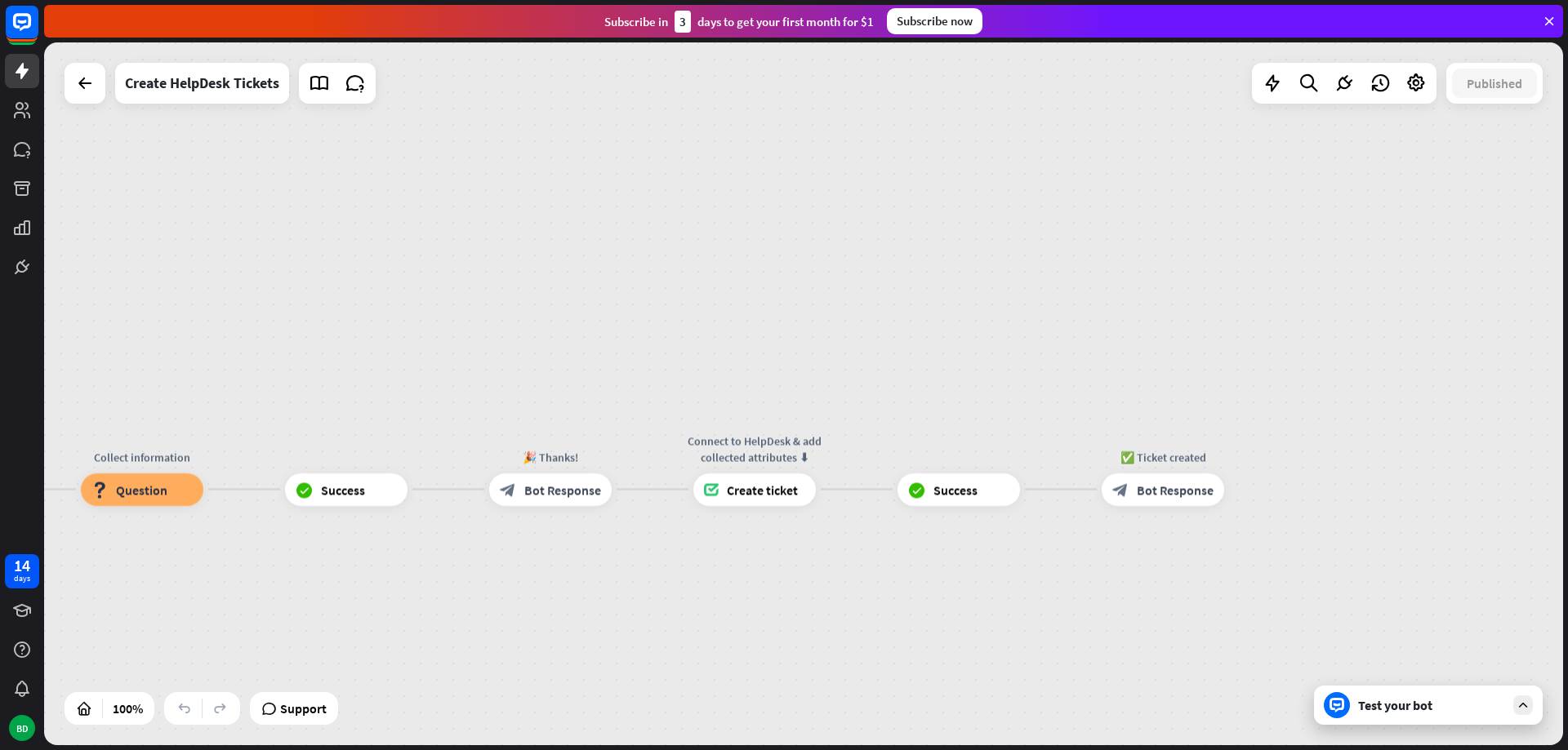
drag, startPoint x: 715, startPoint y: 486, endPoint x: 1081, endPoint y: 573, distance: 376.2
click at [1078, 577] on div "home_2 Start point 👋 Welcome message block_bot_response Bot Response 🤖 Main men…" at bounding box center [803, 394] width 1519 height 703
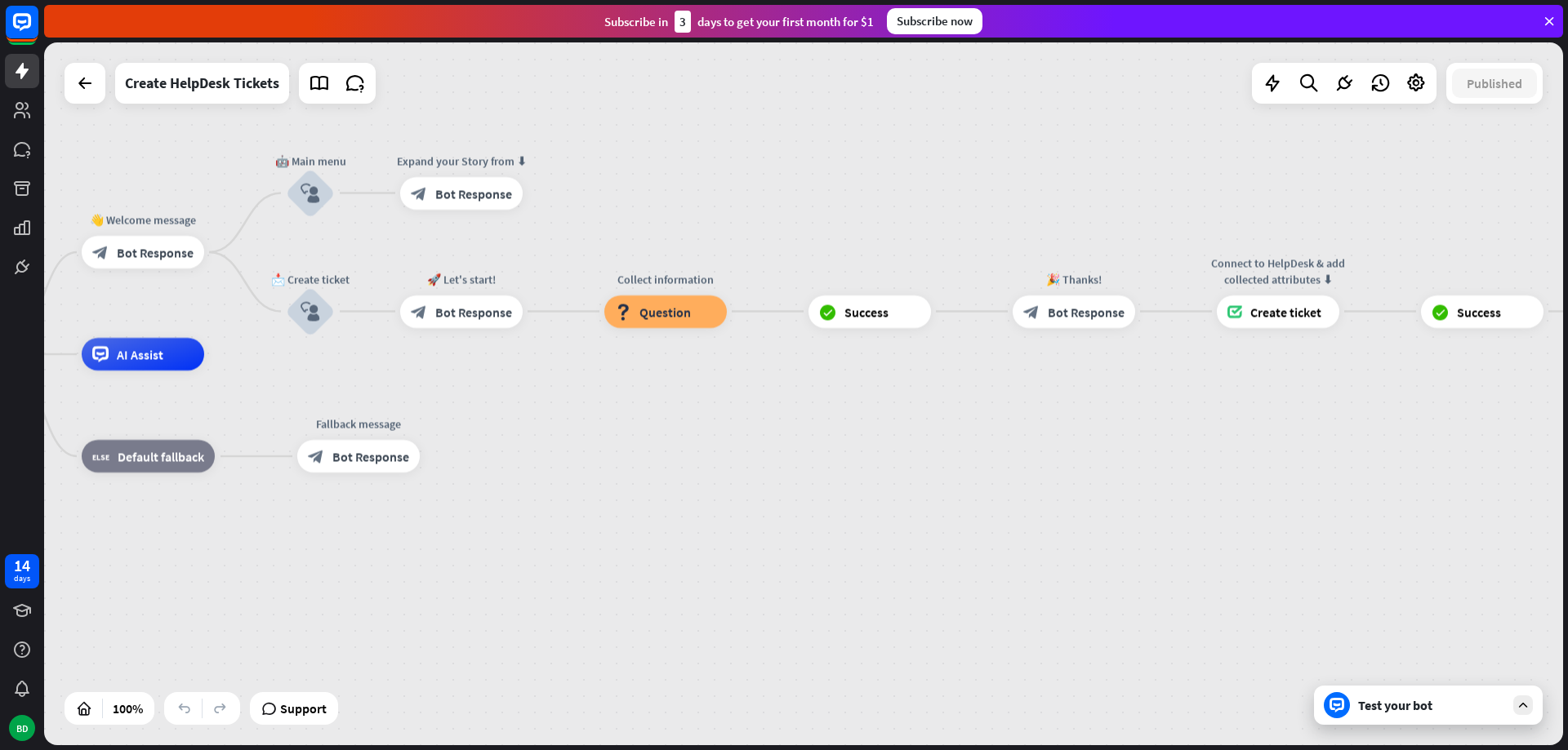
drag, startPoint x: 629, startPoint y: 631, endPoint x: 958, endPoint y: 478, distance: 362.8
click at [958, 478] on div "home_2 Start point 👋 Welcome message block_bot_response Bot Response 🤖 Main men…" at bounding box center [637, 706] width 1519 height 703
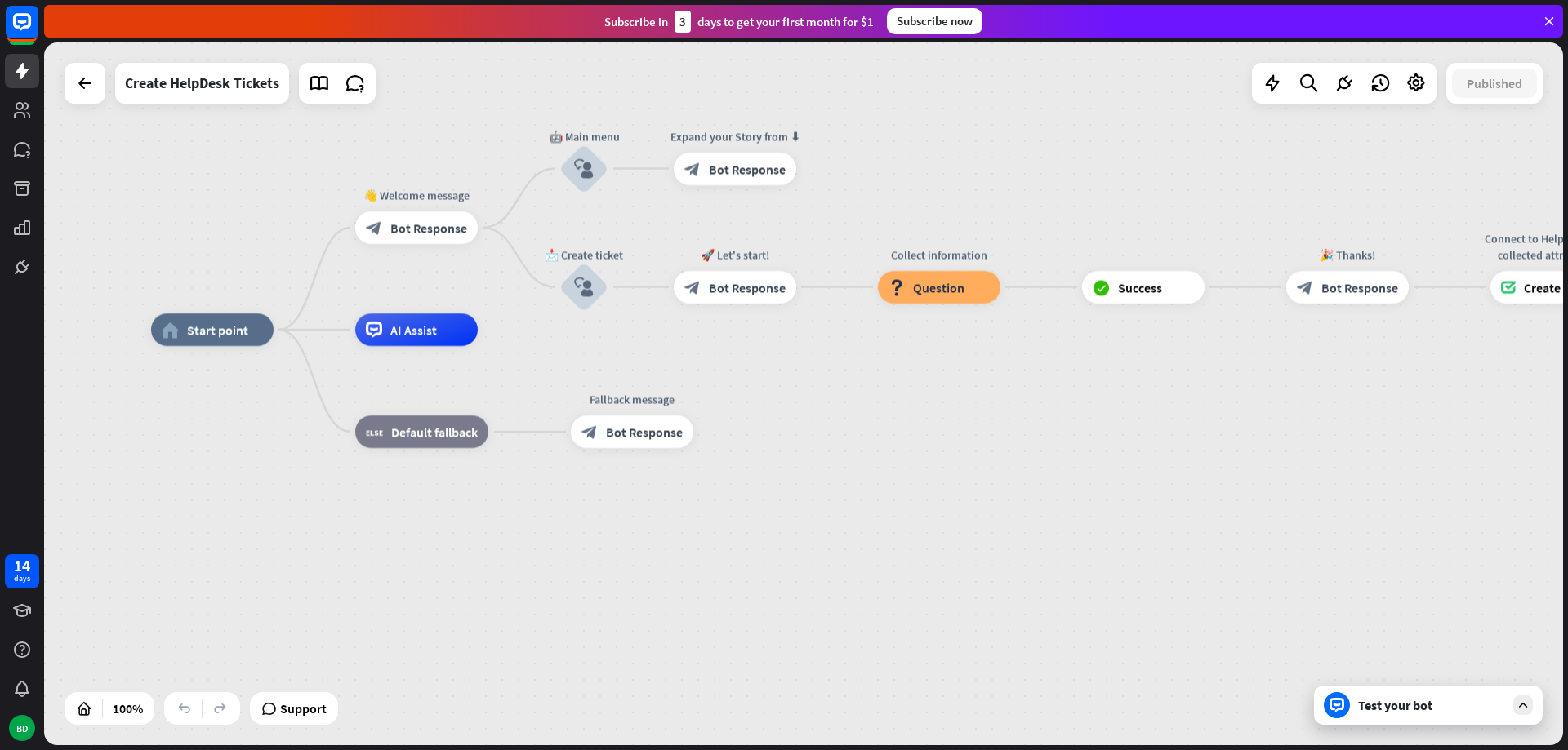
drag, startPoint x: 619, startPoint y: 570, endPoint x: 883, endPoint y: 551, distance: 264.7
click at [883, 551] on div "home_2 Start point 👋 Welcome message block_bot_response Bot Response 🤖 Main men…" at bounding box center [910, 681] width 1519 height 703
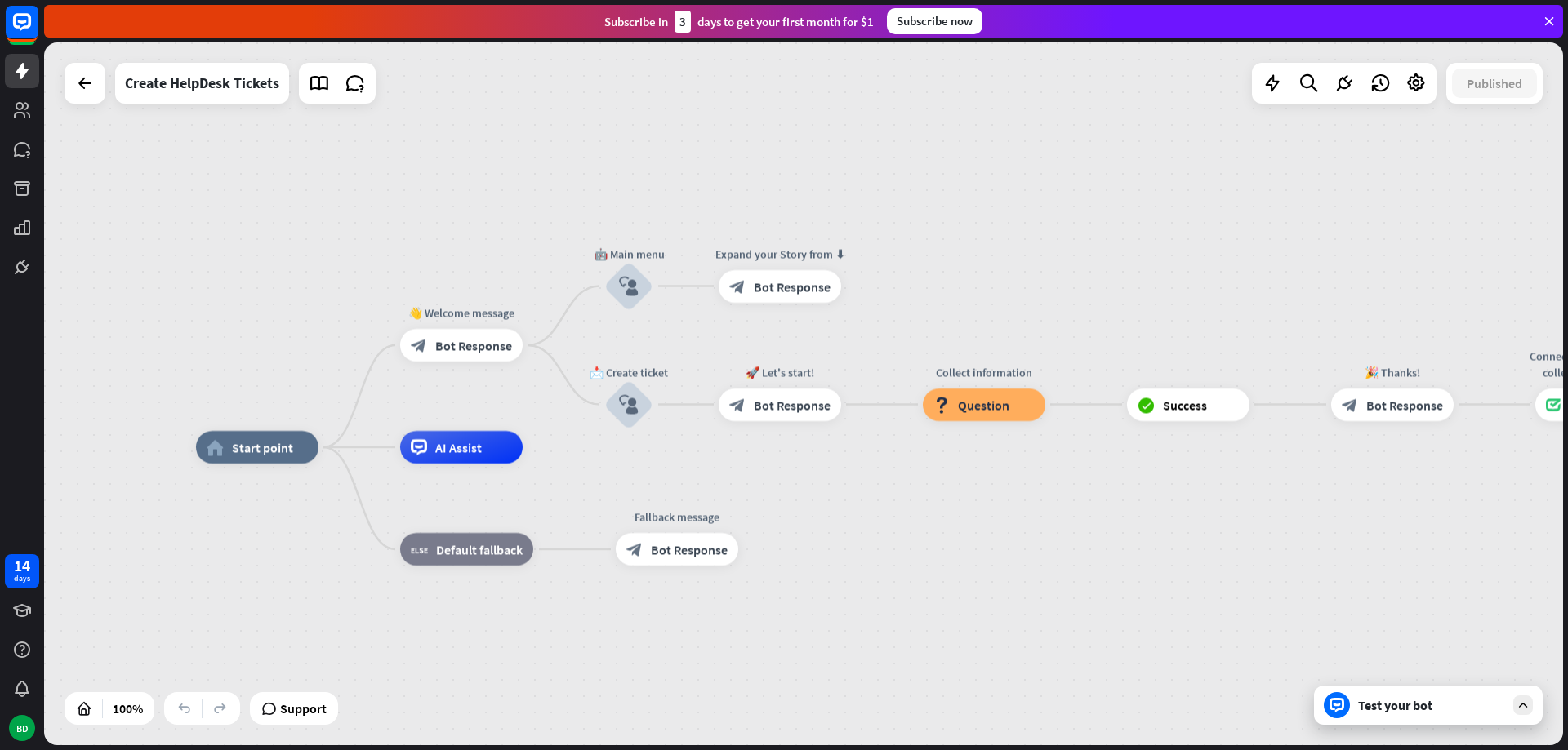
drag, startPoint x: 781, startPoint y: 449, endPoint x: 825, endPoint y: 566, distance: 125.0
click at [633, 294] on icon "block_user_input" at bounding box center [628, 286] width 19 height 19
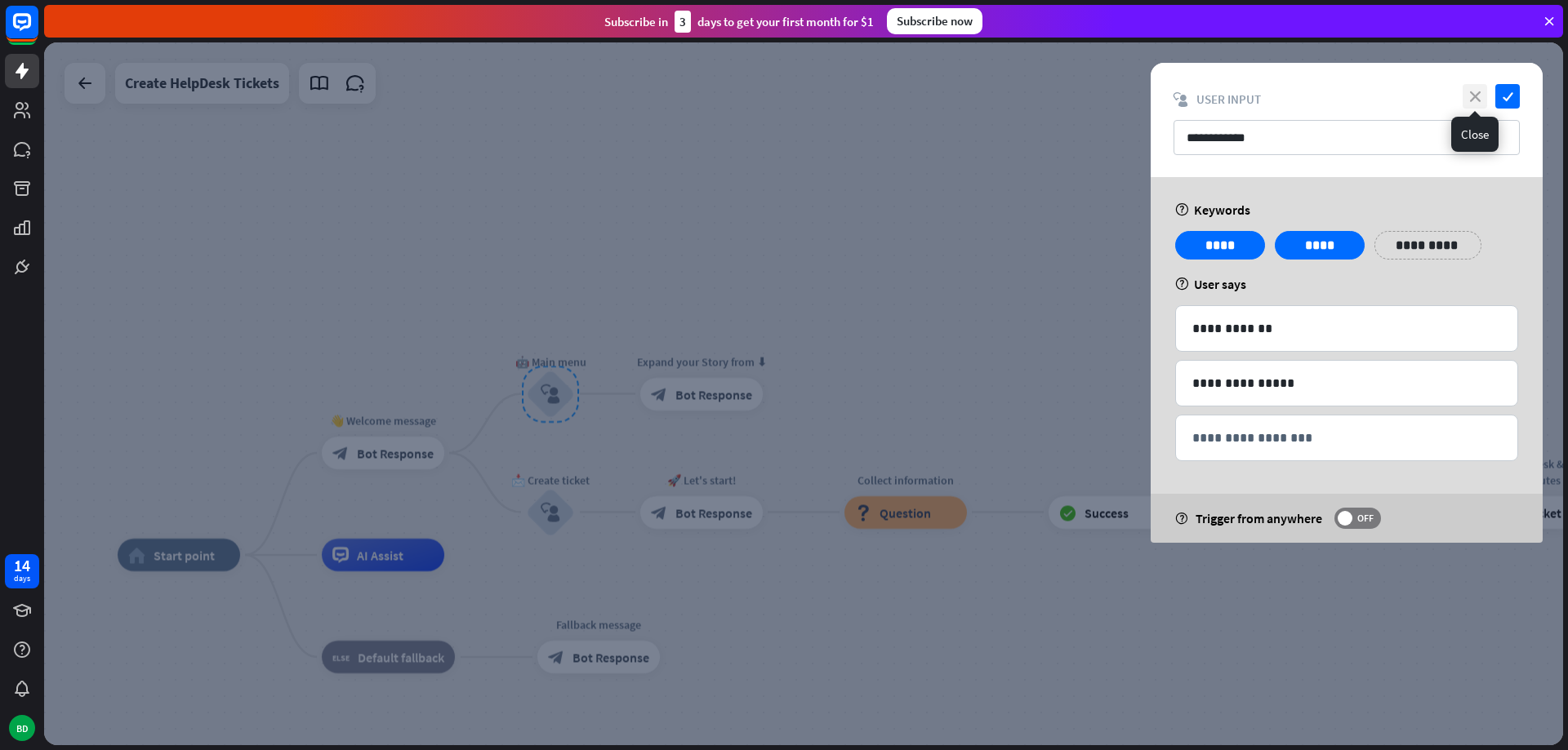
click at [1471, 100] on icon "close" at bounding box center [1474, 96] width 25 height 25
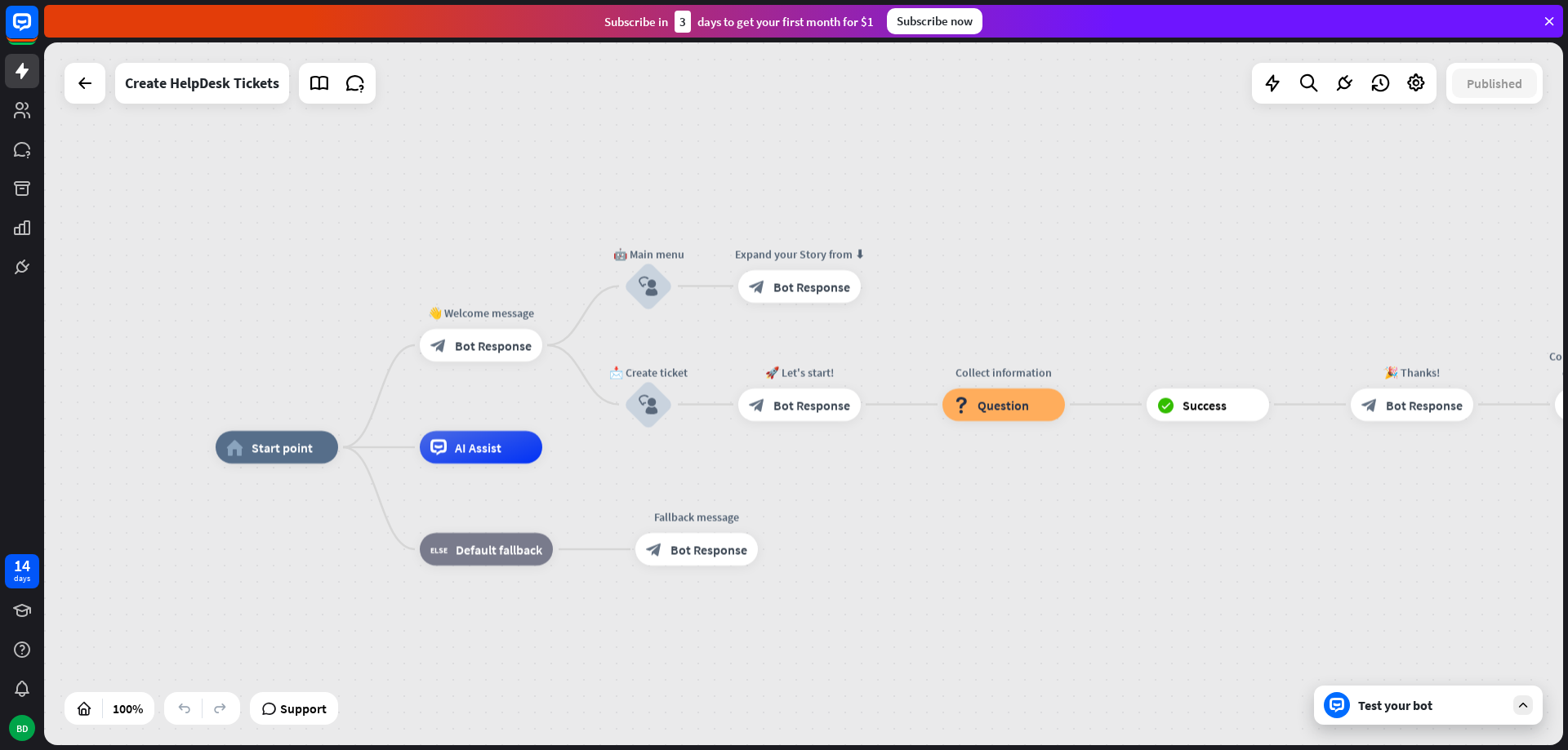
drag, startPoint x: 1154, startPoint y: 631, endPoint x: 1256, endPoint y: 518, distance: 152.2
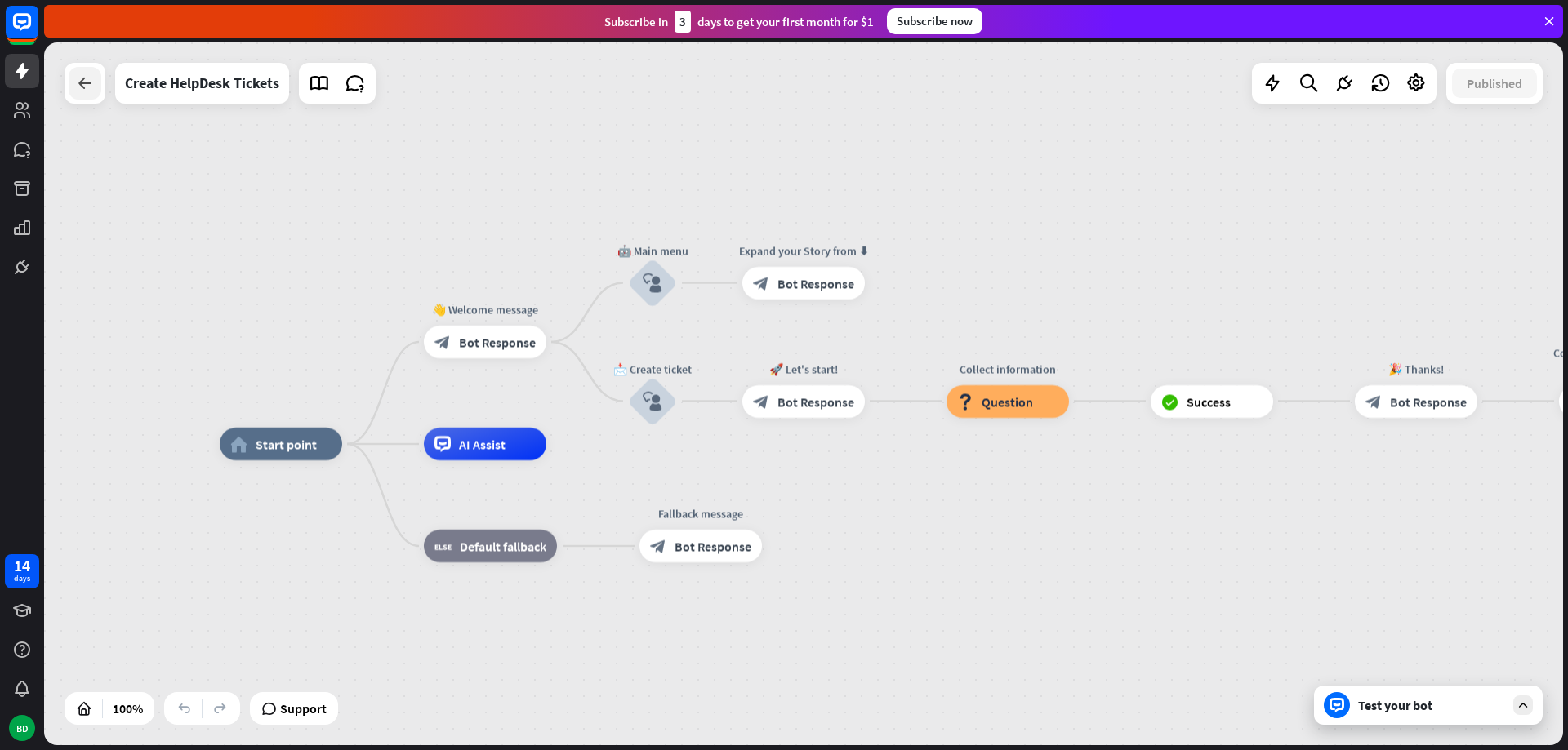
click at [80, 81] on icon at bounding box center [85, 83] width 19 height 19
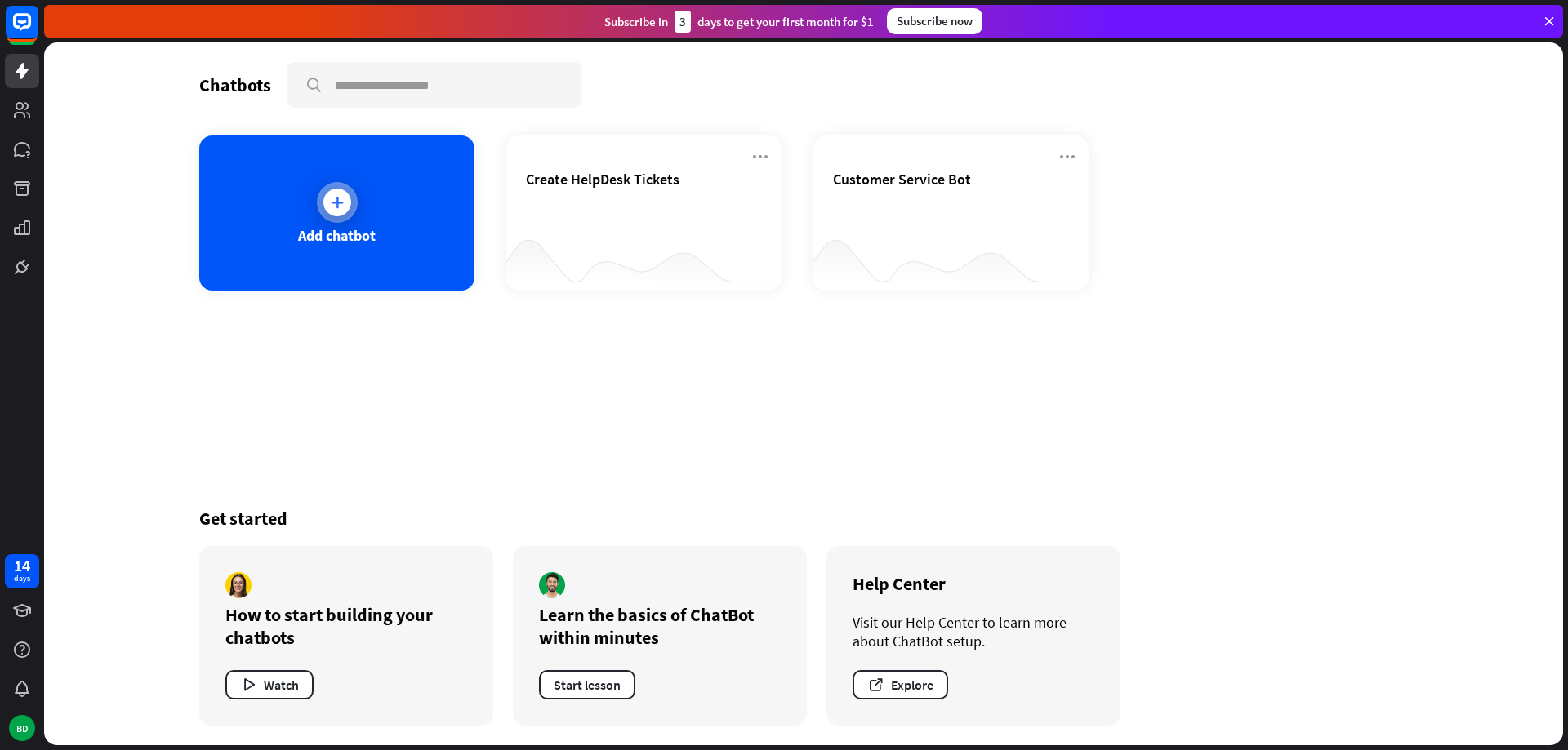
click at [329, 243] on div "Add chatbot" at bounding box center [337, 235] width 78 height 19
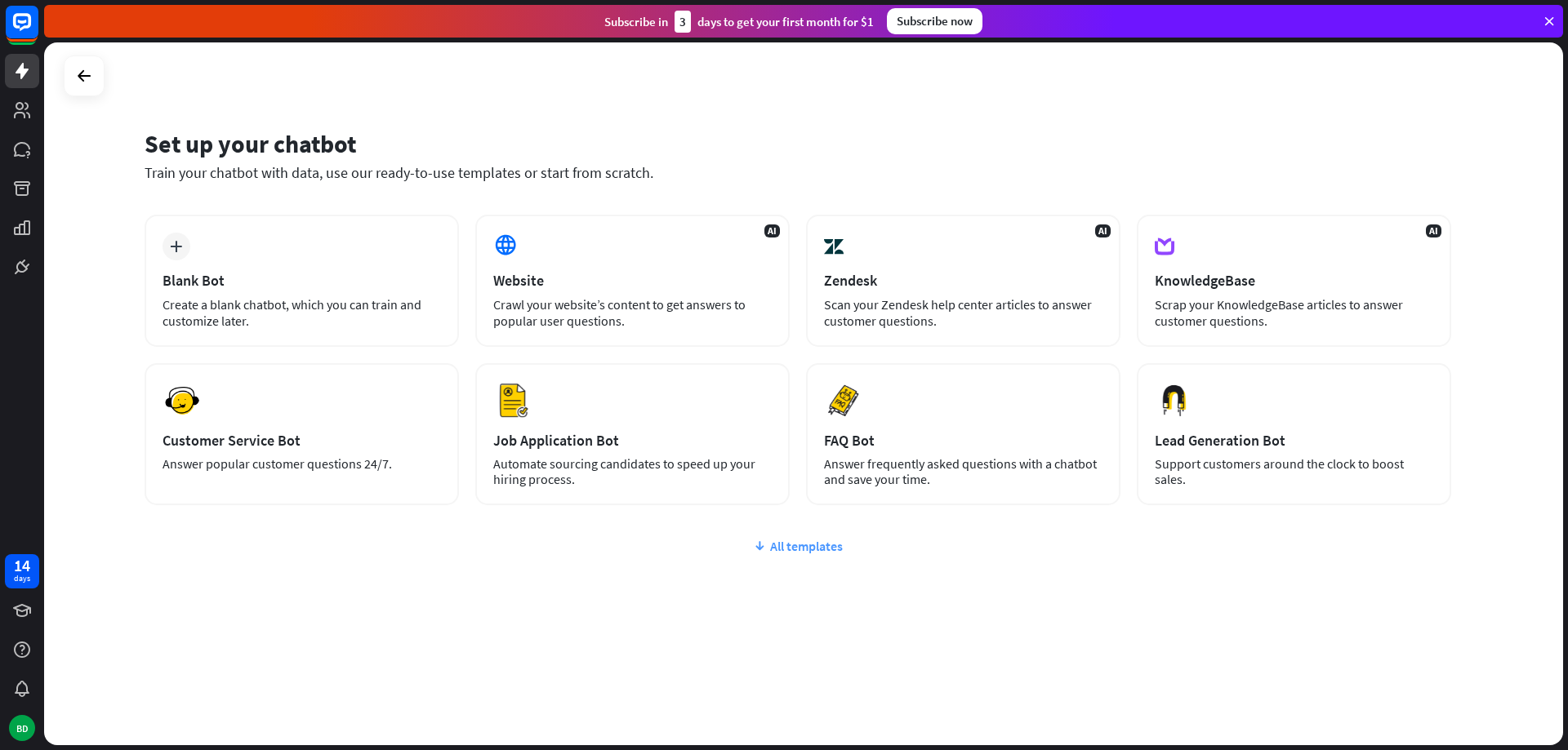
click at [799, 543] on div "All templates" at bounding box center [798, 546] width 1306 height 16
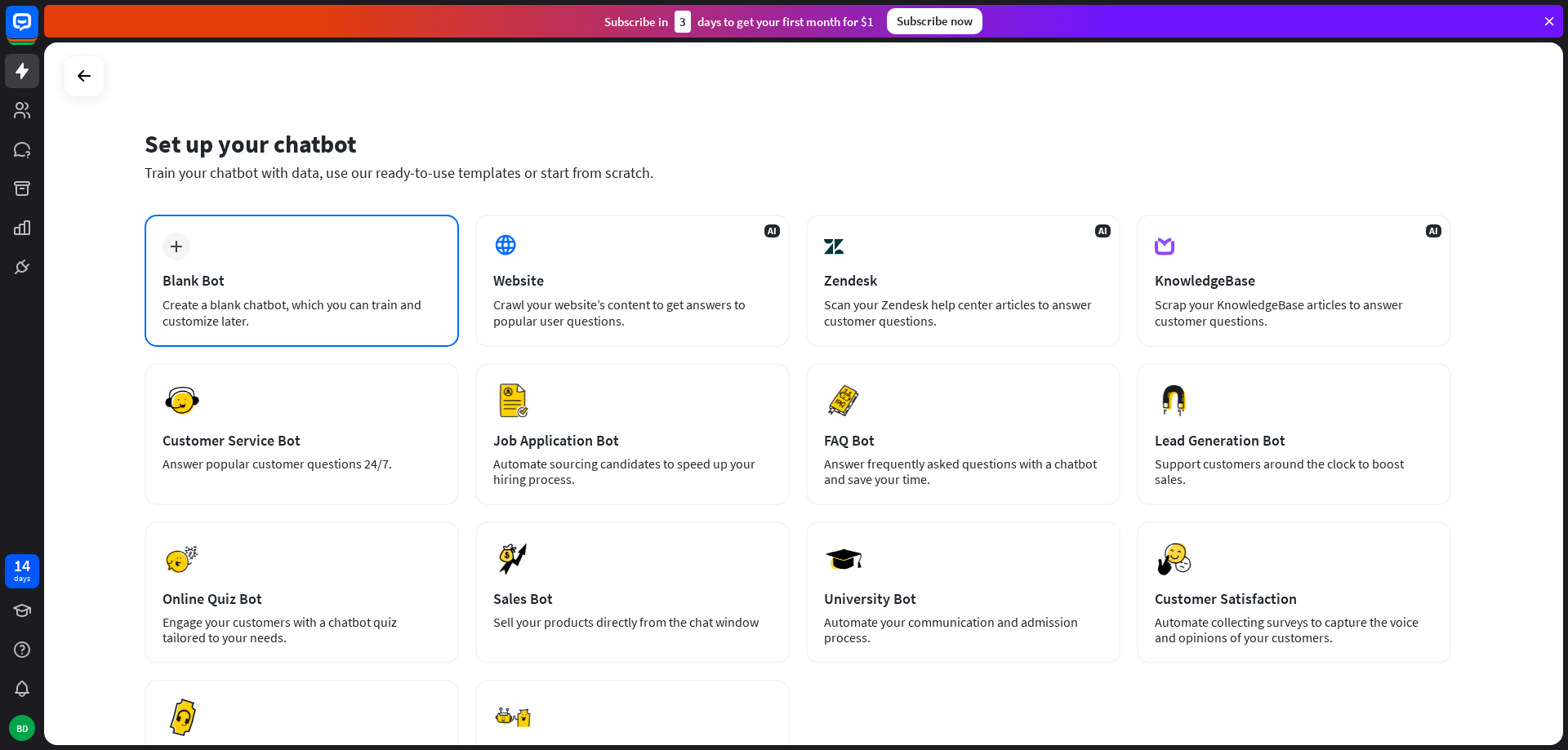
click at [268, 273] on div "Blank Bot" at bounding box center [301, 280] width 279 height 19
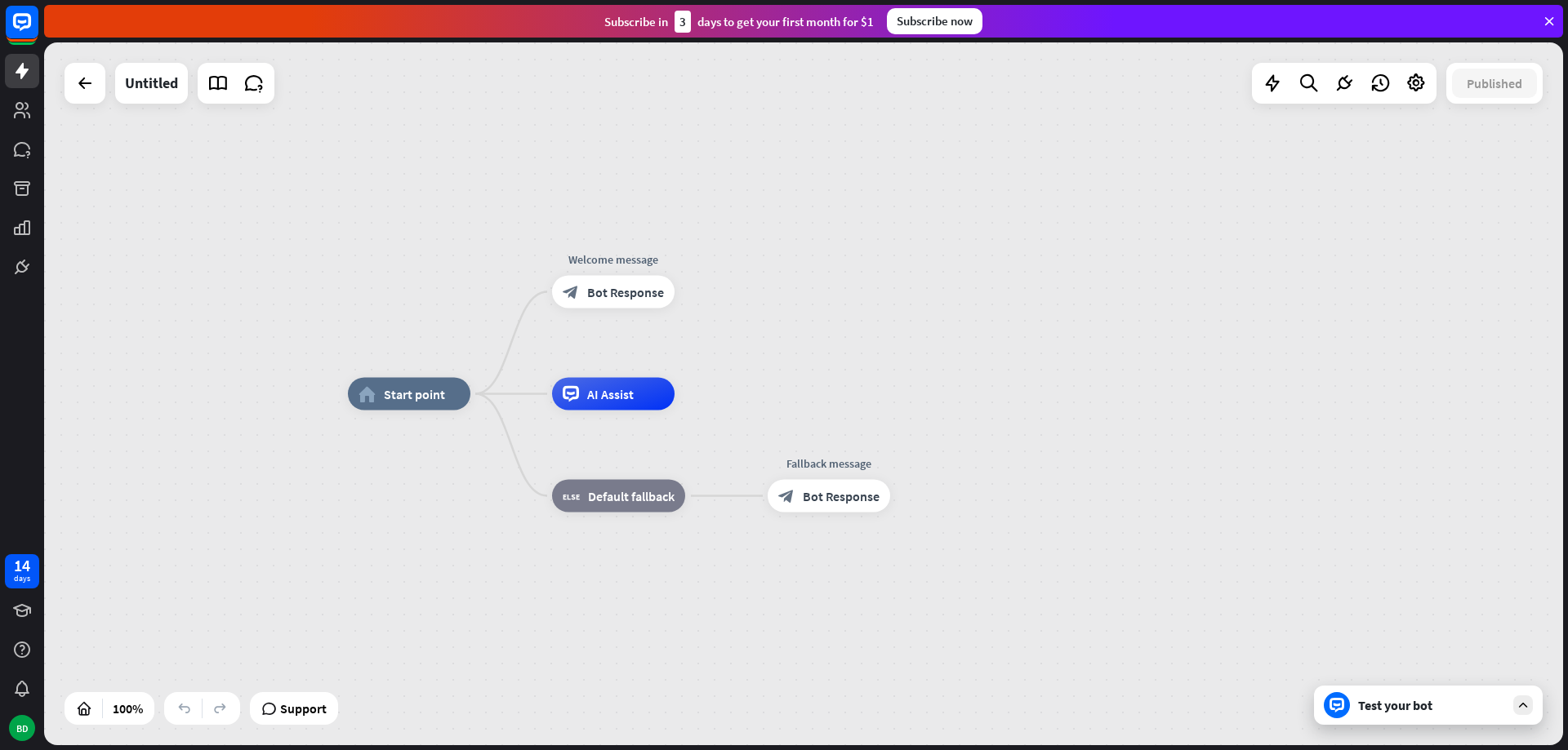
click at [1420, 712] on div "Test your bot" at bounding box center [1432, 705] width 147 height 16
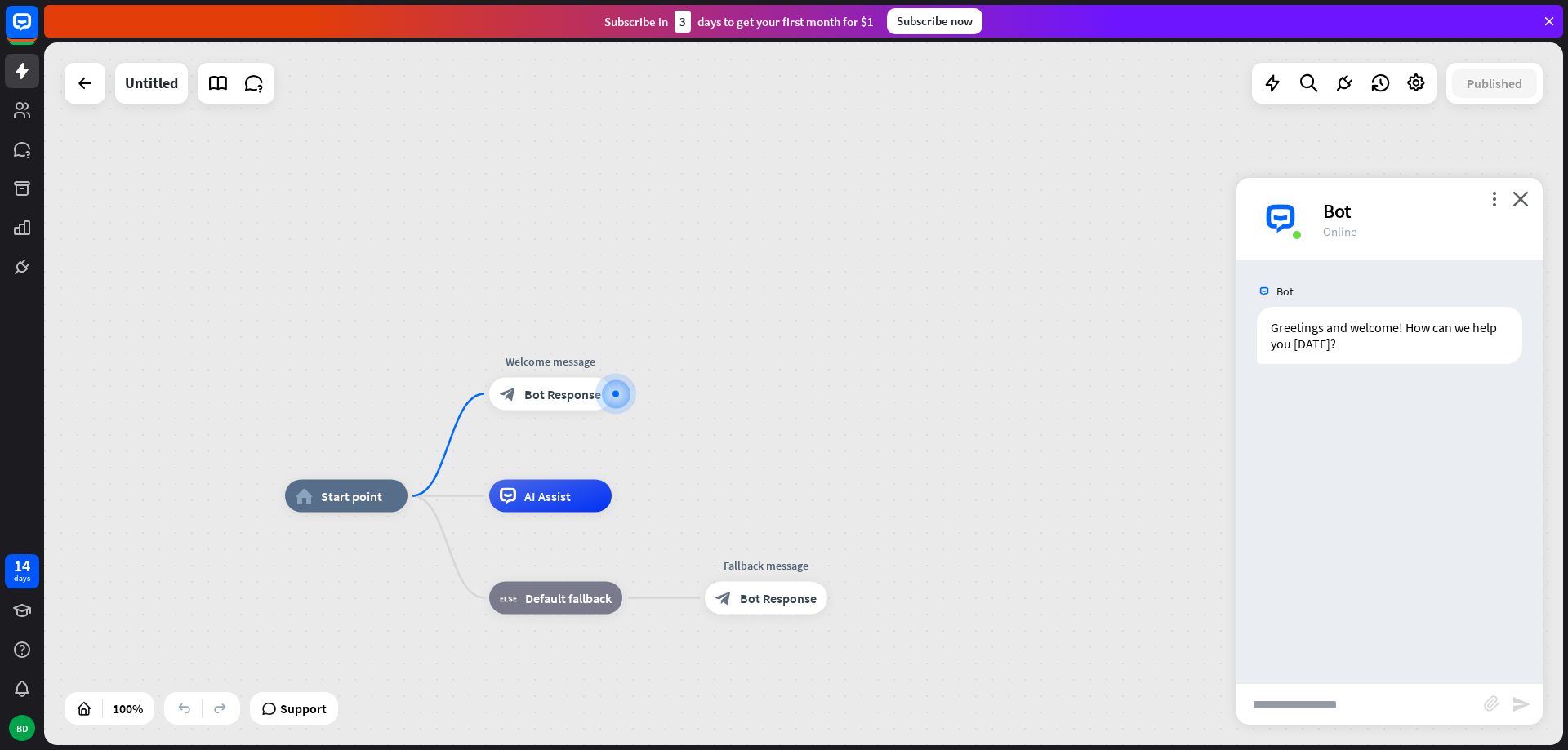
click at [1343, 697] on input "text" at bounding box center [1360, 704] width 247 height 41
type input "**********"
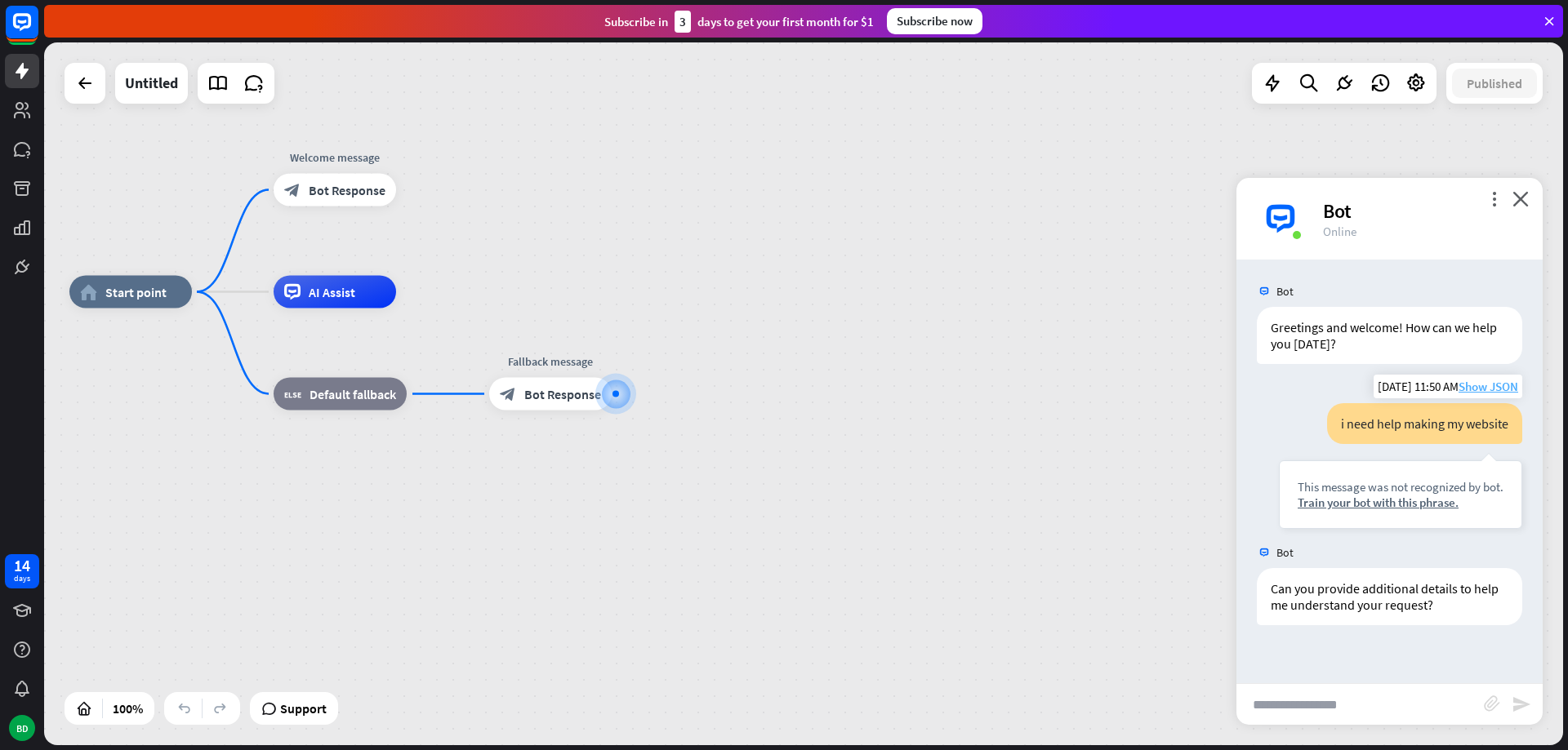
click at [1490, 387] on span "Show JSON" at bounding box center [1488, 386] width 59 height 15
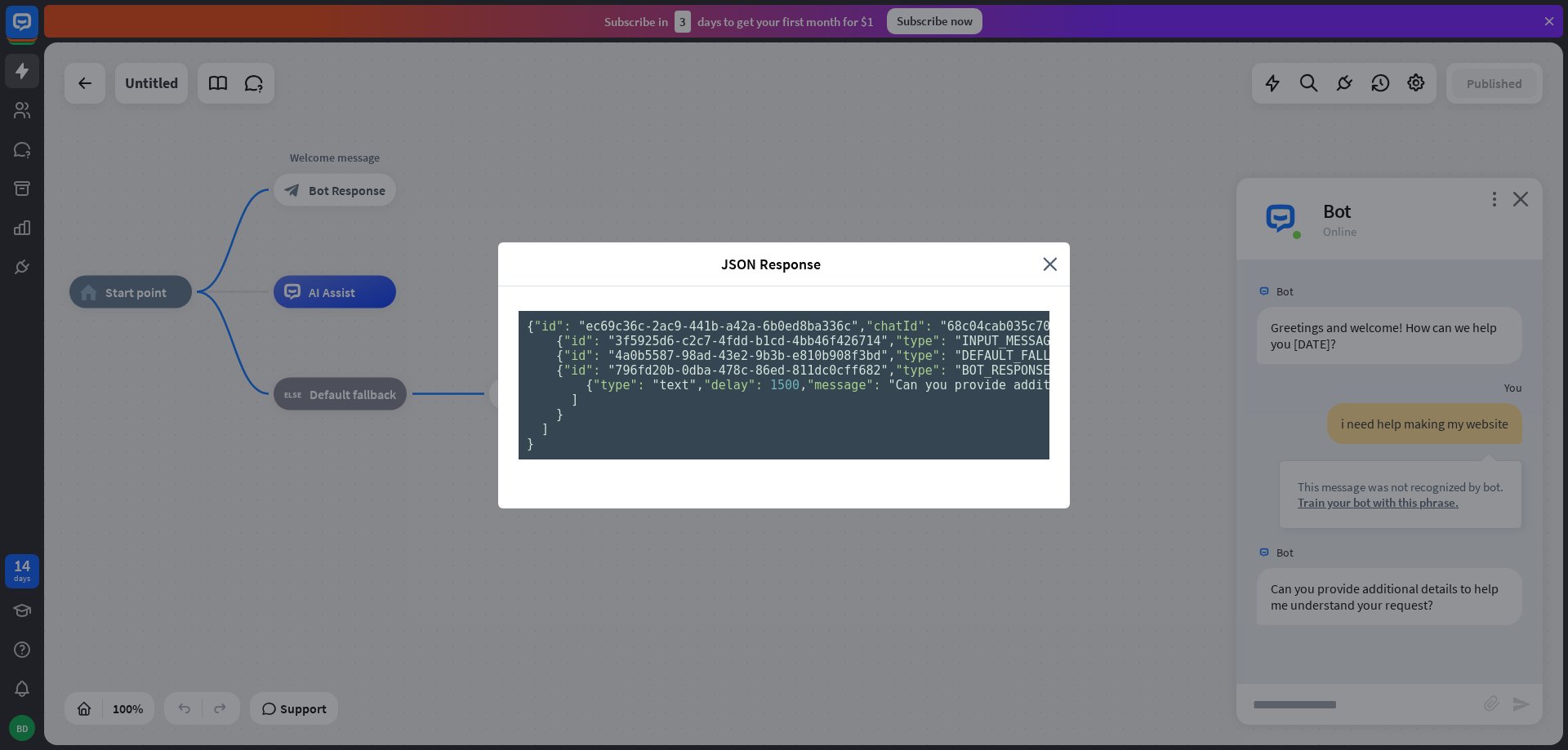
scroll to position [16, 0]
click at [1043, 255] on icon "close" at bounding box center [1050, 264] width 14 height 19
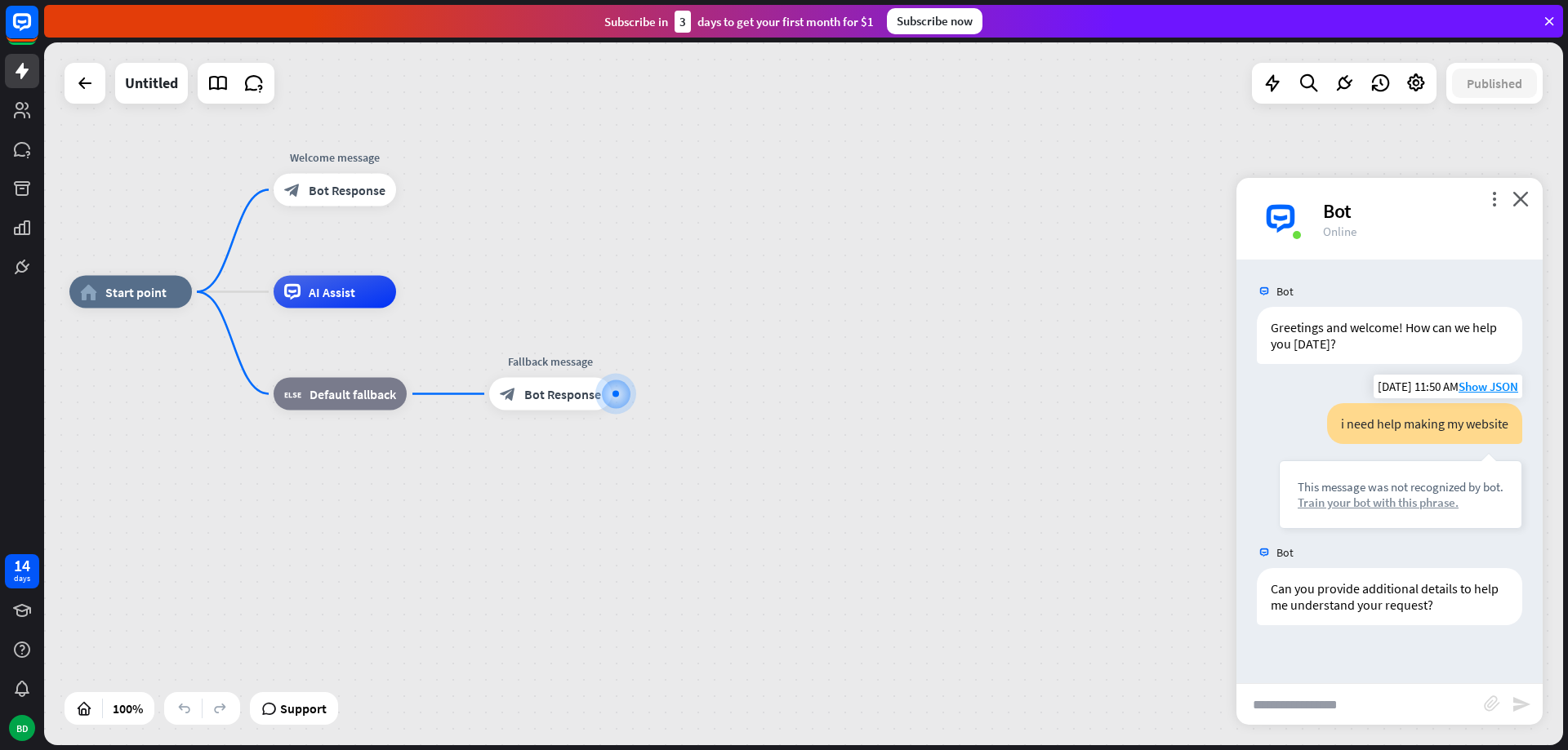
click at [1397, 504] on div "Train your bot with this phrase." at bounding box center [1400, 502] width 206 height 15
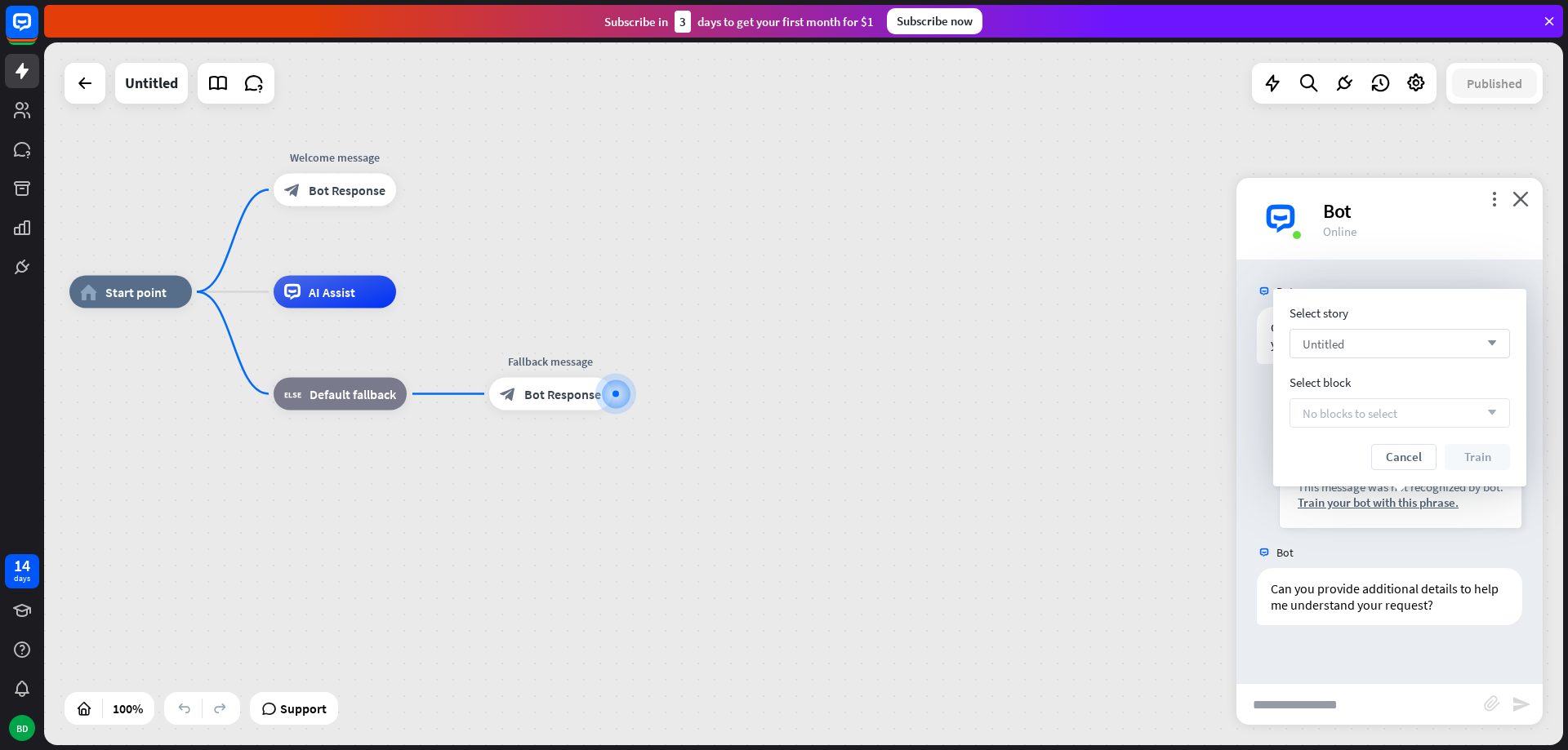
click at [1426, 350] on div "Untitled arrow_down" at bounding box center [1400, 344] width 220 height 30
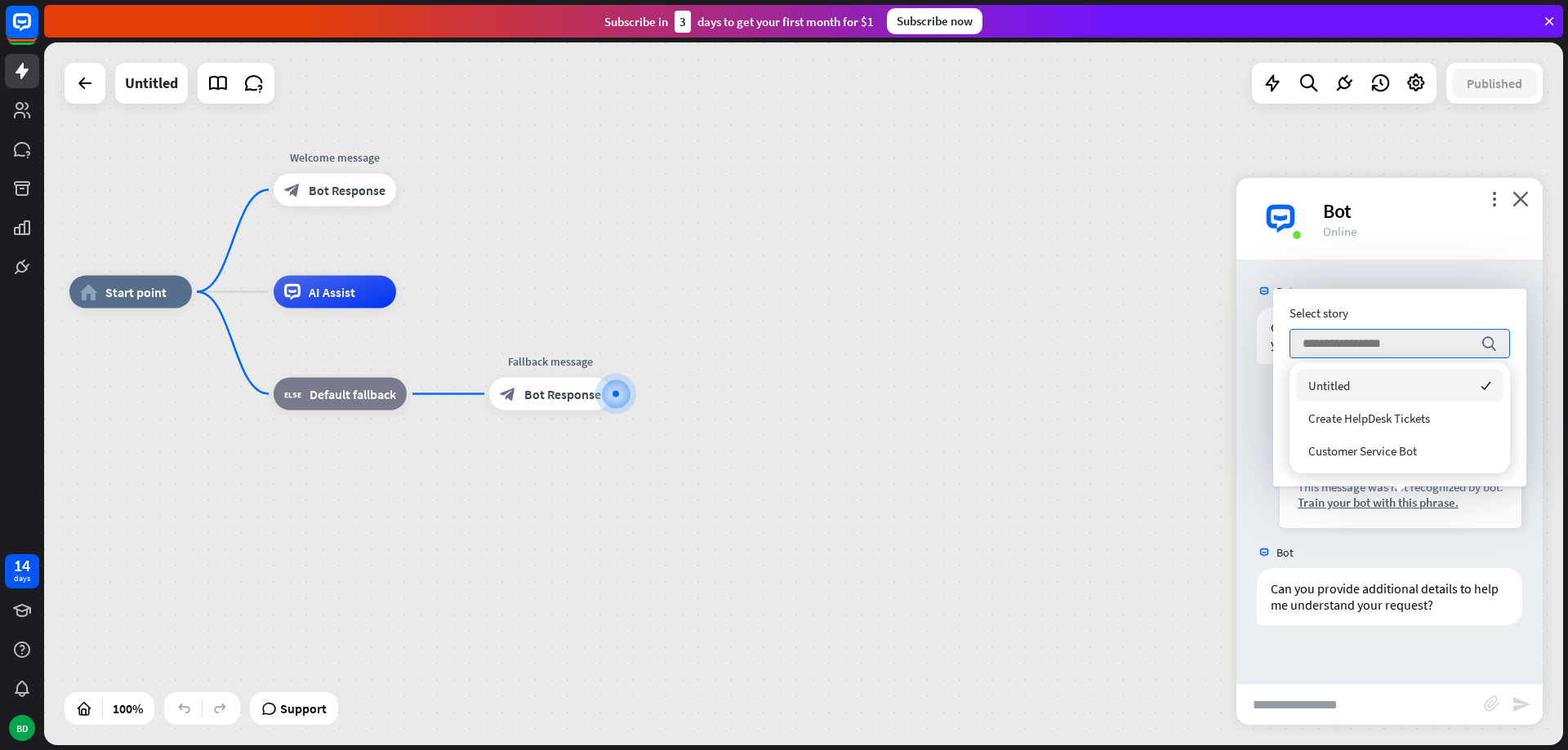
click at [1437, 310] on div "Select story" at bounding box center [1400, 313] width 220 height 15
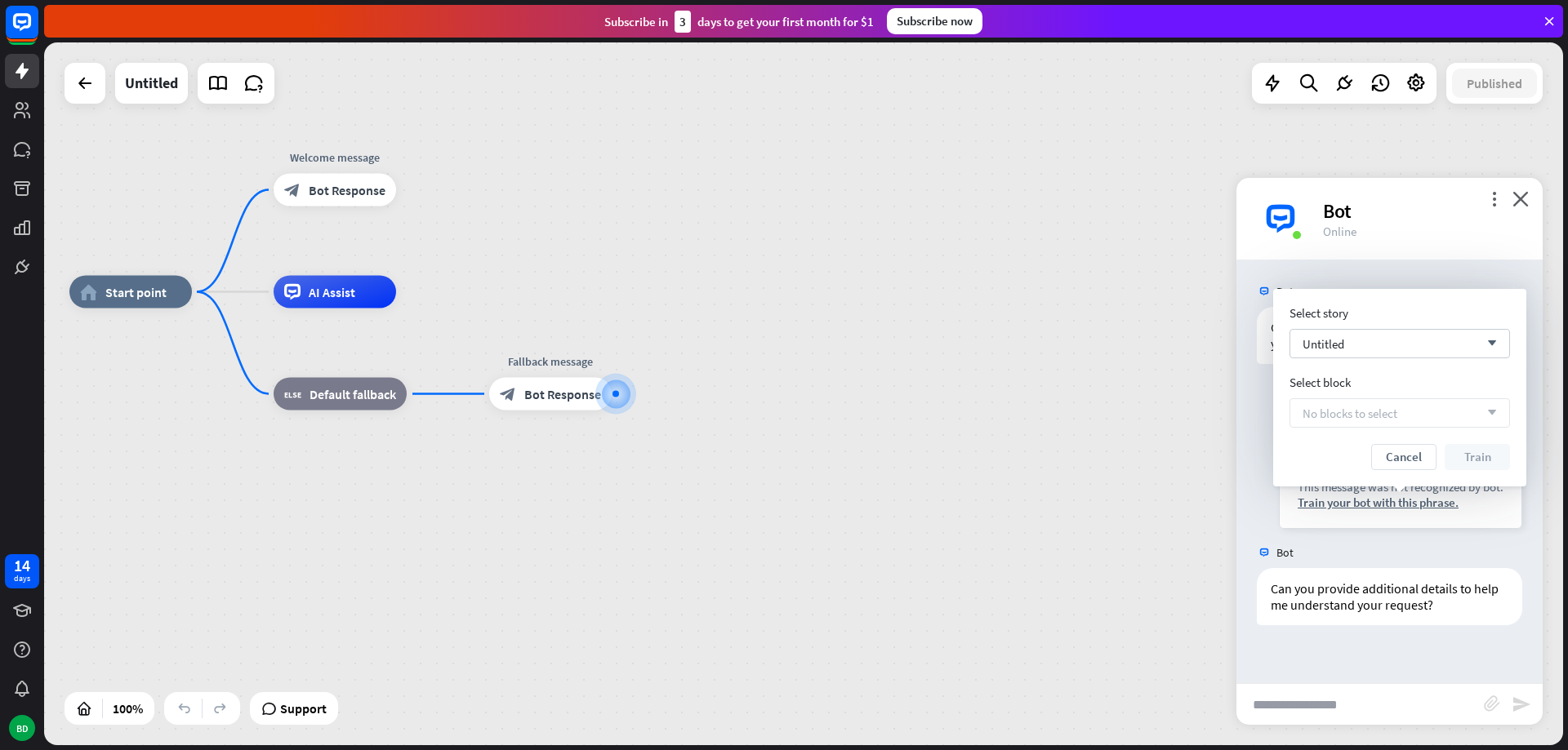
click at [1450, 416] on div "No blocks to select arrow_down" at bounding box center [1400, 413] width 220 height 30
click at [1387, 348] on div "Untitled arrow_down" at bounding box center [1400, 344] width 220 height 30
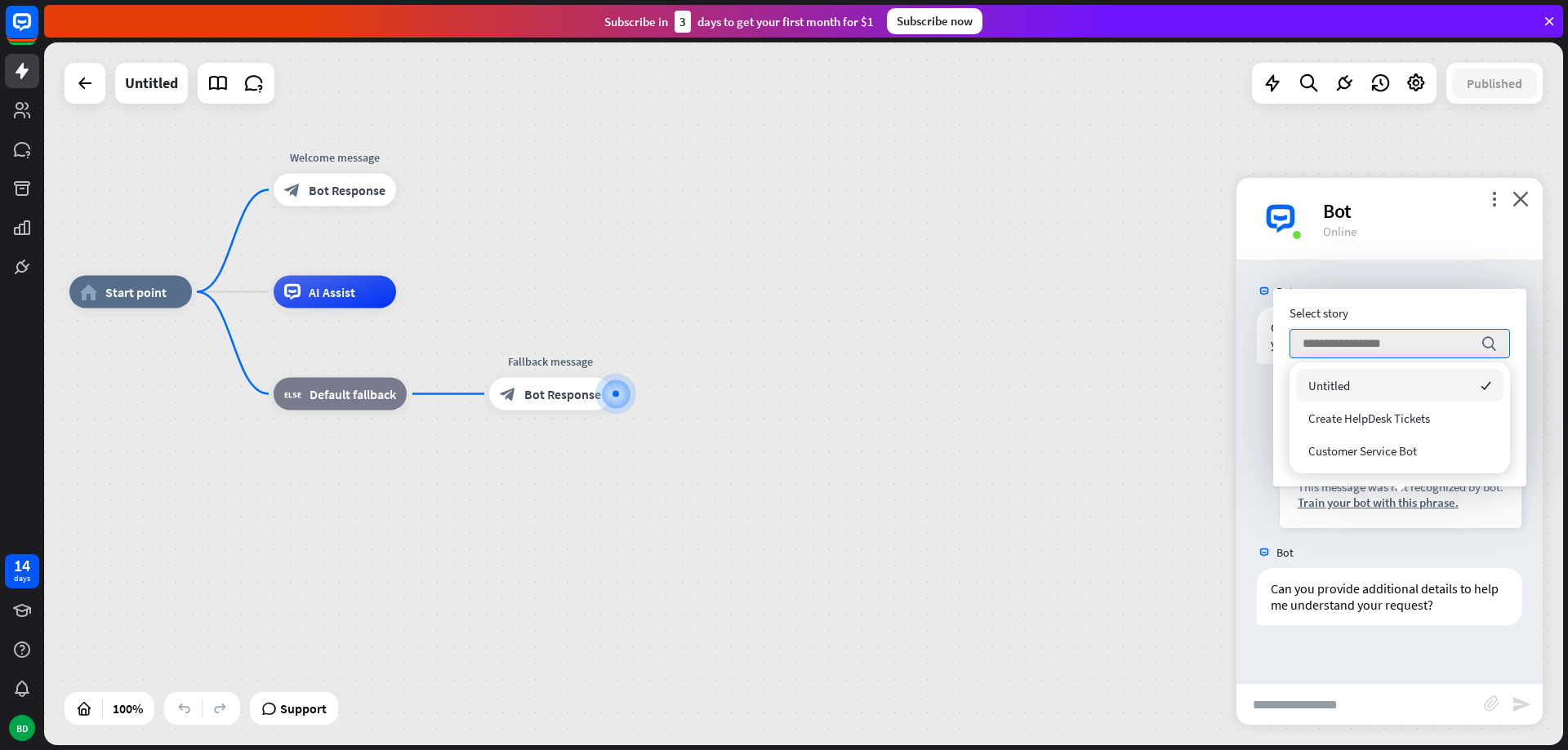
click at [1394, 319] on div "Select story" at bounding box center [1400, 313] width 220 height 15
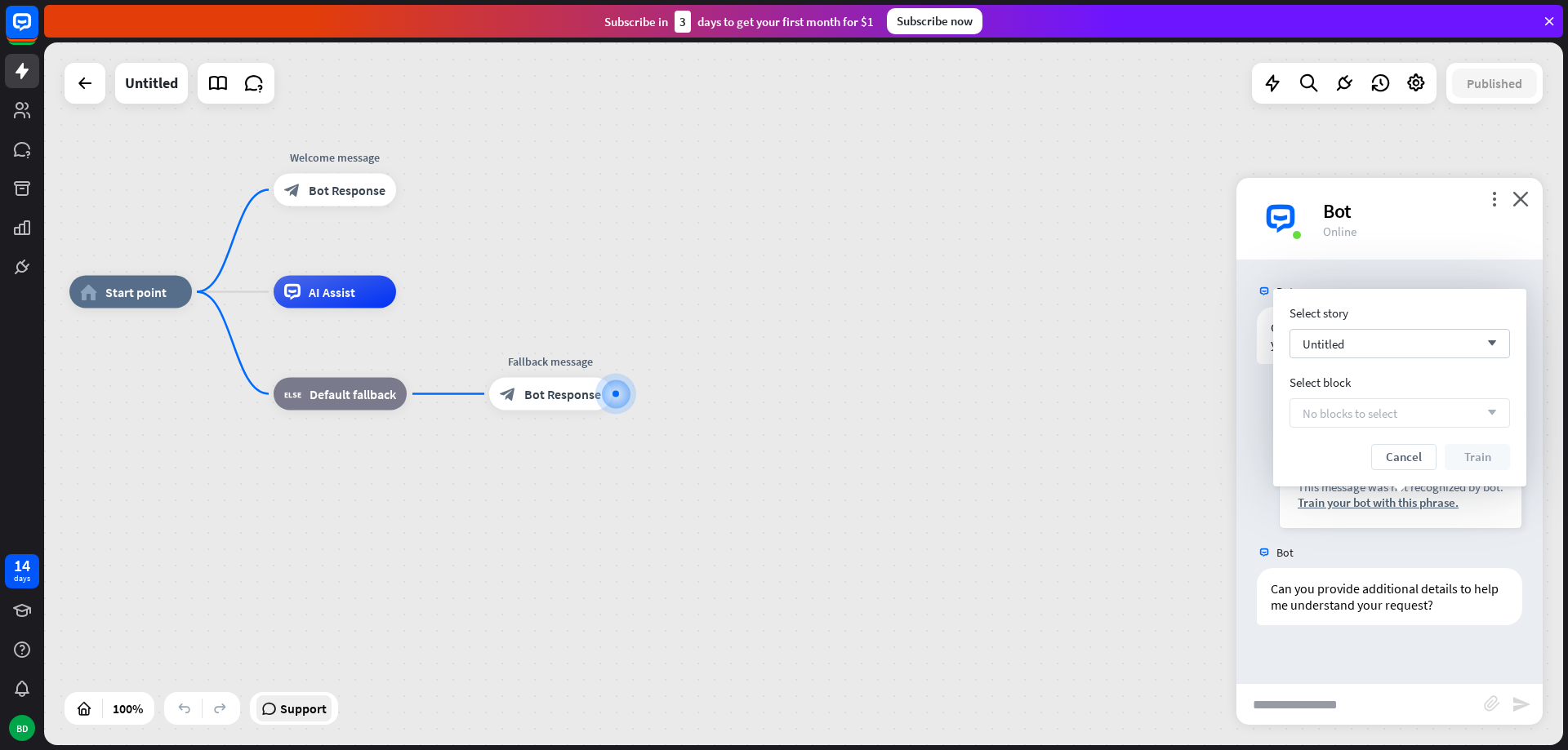
click at [323, 713] on span "Support" at bounding box center [303, 709] width 47 height 26
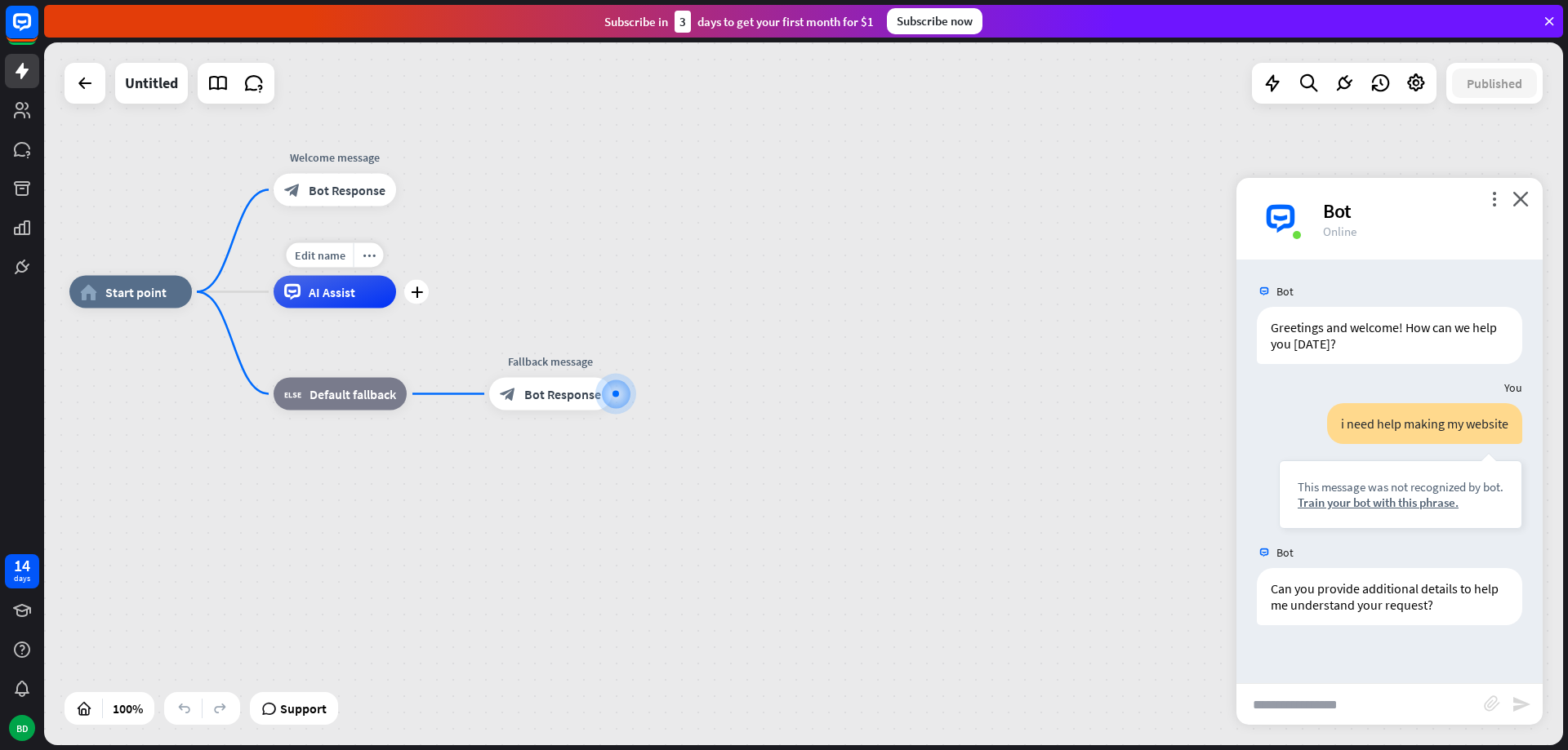
click at [370, 299] on div "AI Assist" at bounding box center [334, 292] width 123 height 33
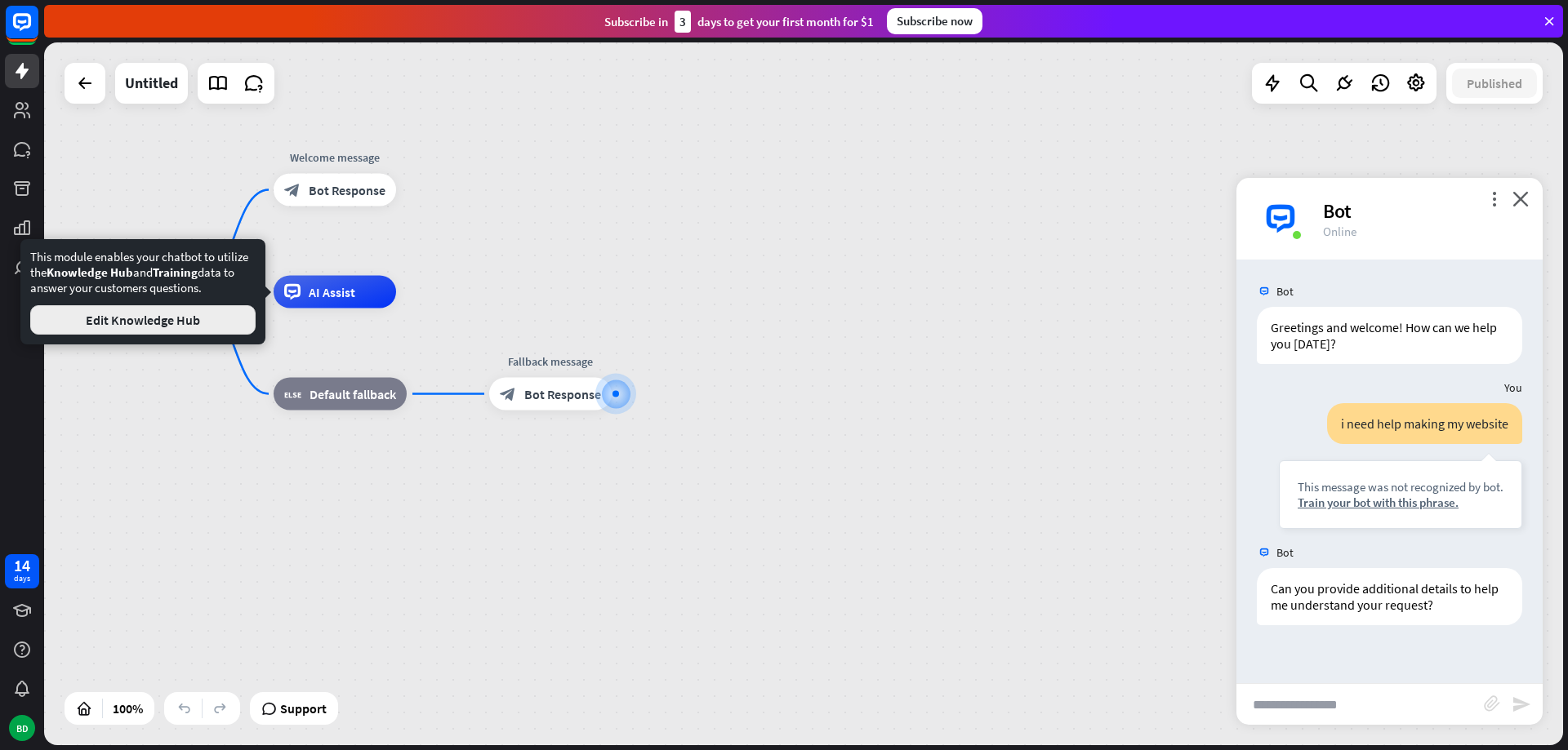
click at [217, 323] on button "Edit Knowledge Hub" at bounding box center [143, 320] width 225 height 30
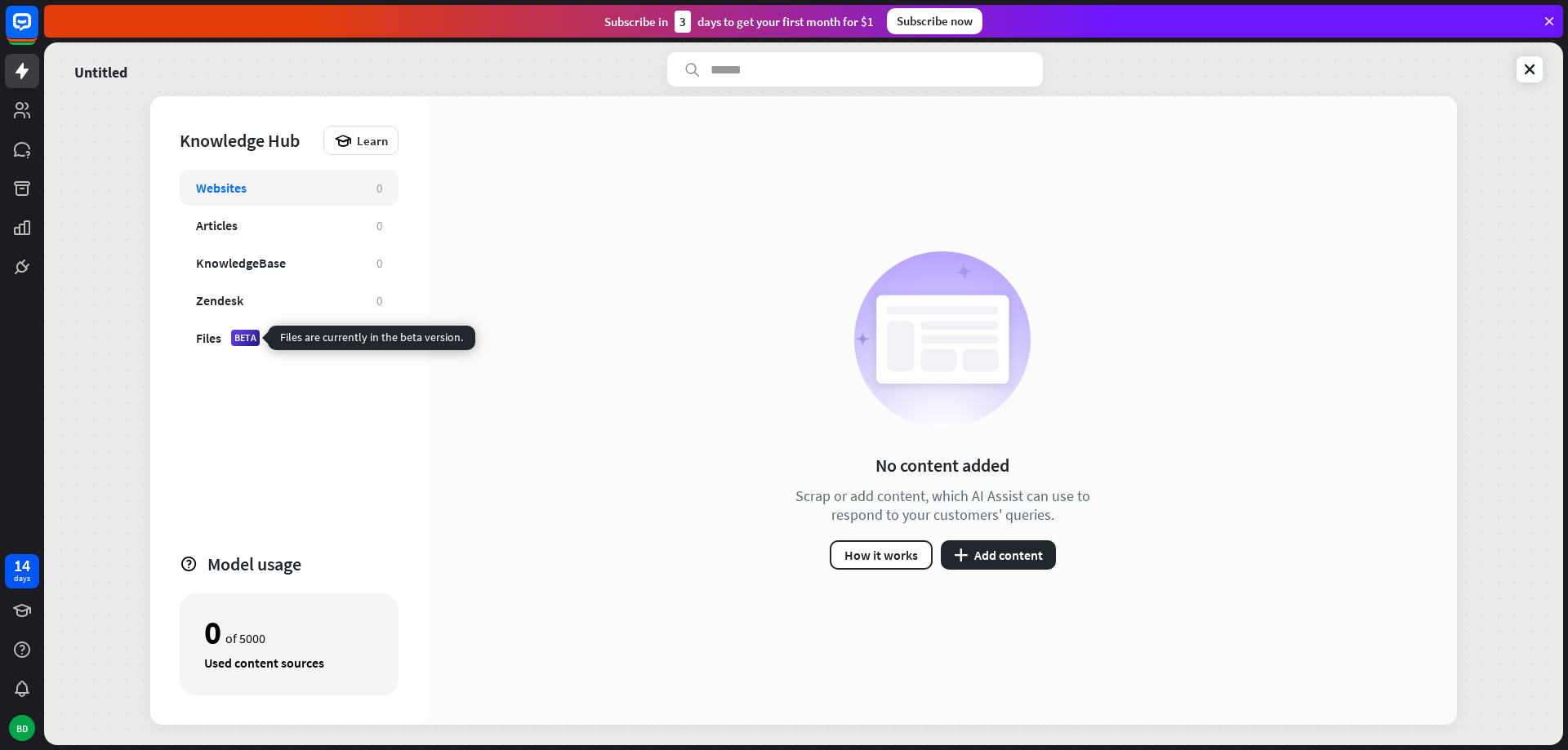
drag, startPoint x: 238, startPoint y: 336, endPoint x: 347, endPoint y: 361, distance: 111.8
click at [238, 336] on div "BETA" at bounding box center [246, 338] width 29 height 16
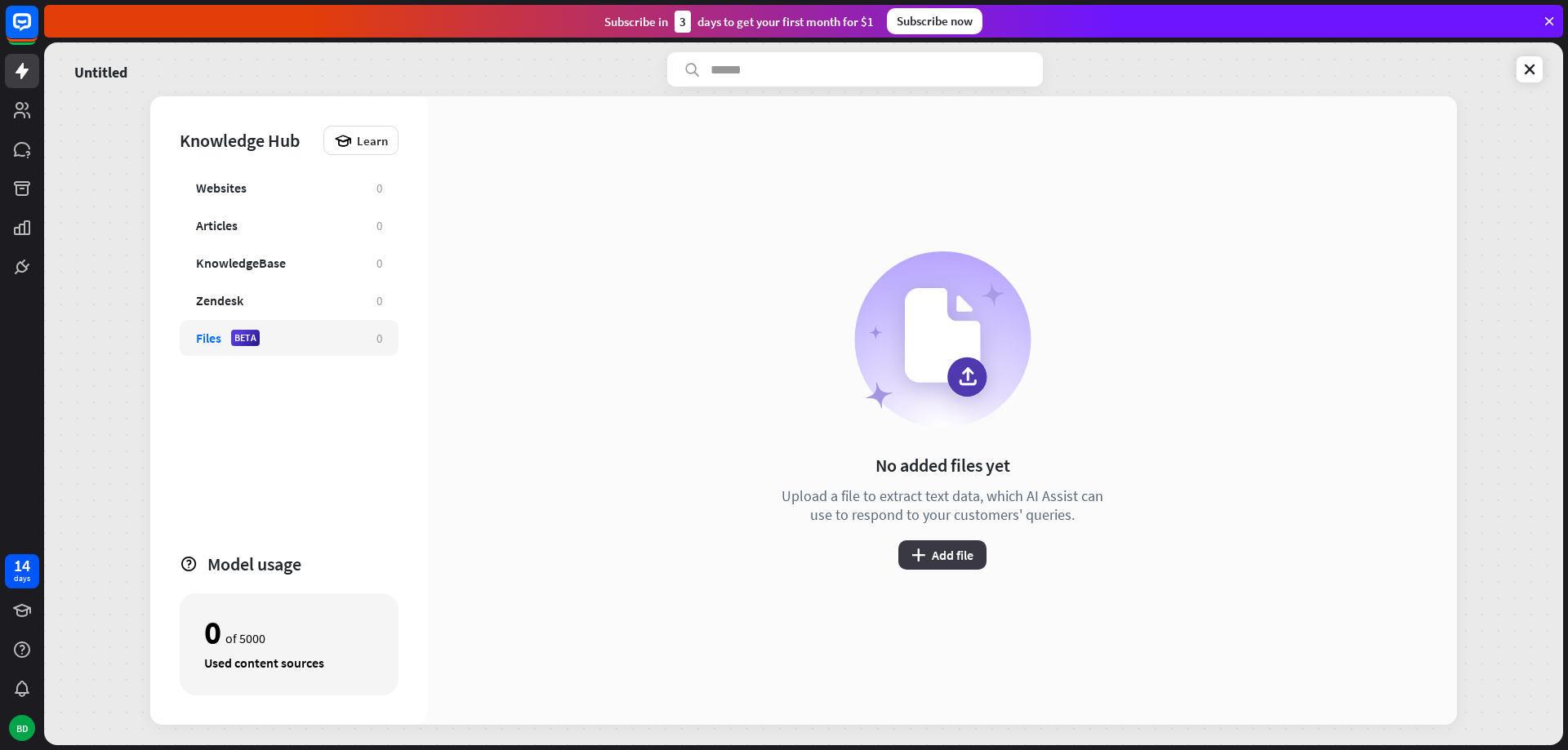
click at [961, 546] on button "plus Add file" at bounding box center [942, 554] width 88 height 30
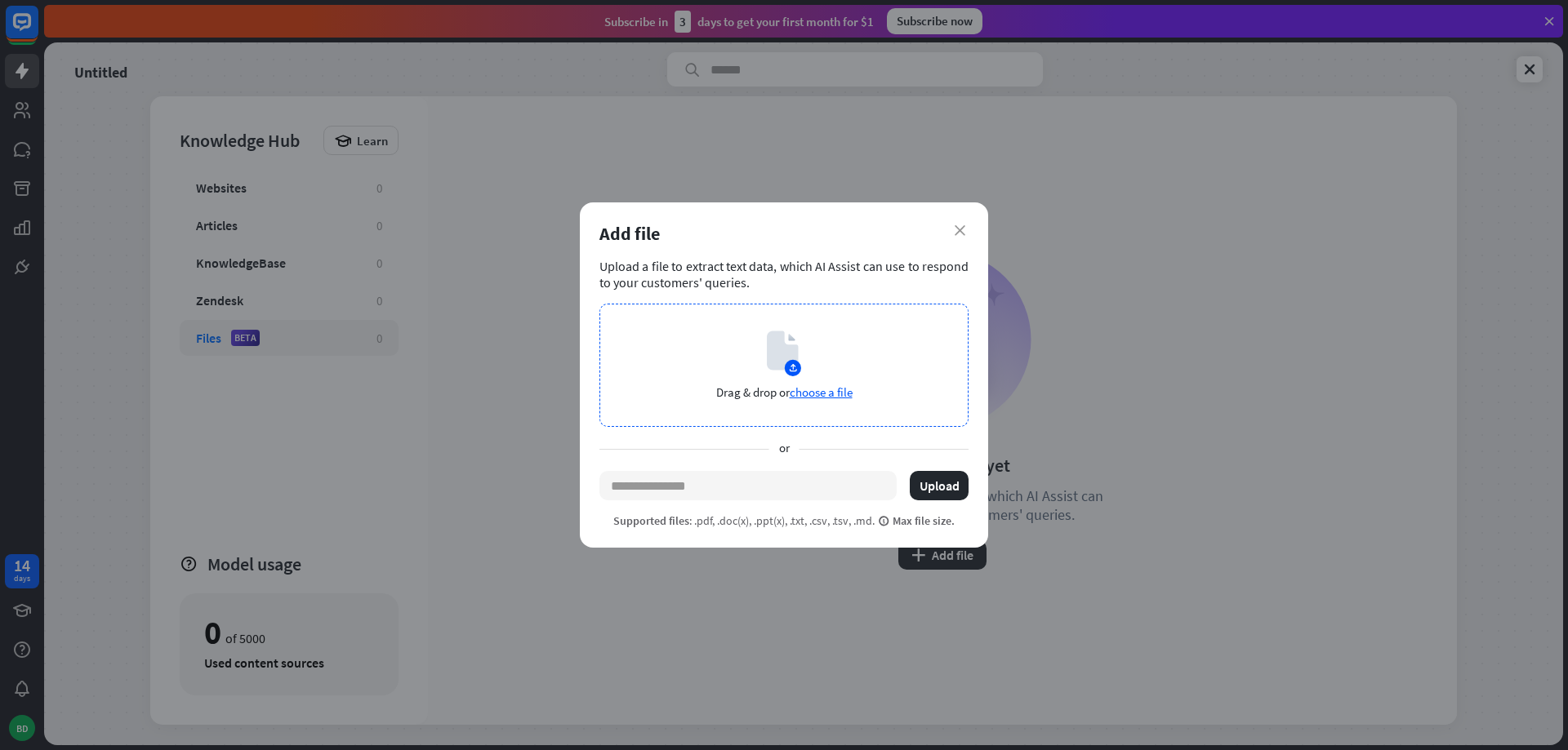
click at [820, 396] on span "choose a file" at bounding box center [821, 392] width 63 height 15
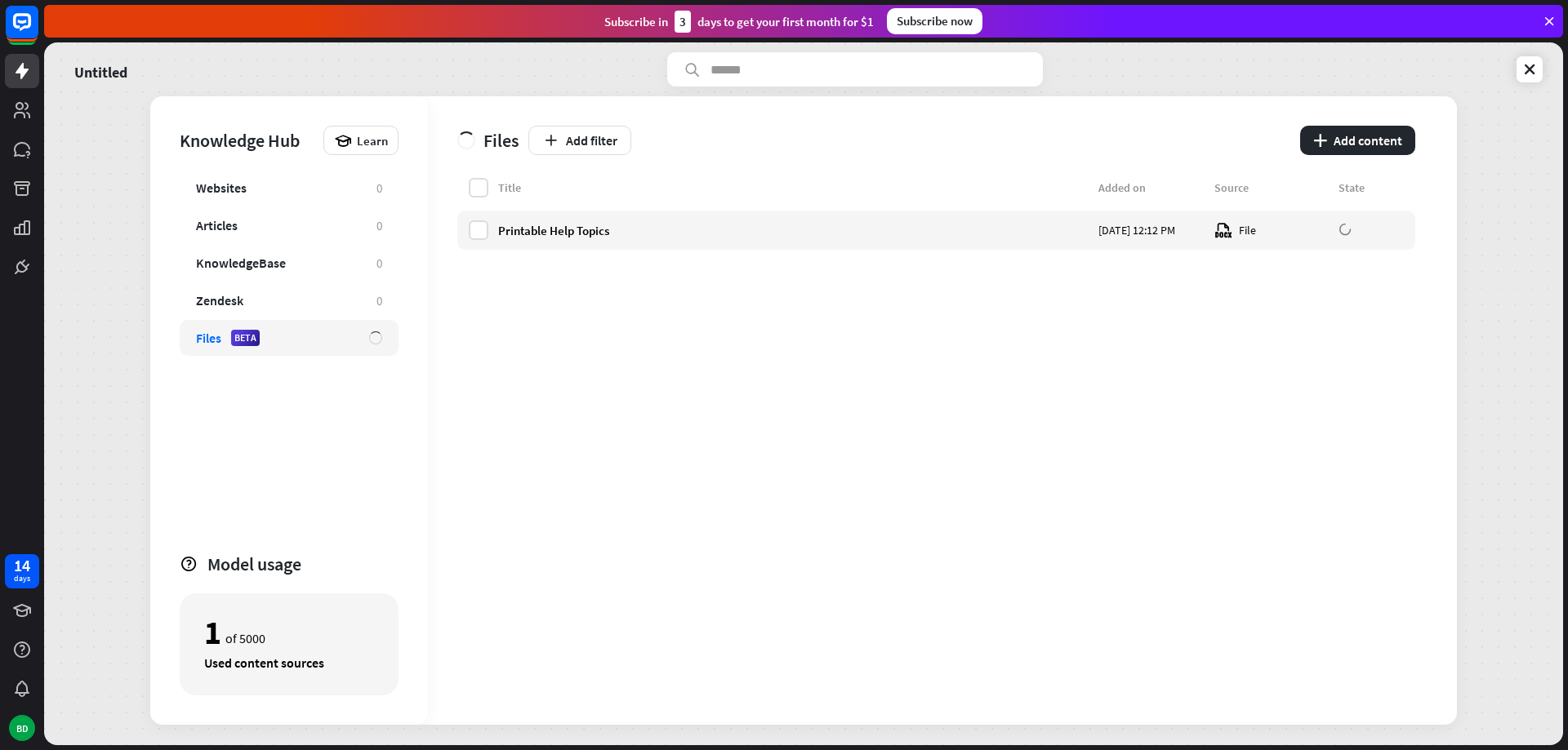
drag, startPoint x: 1311, startPoint y: 358, endPoint x: 1319, endPoint y: 354, distance: 8.9
click at [1312, 358] on div "Title Added on Source State Printable Help Topics [DATE] 12:12 PM File" at bounding box center [936, 451] width 958 height 547
click at [964, 340] on div "Title Added on Source State Printable Help Topics [DATE] 12:12 PM File" at bounding box center [936, 451] width 958 height 547
click at [1245, 372] on div "Title Added on Source State Printable Help Topics [DATE] 12:12 PM File" at bounding box center [936, 451] width 958 height 547
click at [1310, 500] on div "Title Added on Source State Printable Help Topics [DATE] 12:12 PM File" at bounding box center [936, 451] width 958 height 547
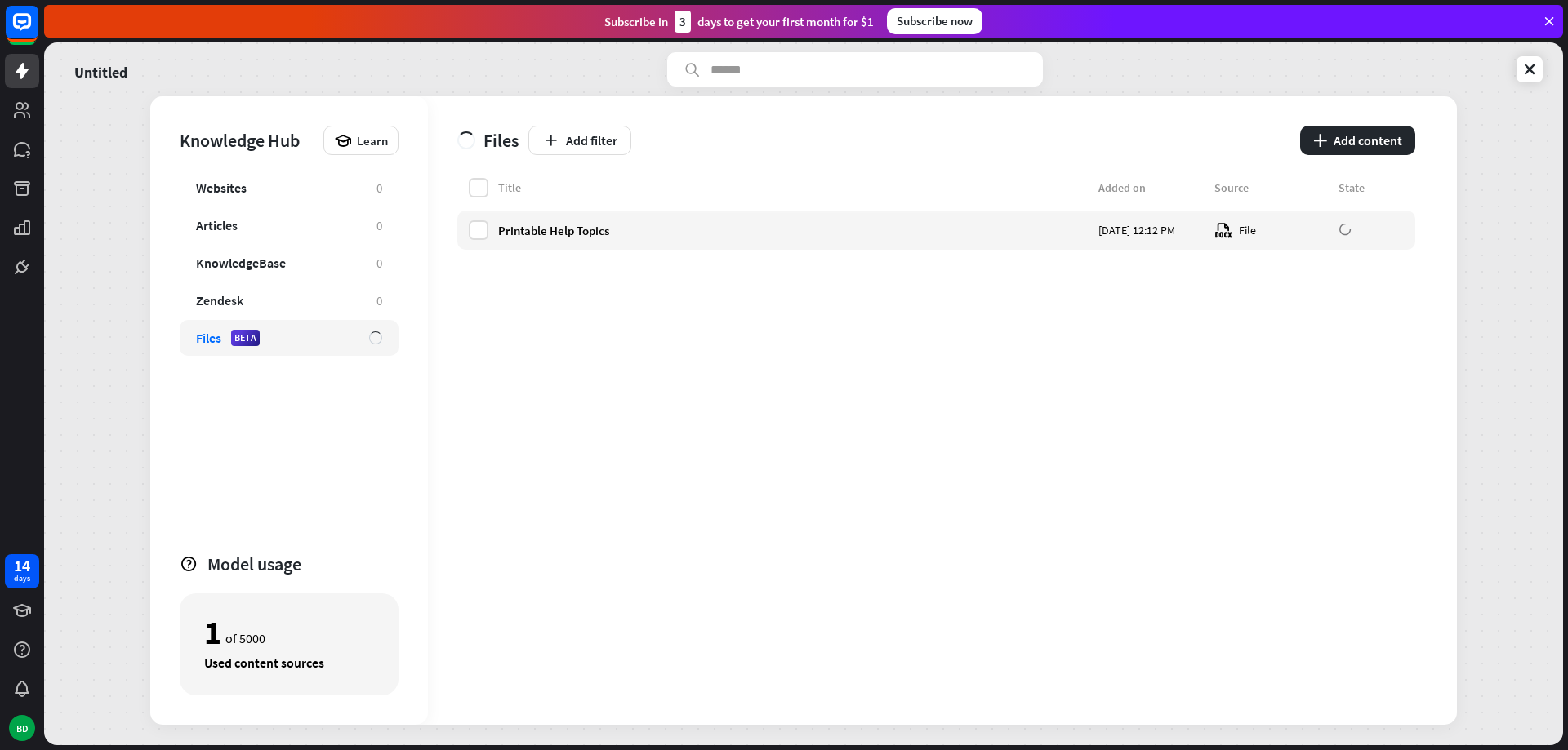
click at [789, 411] on div "Title Added on Source State Printable Help Topics [DATE] 12:12 PM File" at bounding box center [936, 451] width 958 height 547
click at [1117, 439] on div "Title Added on Source State Printable Help Topics [DATE] 12:12 PM File" at bounding box center [936, 451] width 958 height 547
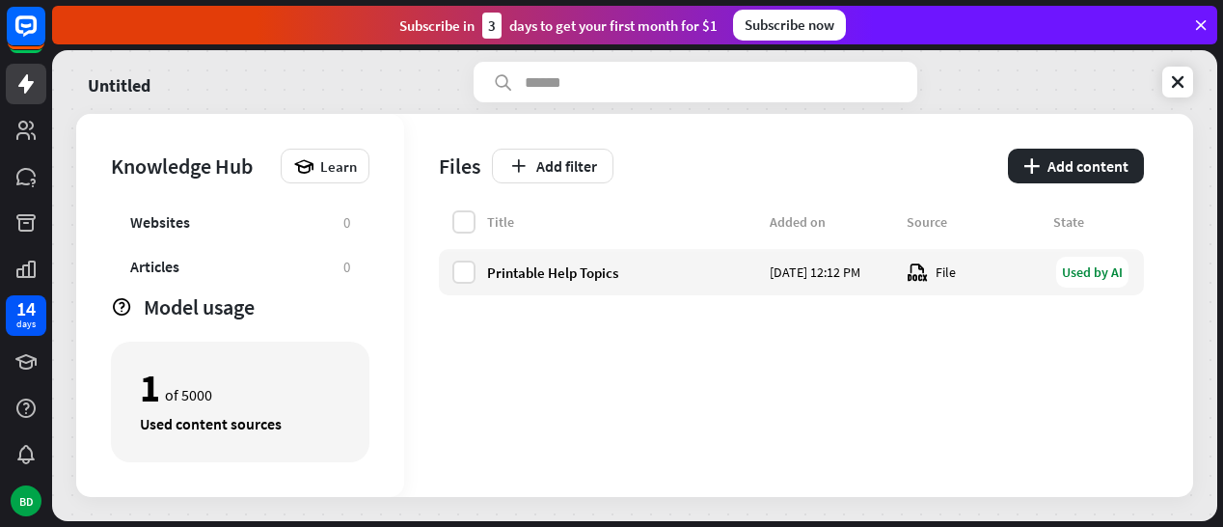
click at [960, 398] on div "Title Added on Source State Printable Help Topics [DATE] 12:12 PM File Used by …" at bounding box center [791, 353] width 705 height 286
click at [1089, 278] on div "Used by AI" at bounding box center [1092, 272] width 72 height 31
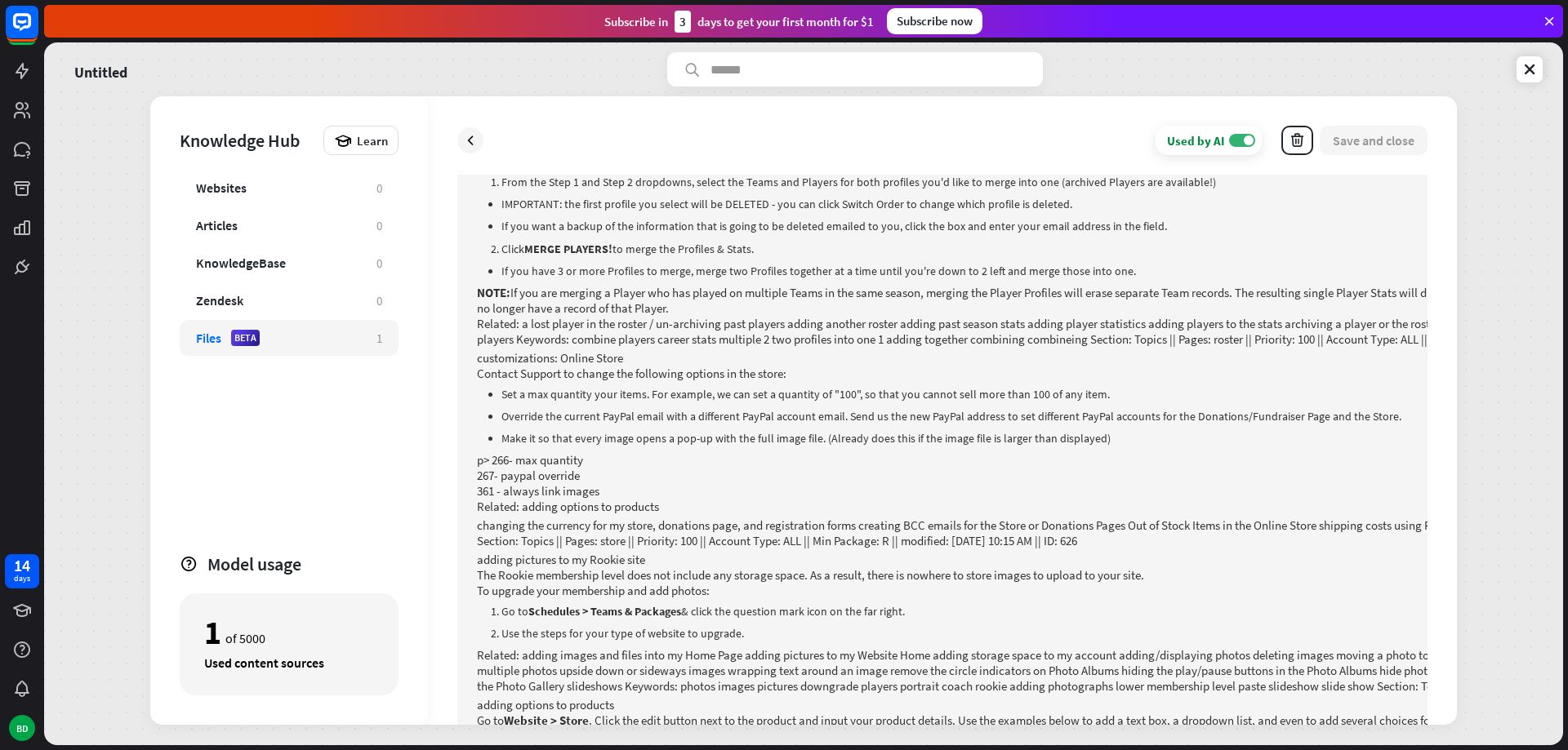
scroll to position [35920, 0]
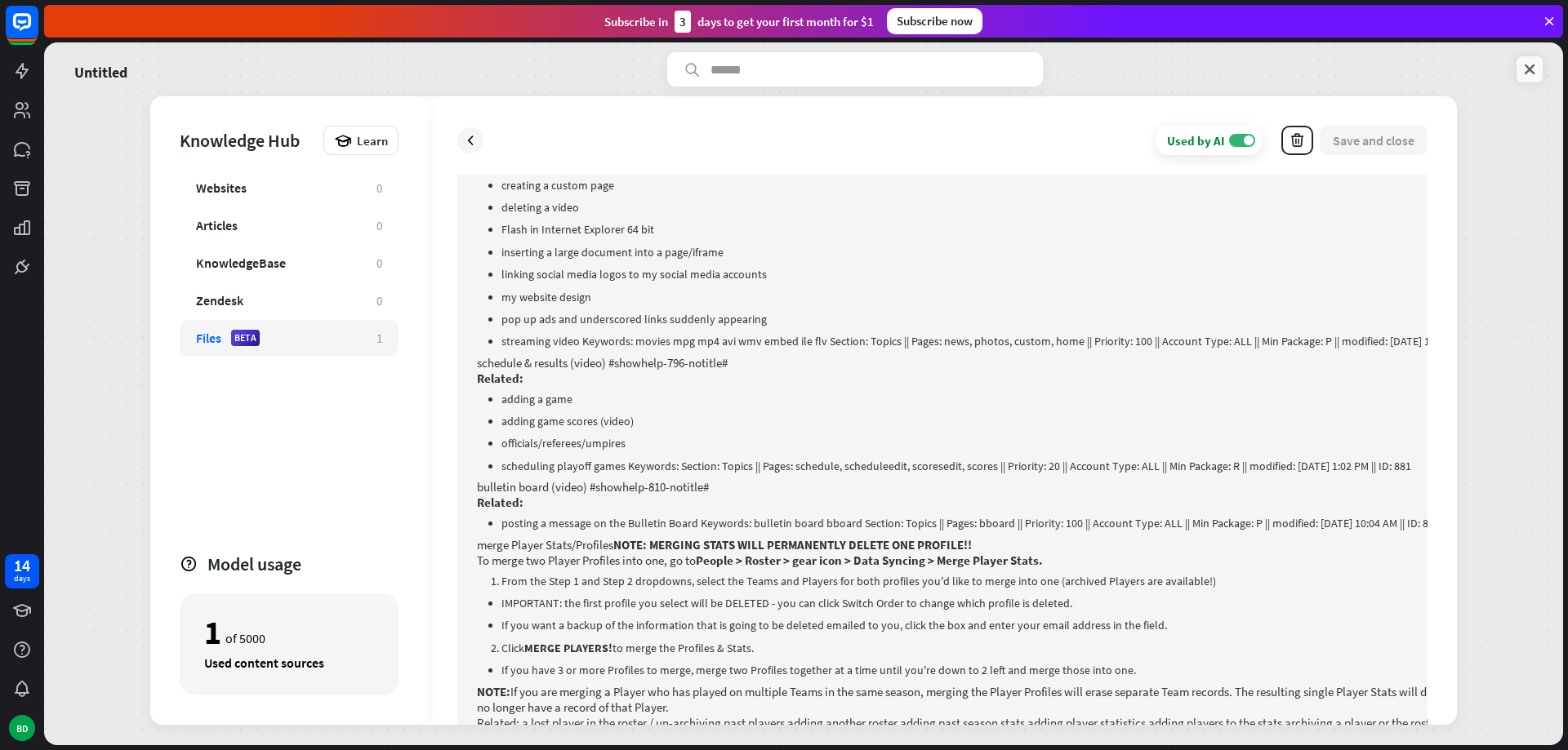
click at [1529, 66] on icon at bounding box center [1529, 69] width 16 height 16
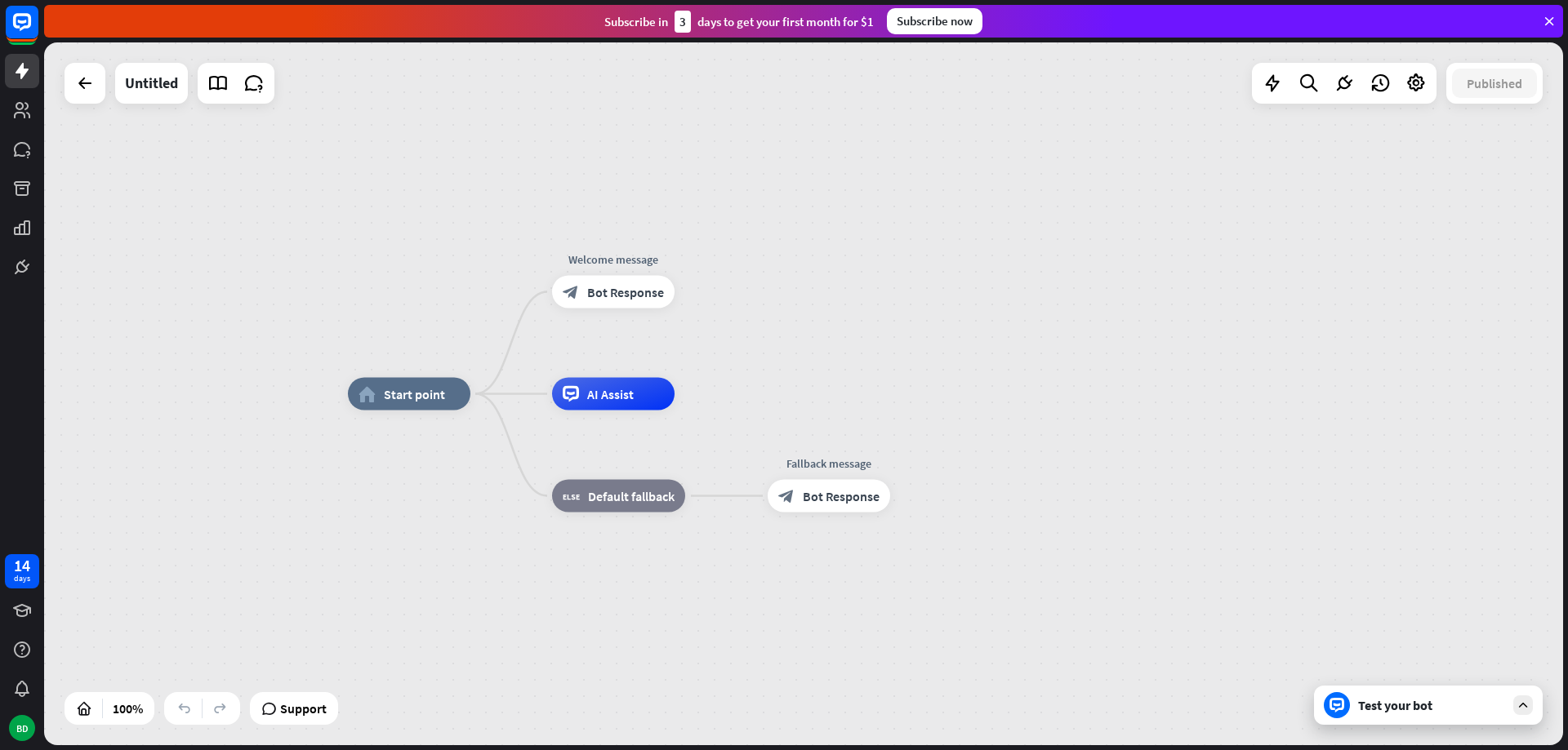
click at [1377, 712] on div "Test your bot" at bounding box center [1432, 705] width 147 height 16
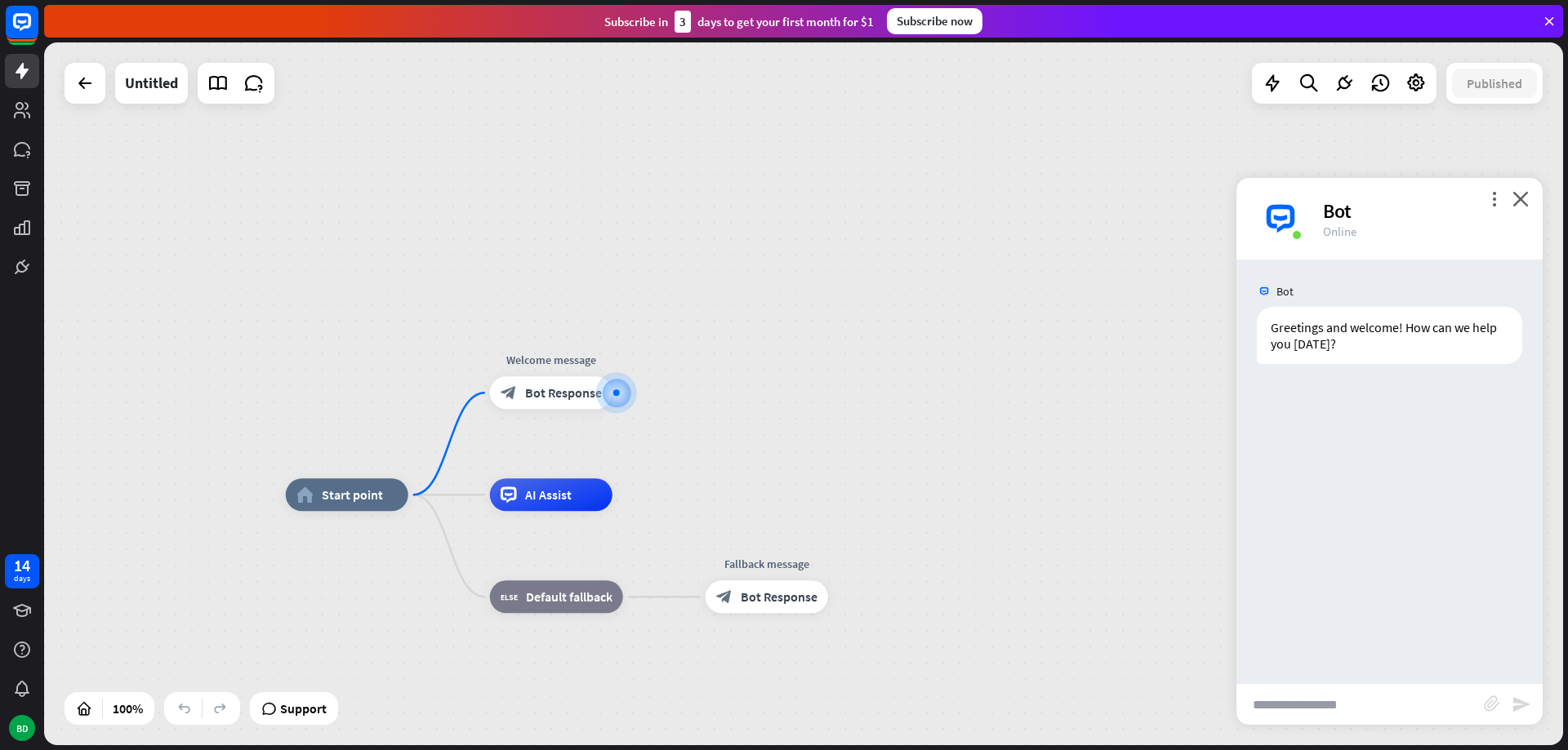
click at [1306, 701] on input "text" at bounding box center [1360, 704] width 247 height 41
type input "**********"
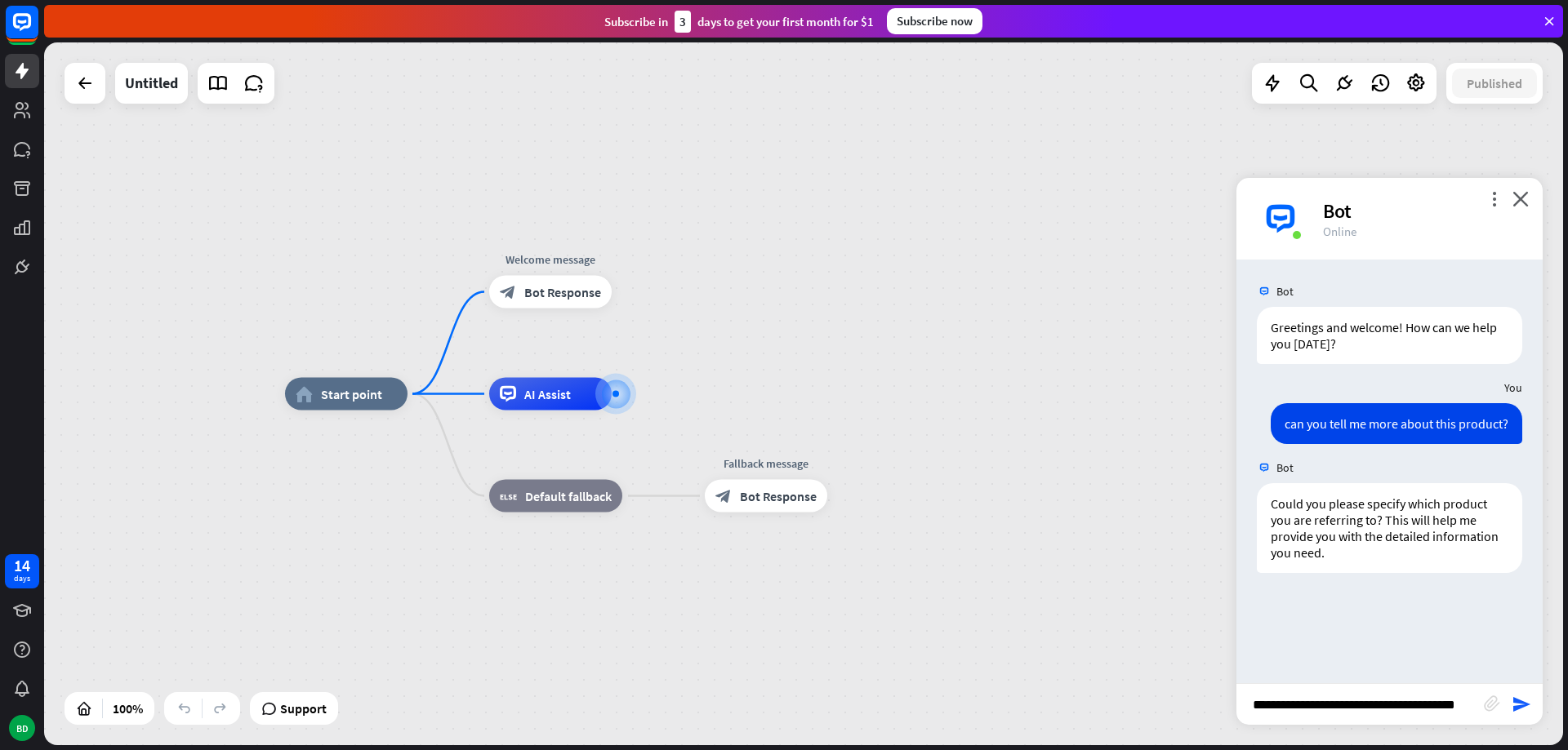
scroll to position [0, 20]
type input "**********"
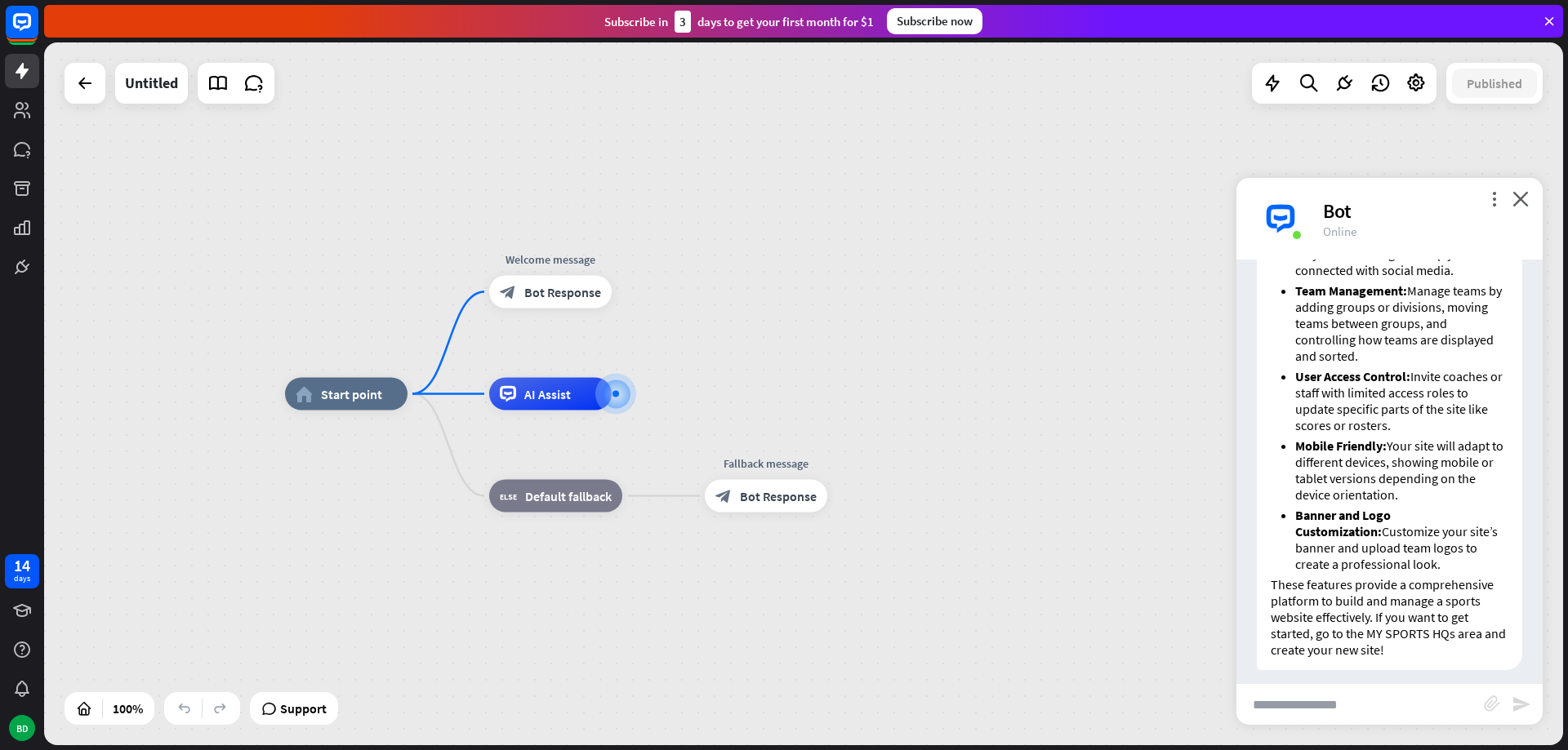
scroll to position [964, 0]
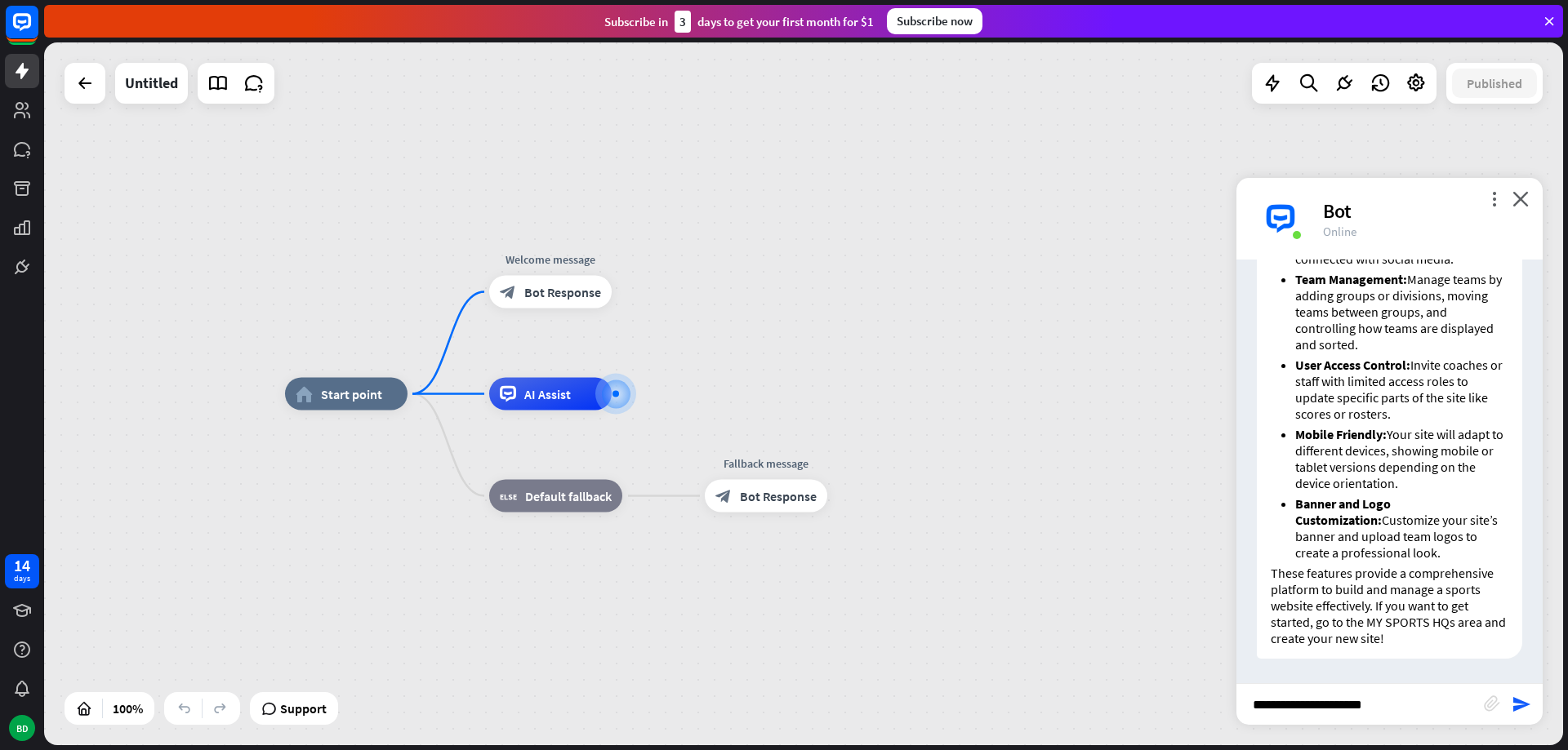
type input "**********"
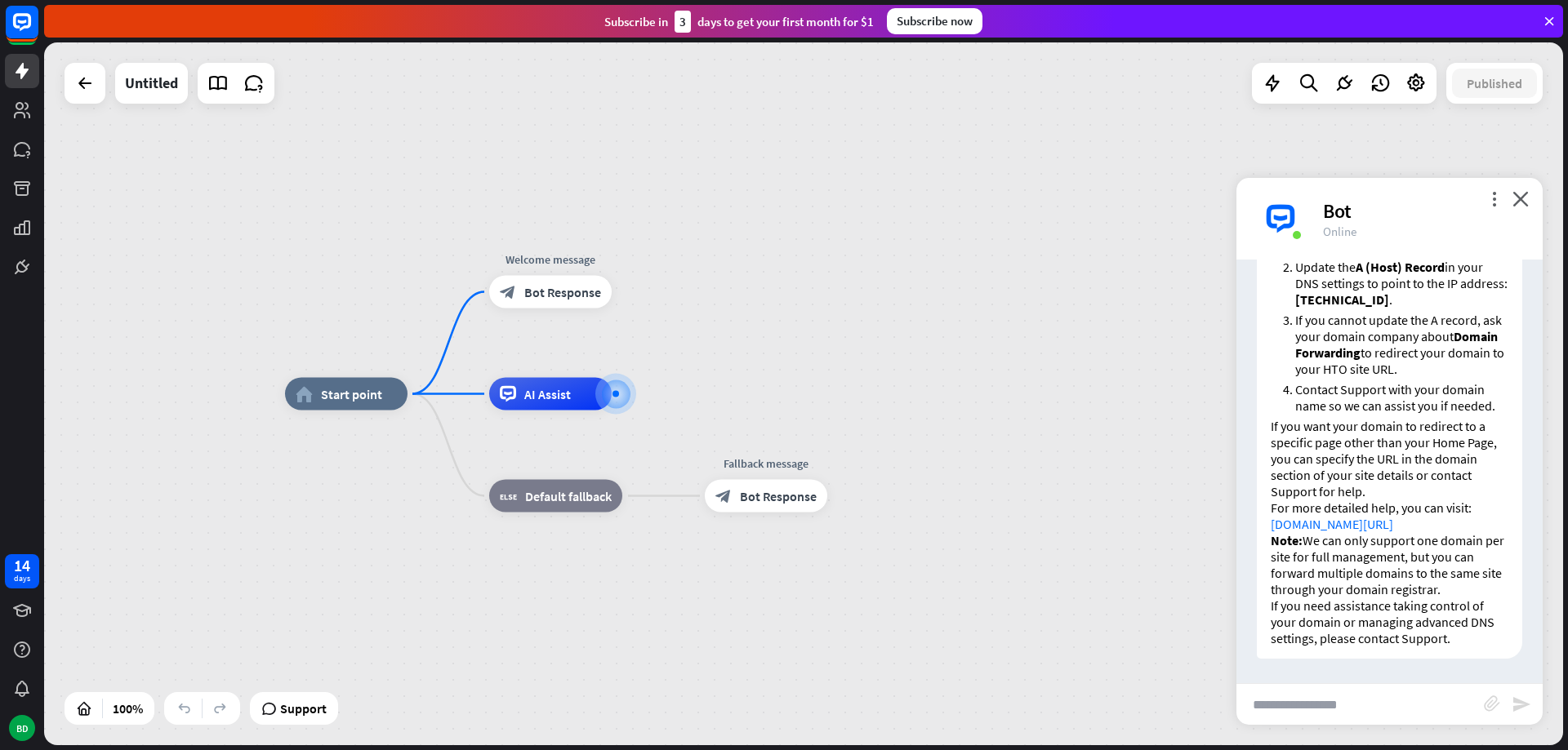
scroll to position [1826, 0]
click at [1393, 530] on link "[DOMAIN_NAME][URL]" at bounding box center [1332, 524] width 123 height 16
click at [1299, 700] on input "text" at bounding box center [1360, 704] width 247 height 41
type input "**********"
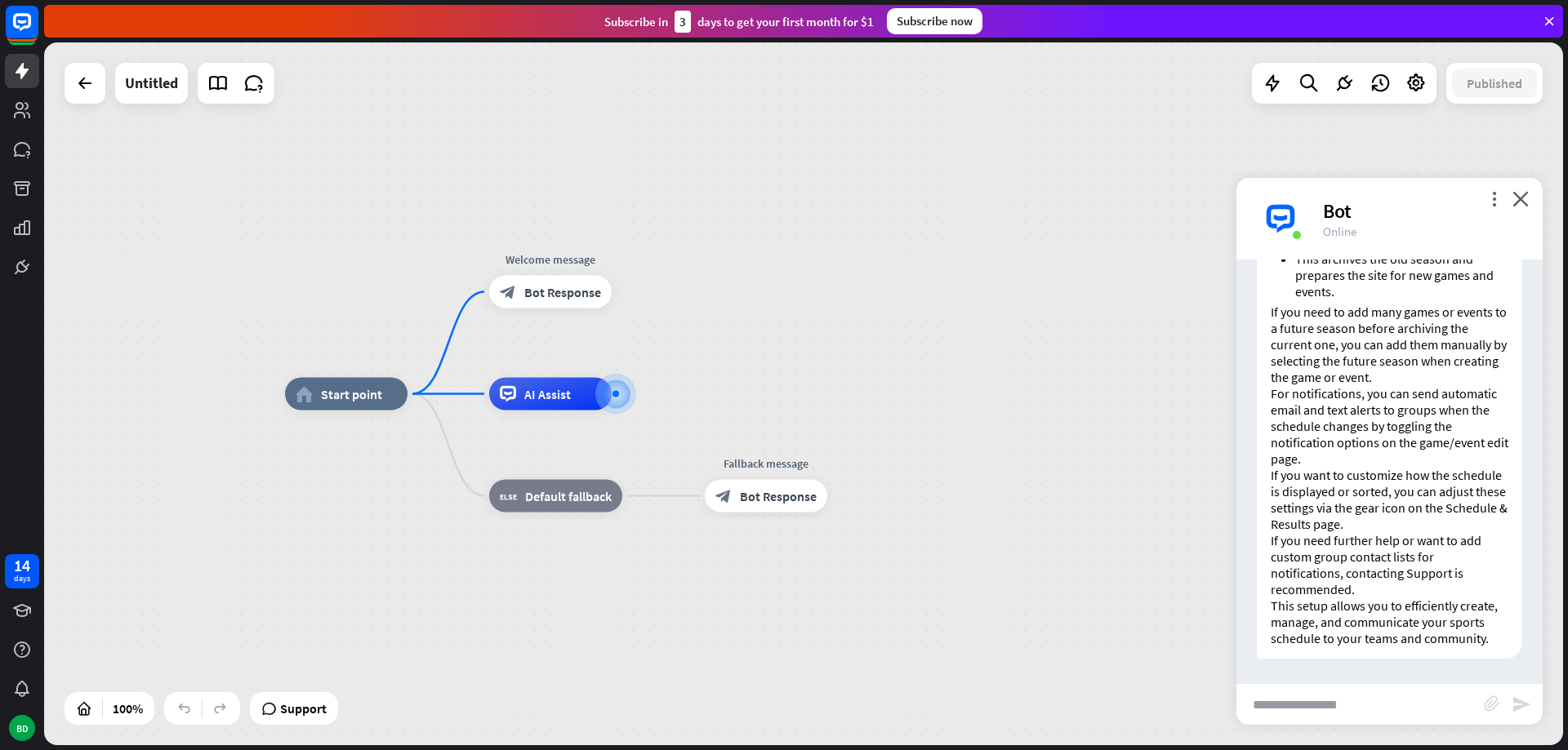
scroll to position [3565, 0]
click at [1273, 84] on icon at bounding box center [1272, 83] width 21 height 21
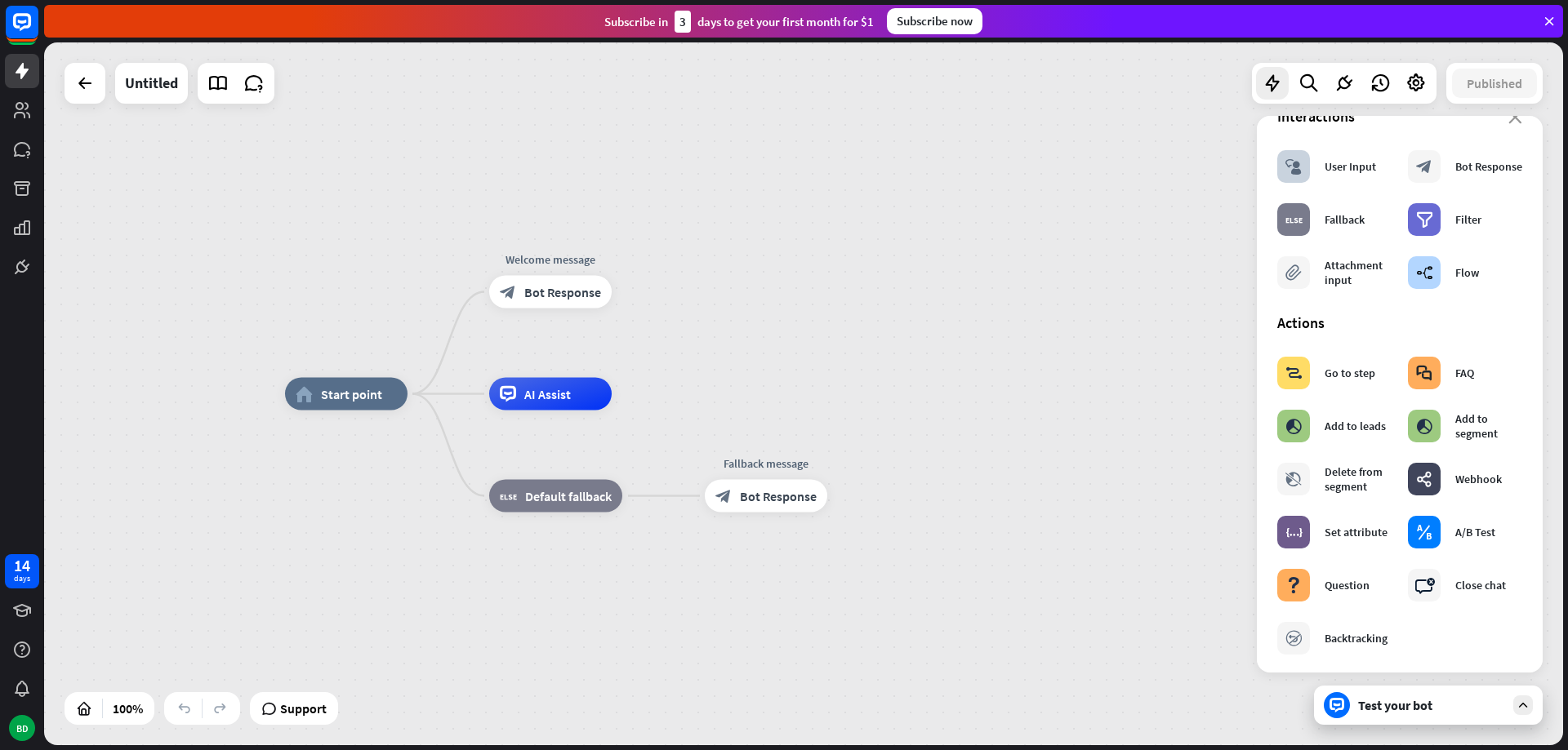
scroll to position [25, 0]
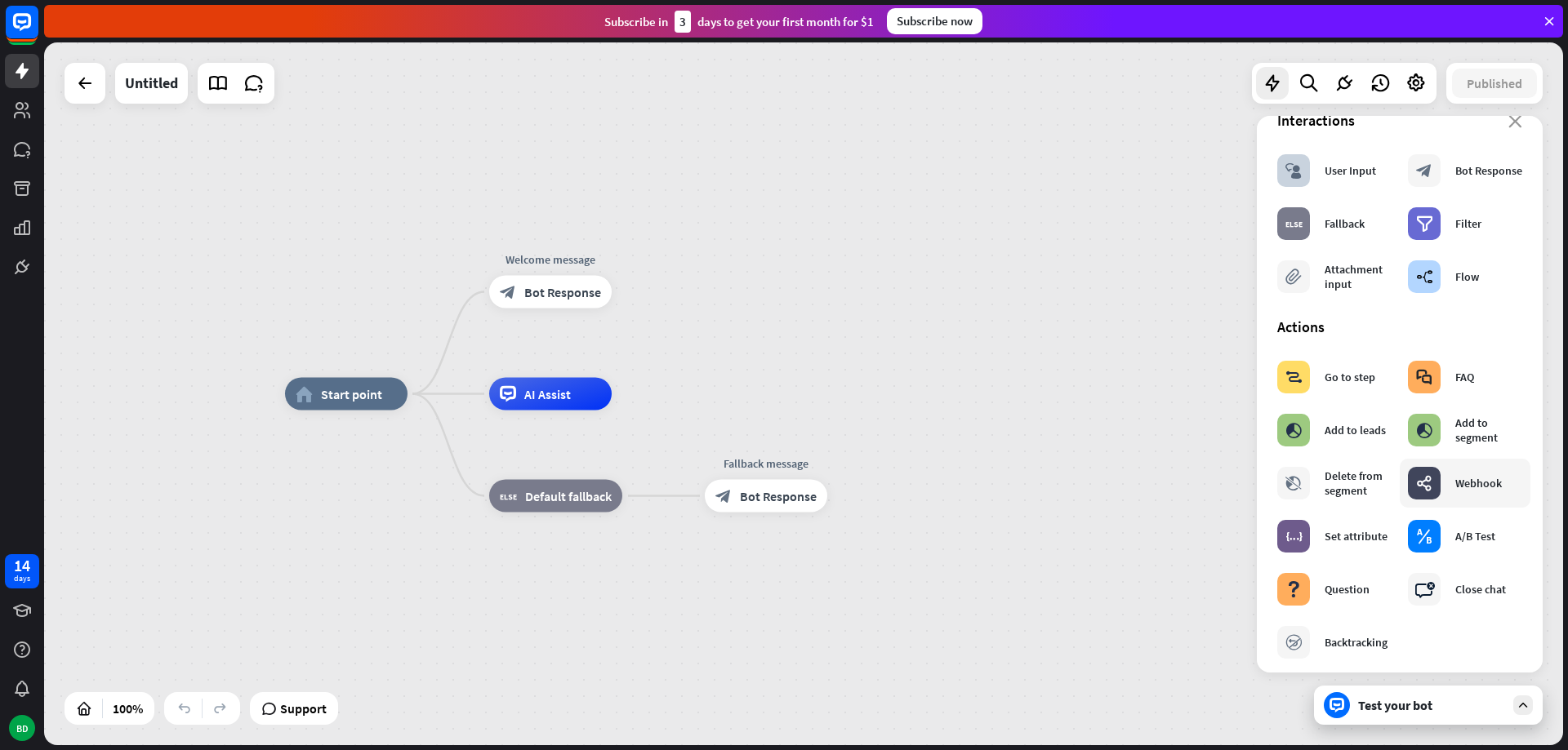
click at [1433, 487] on div "webhooks" at bounding box center [1424, 483] width 33 height 33
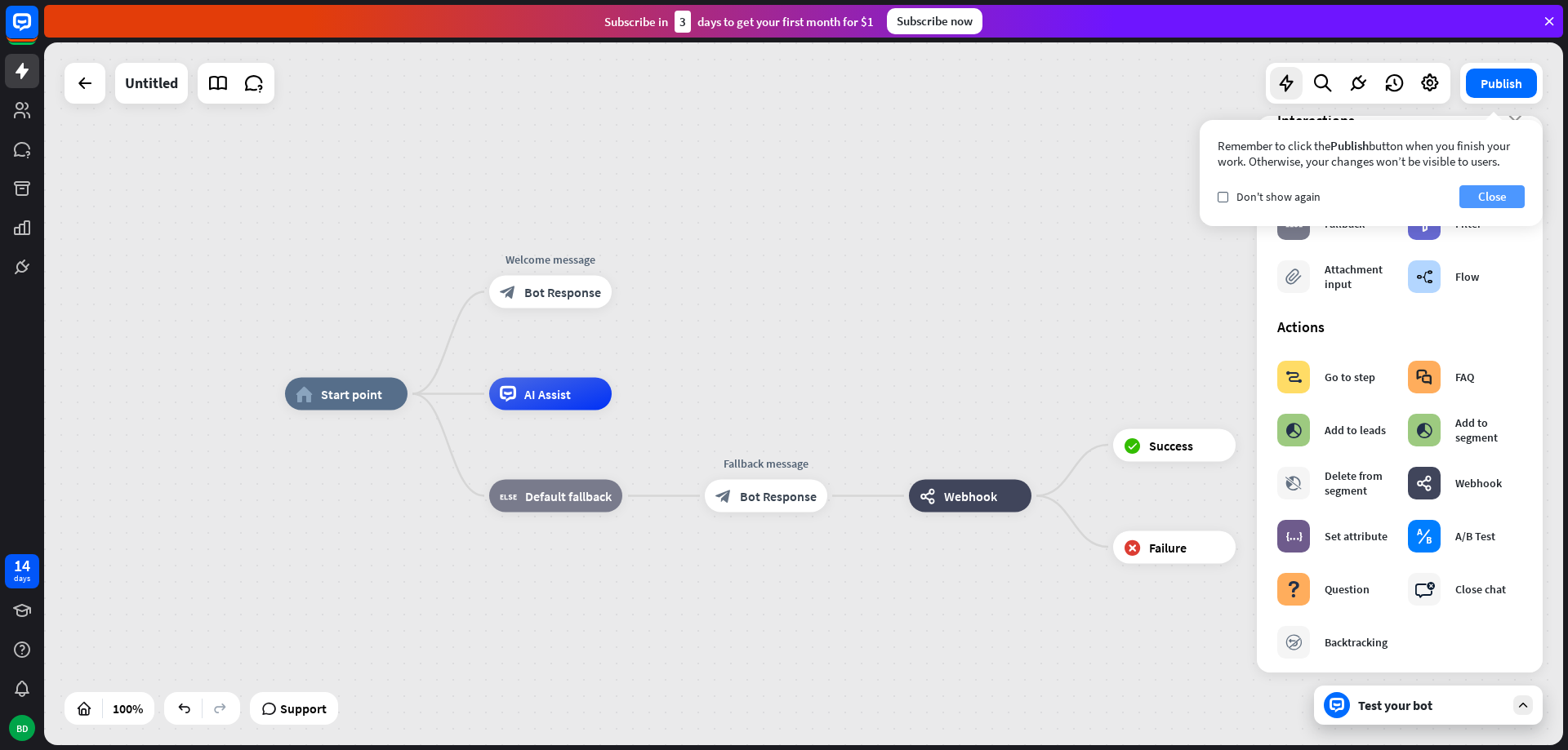
click at [1500, 197] on button "Close" at bounding box center [1491, 196] width 65 height 23
